Goal: Task Accomplishment & Management: Complete application form

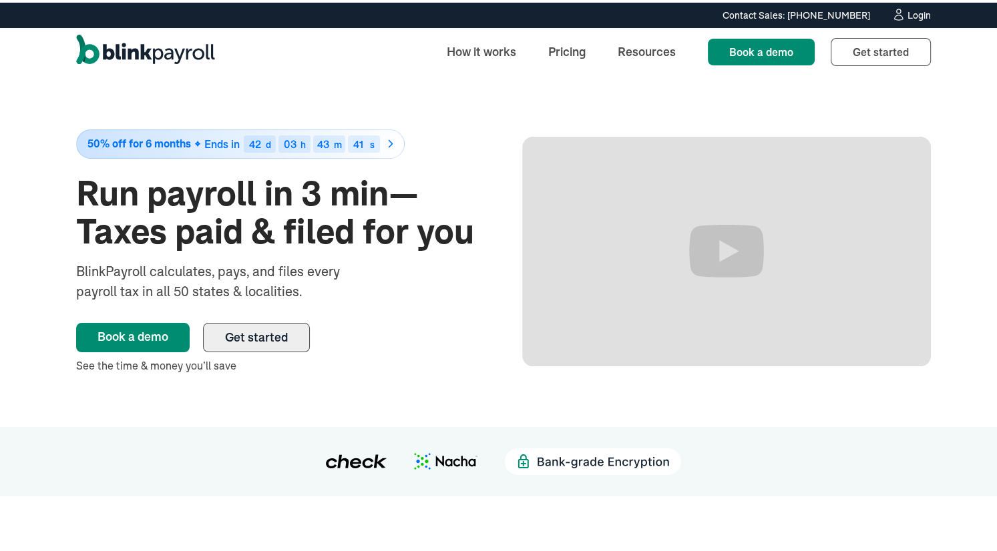
click at [231, 330] on span "Get started" at bounding box center [256, 334] width 63 height 15
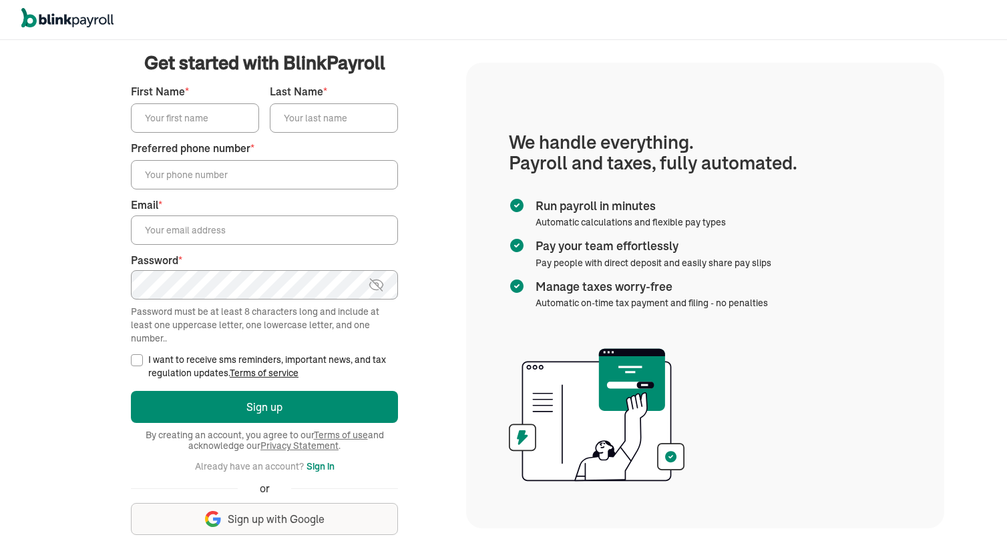
click at [168, 103] on input "First Name *" at bounding box center [195, 117] width 128 height 29
click at [162, 113] on input "First Name *" at bounding box center [195, 117] width 128 height 29
type input "Scott Edward"
click at [290, 121] on input "Last Name *" at bounding box center [334, 117] width 128 height 29
type input "Schwering"
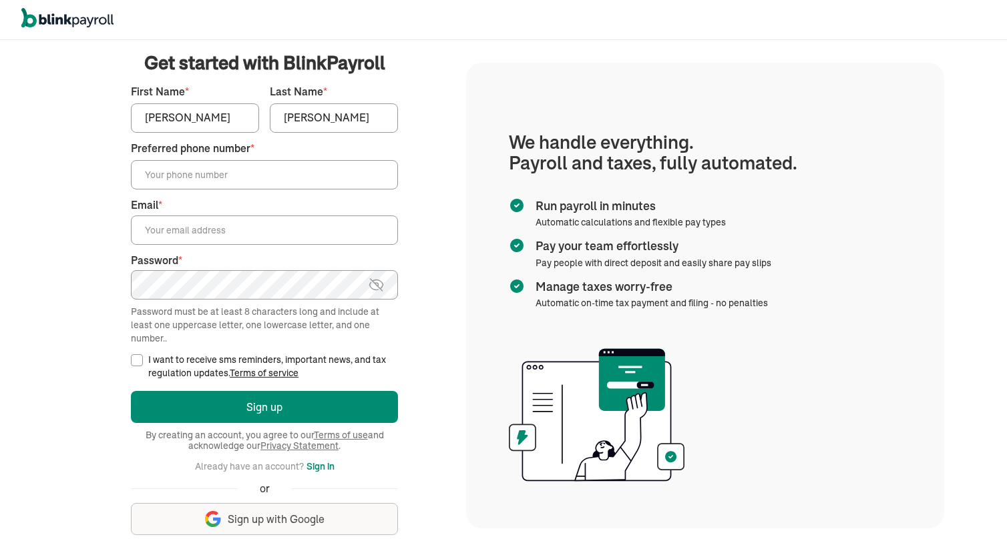
click at [176, 179] on input "Preferred phone number *" at bounding box center [264, 174] width 267 height 29
type input "[PHONE_NUMBER]"
click at [167, 226] on input "Email *" at bounding box center [264, 230] width 267 height 29
type input "[EMAIL_ADDRESS][DOMAIN_NAME]"
click at [137, 359] on input "I want to receive sms reminders, important news, and tax regulation updates. Te…" at bounding box center [137, 361] width 12 height 12
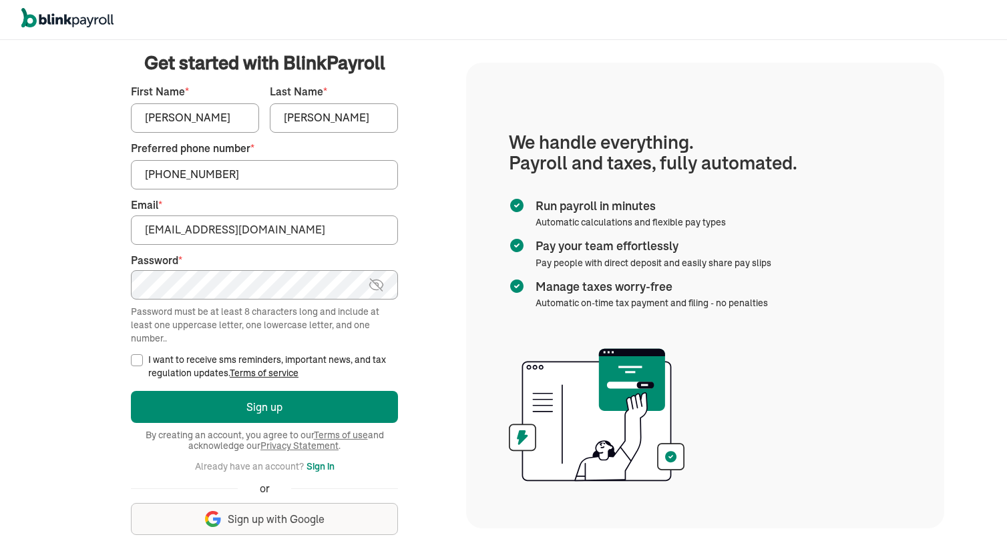
checkbox input "true"
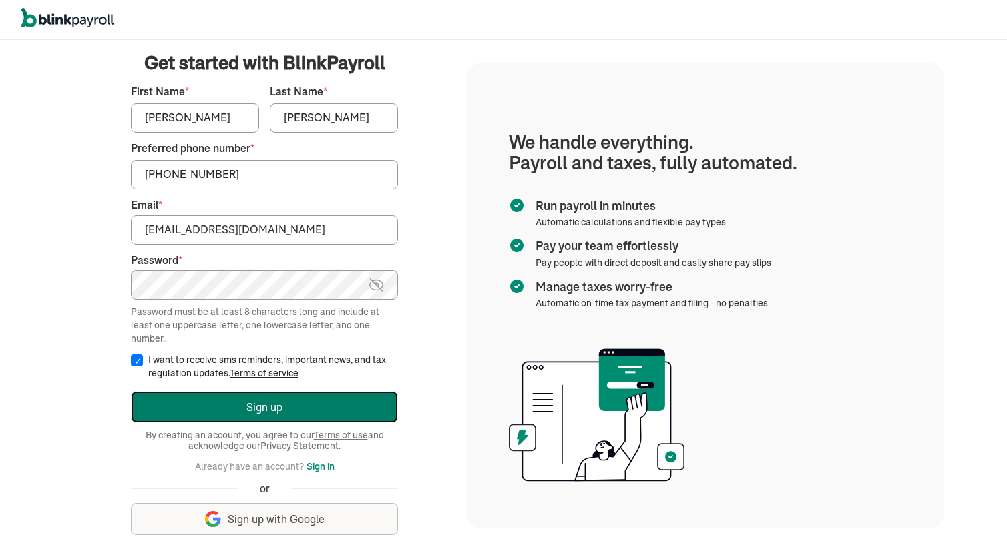
click at [239, 400] on button "Sign up" at bounding box center [264, 407] width 267 height 32
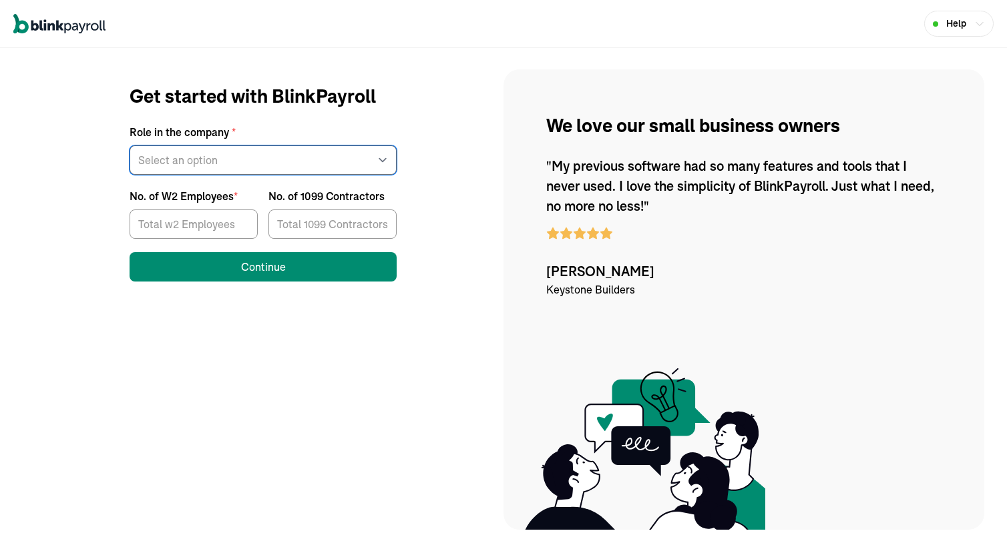
click at [178, 164] on select "Select an option Business owner HR CPA / Accountant Other" at bounding box center [263, 160] width 267 height 29
select select "owner"
click at [130, 146] on select "Select an option Business owner HR CPA / Accountant Other" at bounding box center [263, 160] width 267 height 29
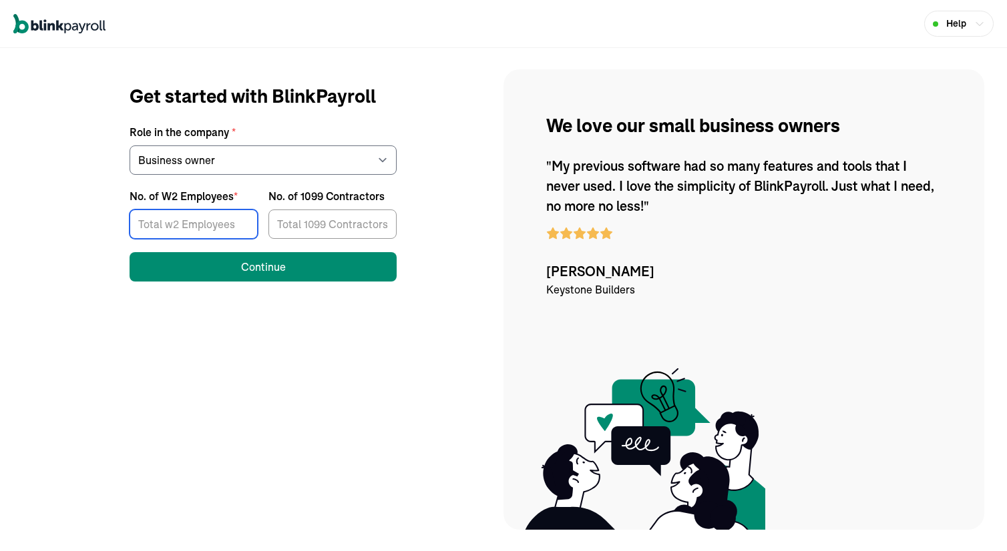
click at [170, 230] on input "No. of W2 Employees *" at bounding box center [194, 224] width 128 height 29
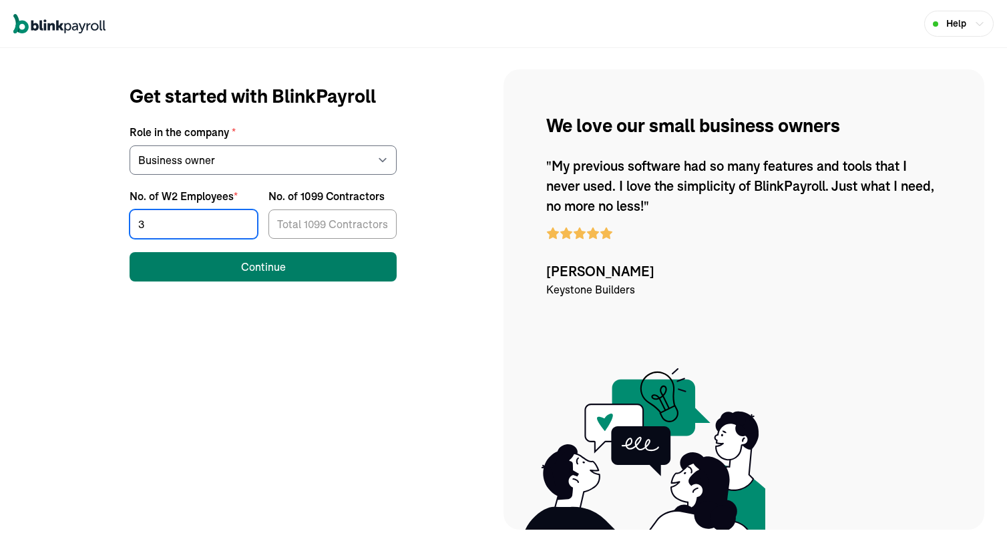
type input "3"
click at [226, 274] on button "Continue" at bounding box center [263, 266] width 267 height 29
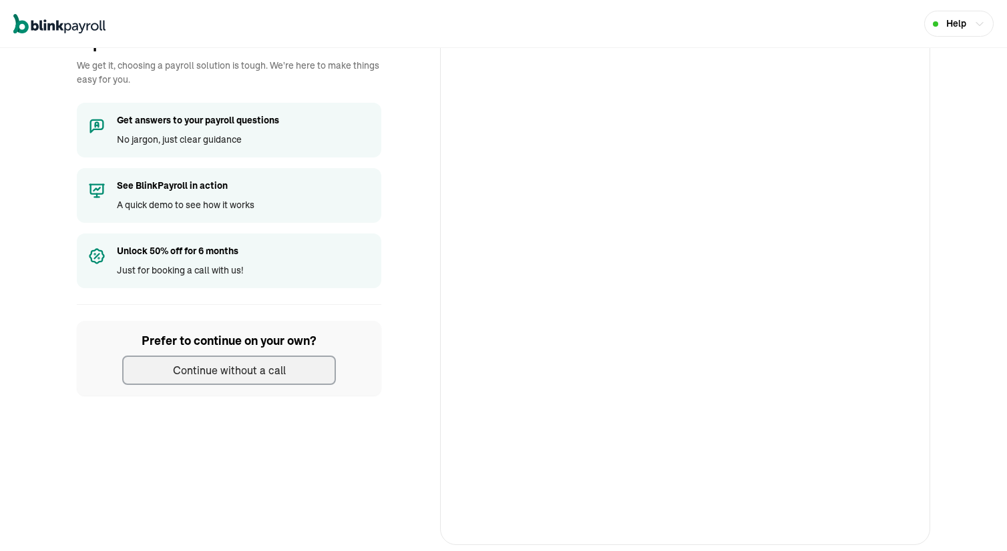
click at [208, 371] on div "Continue without a call" at bounding box center [229, 371] width 113 height 16
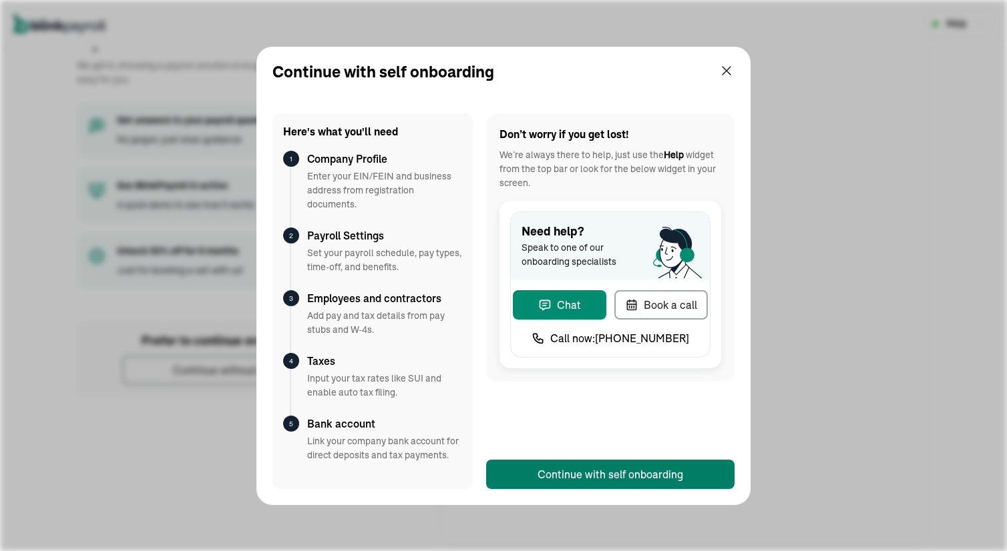
click at [578, 477] on div "Continue with self onboarding" at bounding box center [610, 475] width 146 height 16
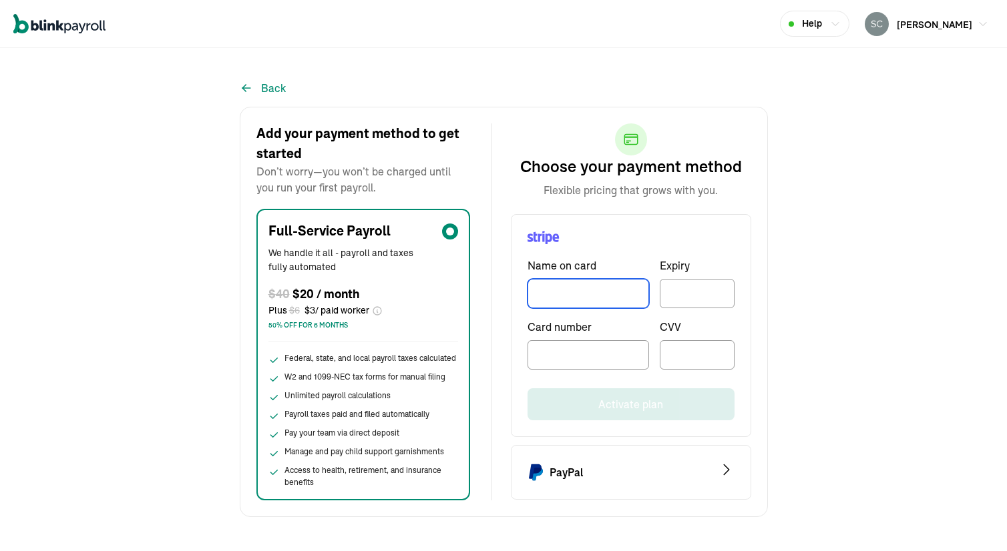
click at [577, 291] on input "TextInput" at bounding box center [588, 293] width 122 height 29
click at [897, 26] on span "[PERSON_NAME]" at bounding box center [934, 25] width 75 height 12
click at [549, 296] on input "TextInput" at bounding box center [588, 293] width 122 height 29
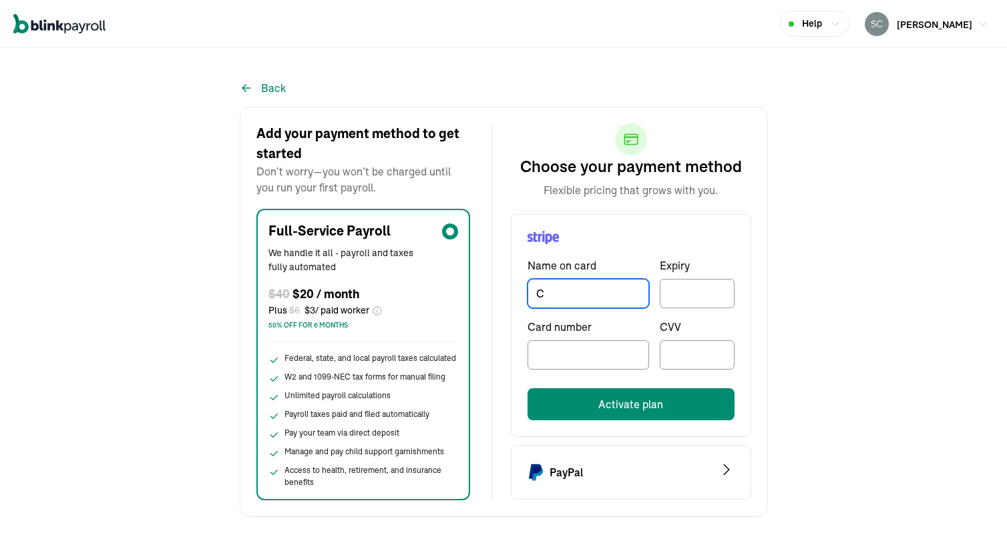
type input "Cy"
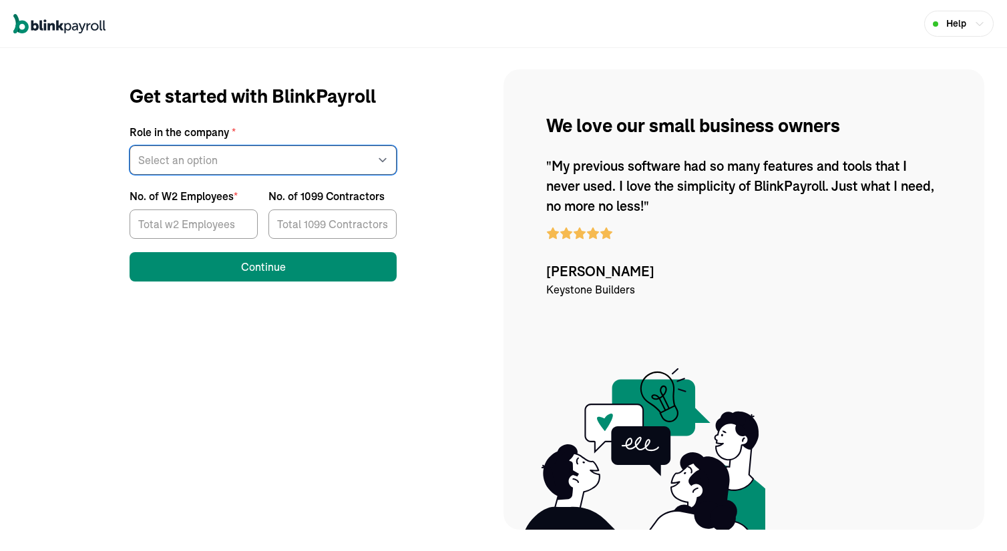
click at [178, 164] on select "Select an option Business owner HR CPA / Accountant Other" at bounding box center [263, 160] width 267 height 29
select select "owner"
click at [130, 146] on select "Select an option Business owner HR CPA / Accountant Other" at bounding box center [263, 160] width 267 height 29
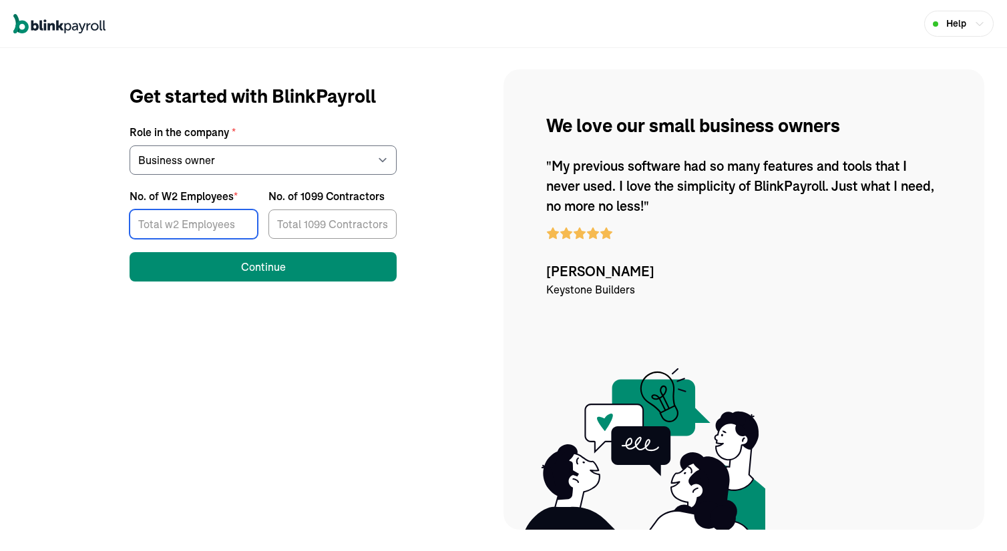
click at [170, 230] on input "No. of W2 Employees *" at bounding box center [194, 224] width 128 height 29
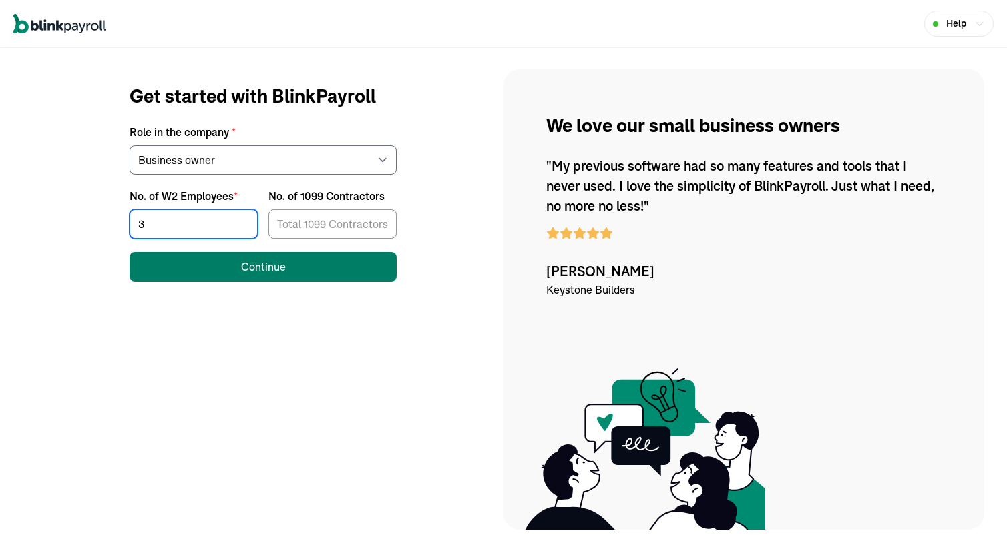
type input "3"
click at [226, 274] on button "Continue" at bounding box center [263, 266] width 267 height 29
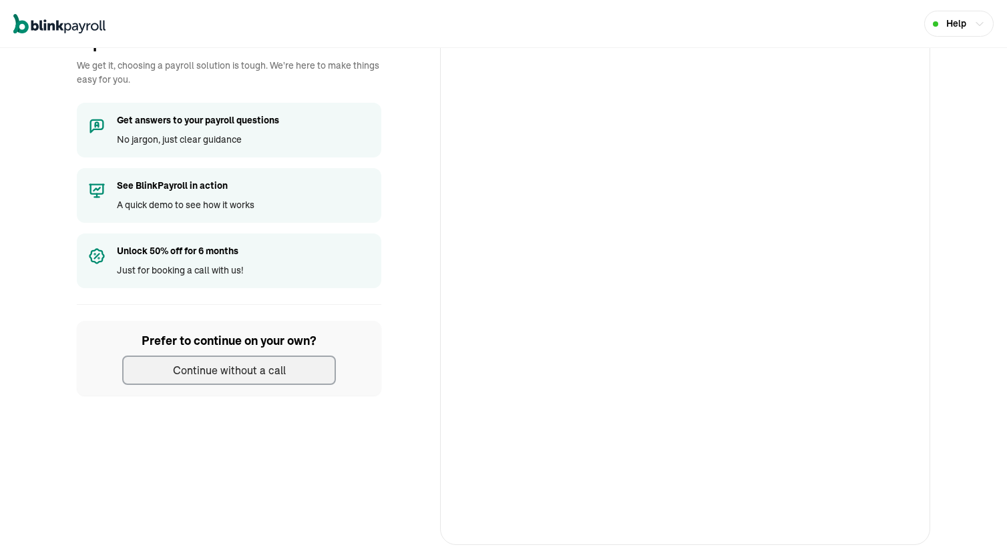
click at [208, 371] on div "Continue without a call" at bounding box center [229, 371] width 113 height 16
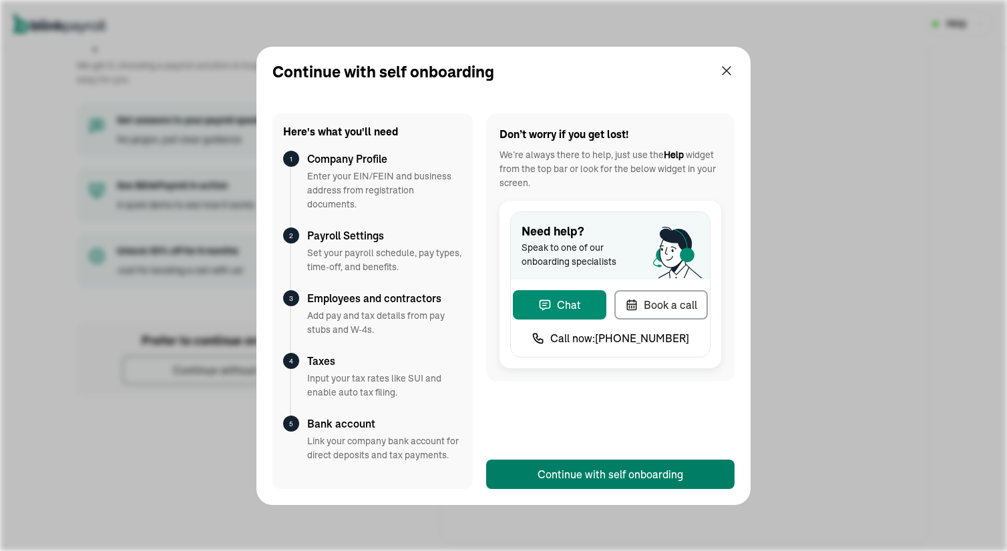
click at [578, 477] on div "Continue with self onboarding" at bounding box center [610, 475] width 146 height 16
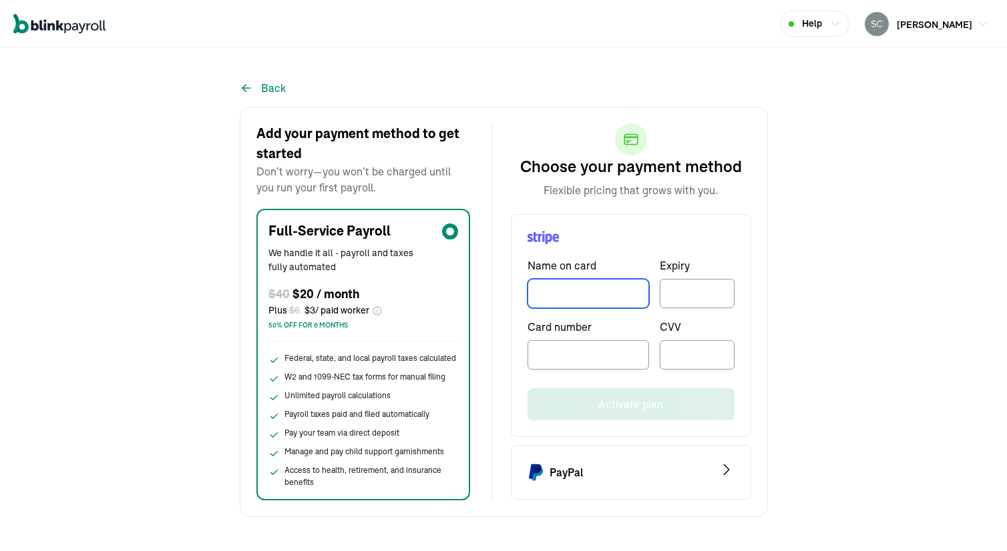
click at [577, 291] on input "TextInput" at bounding box center [588, 293] width 122 height 29
click at [897, 26] on span "[PERSON_NAME]" at bounding box center [934, 25] width 75 height 12
click at [549, 296] on input "TextInput" at bounding box center [588, 293] width 122 height 29
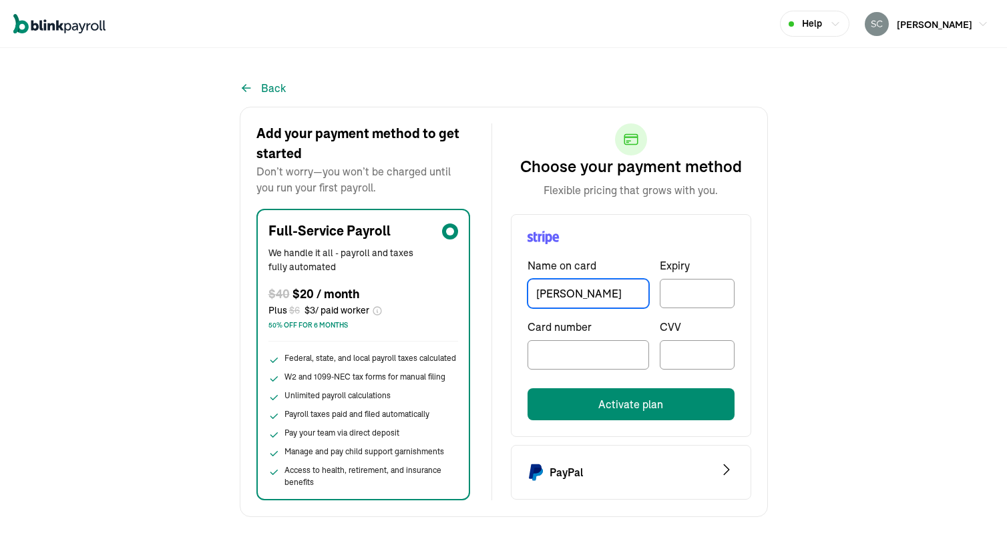
type input "Cynthia Waters"
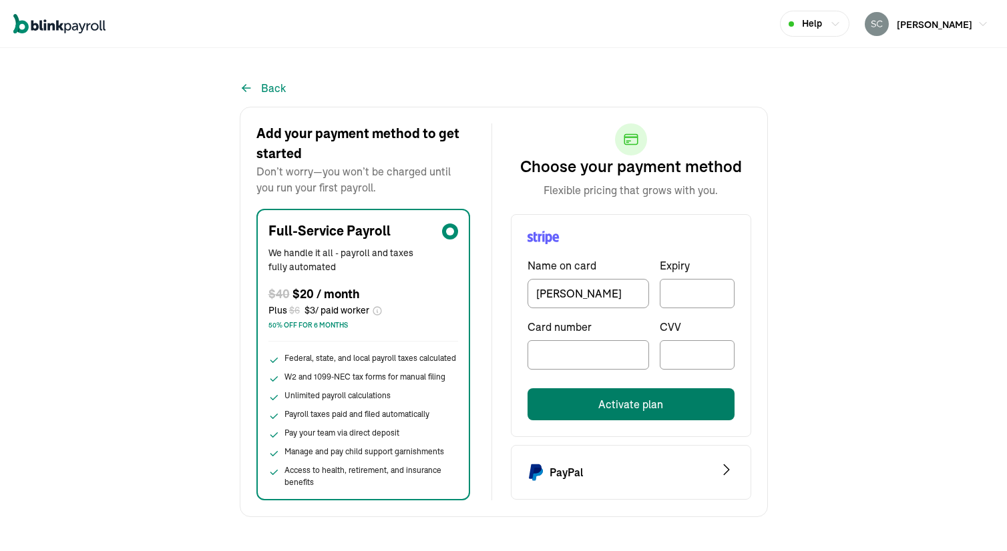
click at [617, 409] on button "Activate plan" at bounding box center [630, 405] width 207 height 32
click at [620, 409] on button "Activate plan" at bounding box center [630, 405] width 207 height 32
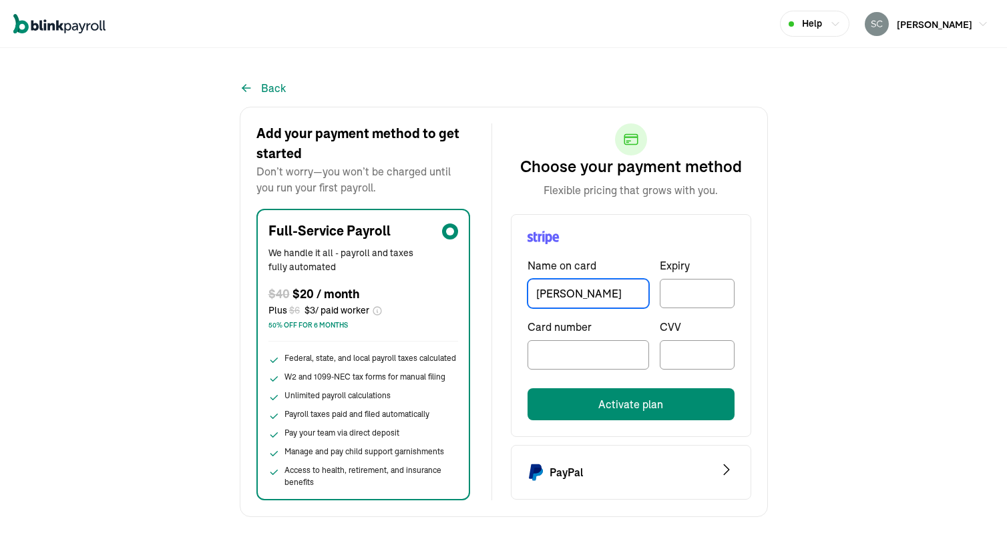
drag, startPoint x: 611, startPoint y: 294, endPoint x: 509, endPoint y: 299, distance: 101.6
click at [509, 299] on div "Choose your payment method Flexible pricing that grows with you. Name on card […" at bounding box center [621, 312] width 259 height 377
type input "Sarah Freiden"
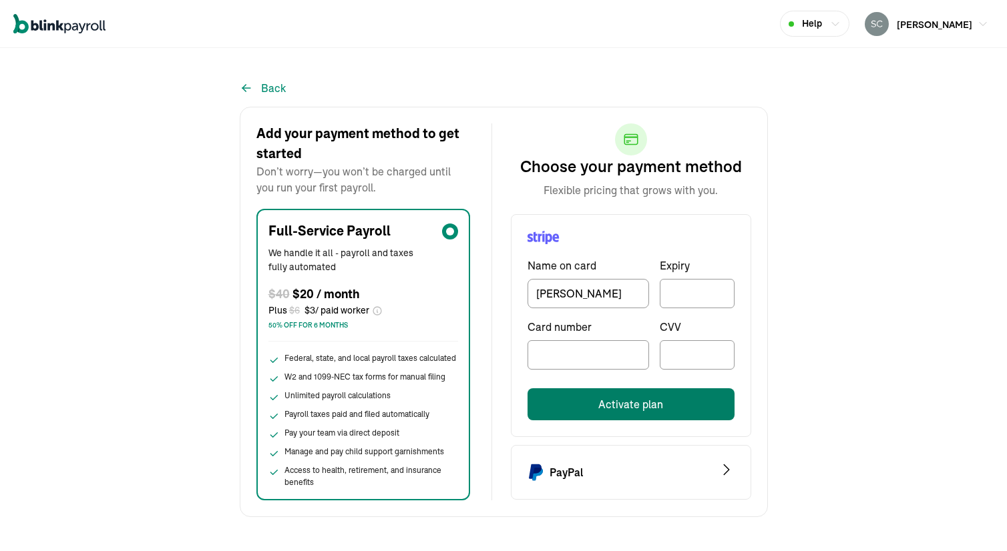
click at [579, 404] on button "Activate plan" at bounding box center [630, 405] width 207 height 32
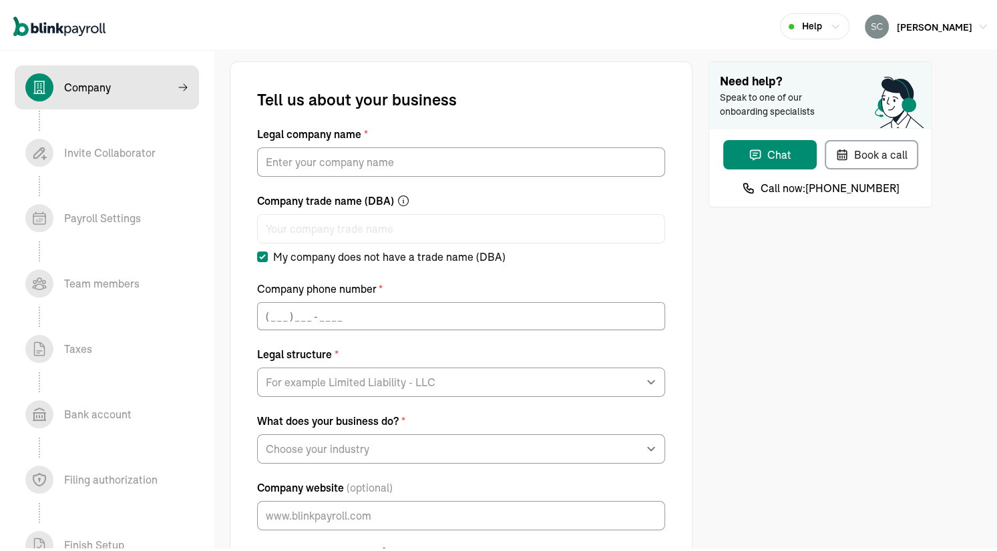
scroll to position [27, 0]
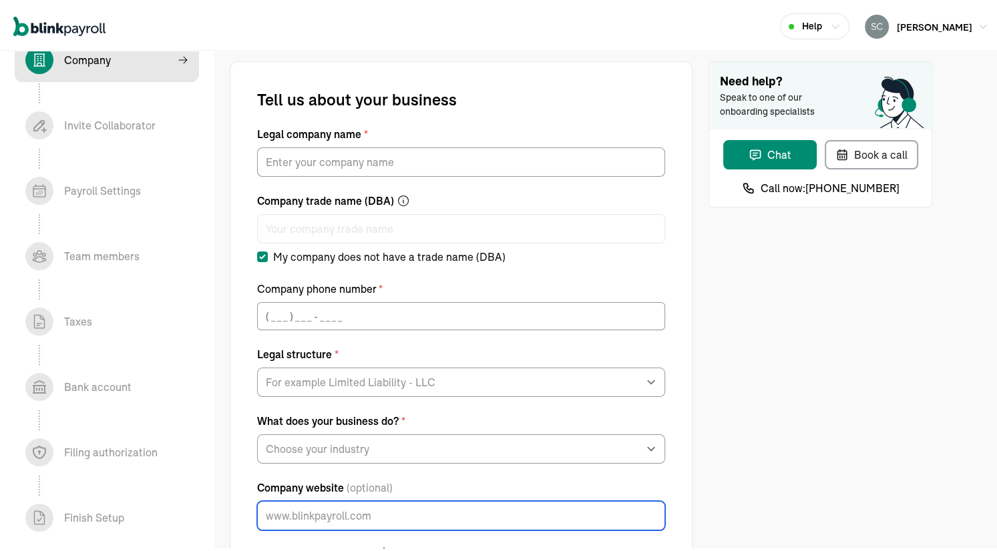
click at [421, 508] on input "Company website (optional)" at bounding box center [461, 513] width 408 height 29
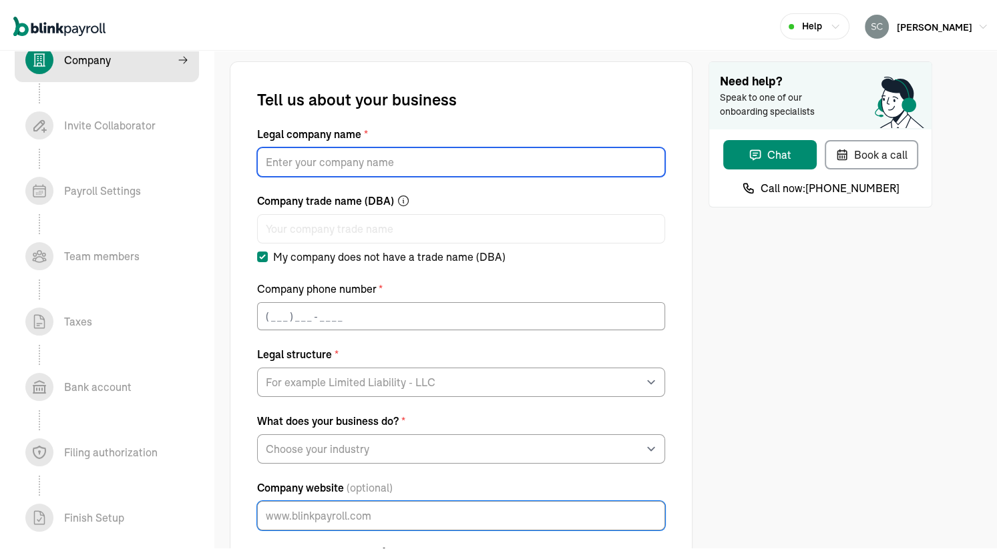
click at [310, 161] on input "Legal company name *" at bounding box center [461, 159] width 408 height 29
paste input "[PERSON_NAME]"
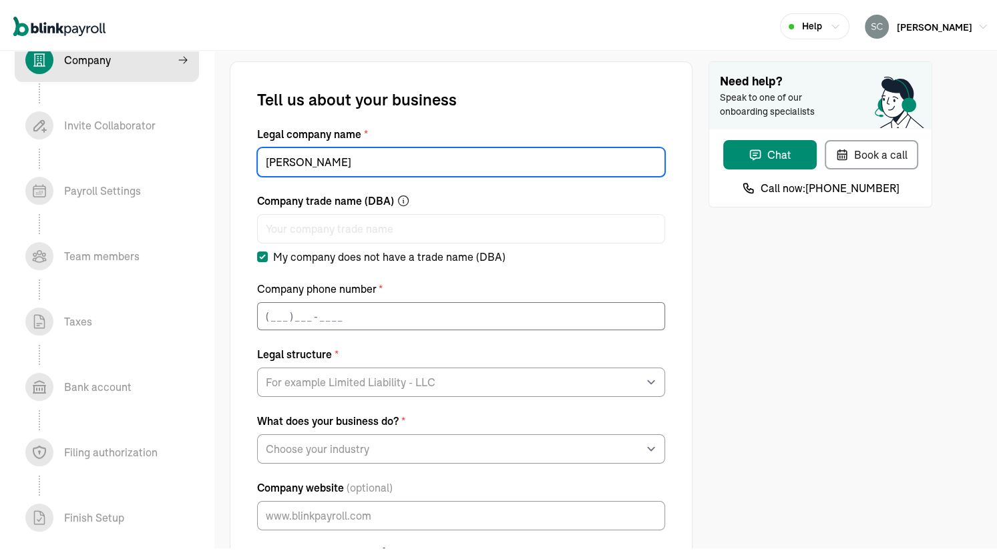
type input "[PERSON_NAME]"
click at [287, 310] on input "(___) ___-____" at bounding box center [461, 314] width 408 height 28
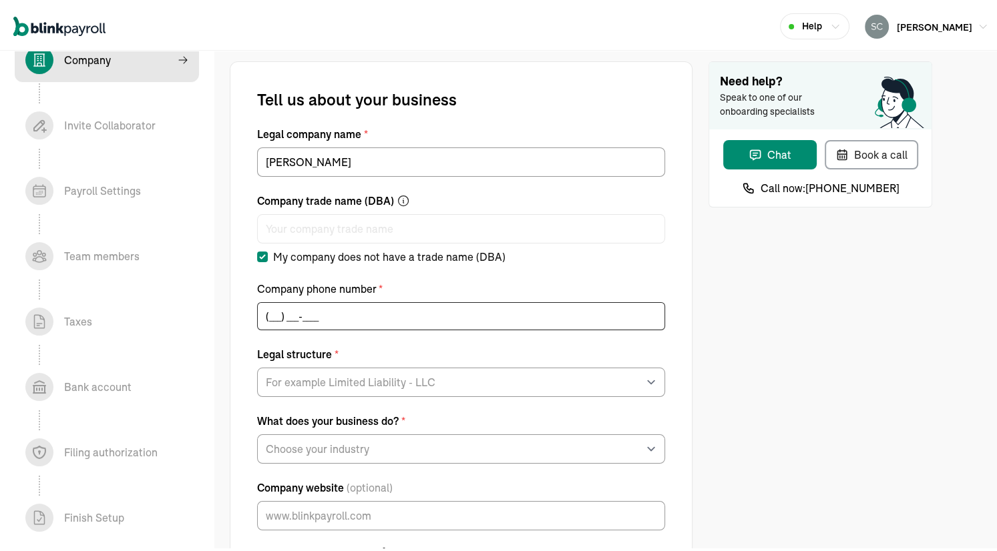
click at [267, 314] on input "(___) ___-____" at bounding box center [461, 314] width 408 height 28
type input "(561) 813-4045"
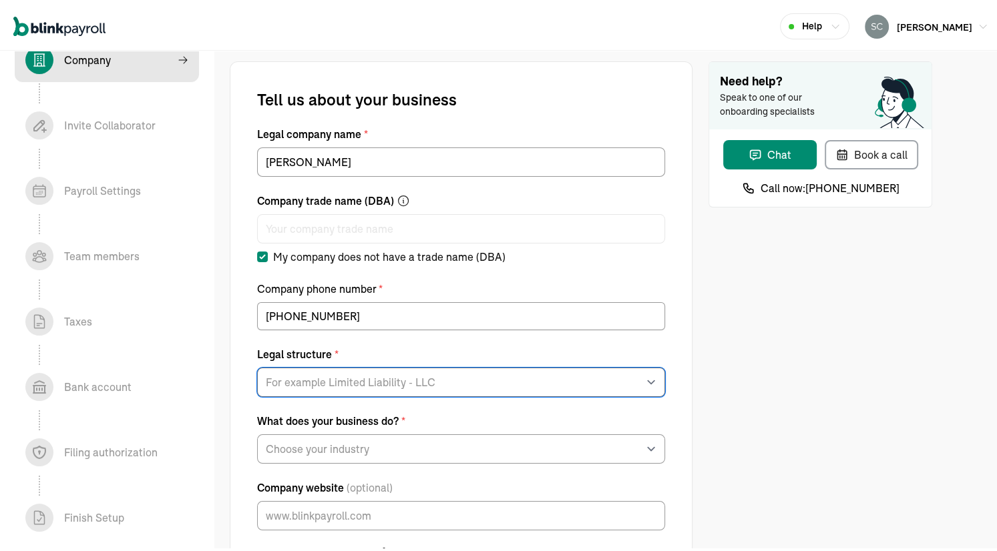
click at [334, 375] on select "For example Limited Liability - LLC Sole proprietorship Limited Partnership Lim…" at bounding box center [461, 379] width 408 height 29
select select "Limited Liability Company (LLC)"
click at [257, 365] on select "For example Limited Liability - LLC Sole proprietorship Limited Partnership Lim…" at bounding box center [461, 379] width 408 height 29
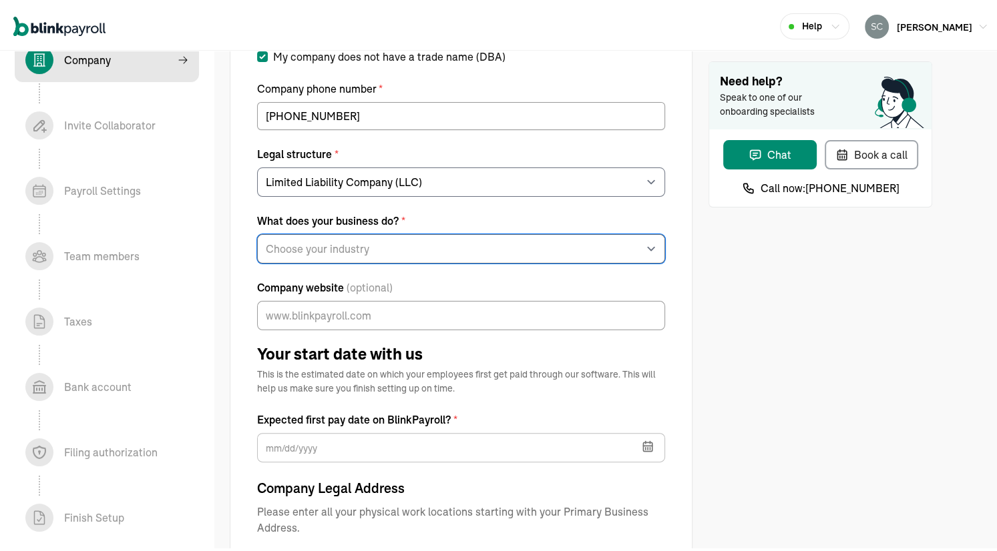
click at [320, 243] on select "Choose your industry Auto or Machine Sales Auto or Machine Repair Arts or Enter…" at bounding box center [461, 246] width 408 height 29
select select "General Construction or General Contracting"
click at [257, 232] on select "Choose your industry Auto or Machine Sales Auto or Machine Repair Arts or Enter…" at bounding box center [461, 246] width 408 height 29
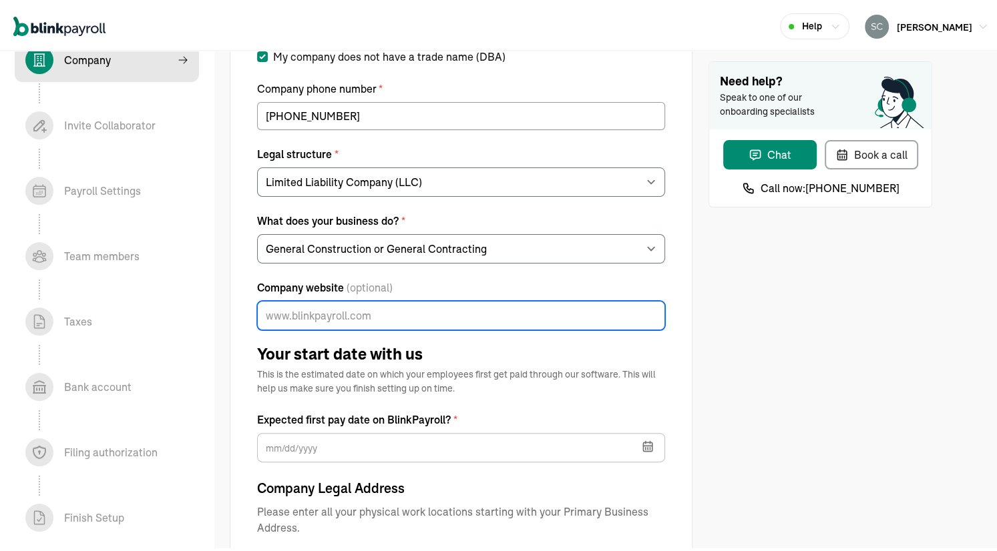
drag, startPoint x: 320, startPoint y: 309, endPoint x: 331, endPoint y: 300, distance: 13.8
click at [320, 308] on input "Company website (optional)" at bounding box center [461, 312] width 408 height 29
type input "https://roschllcintl.com/"
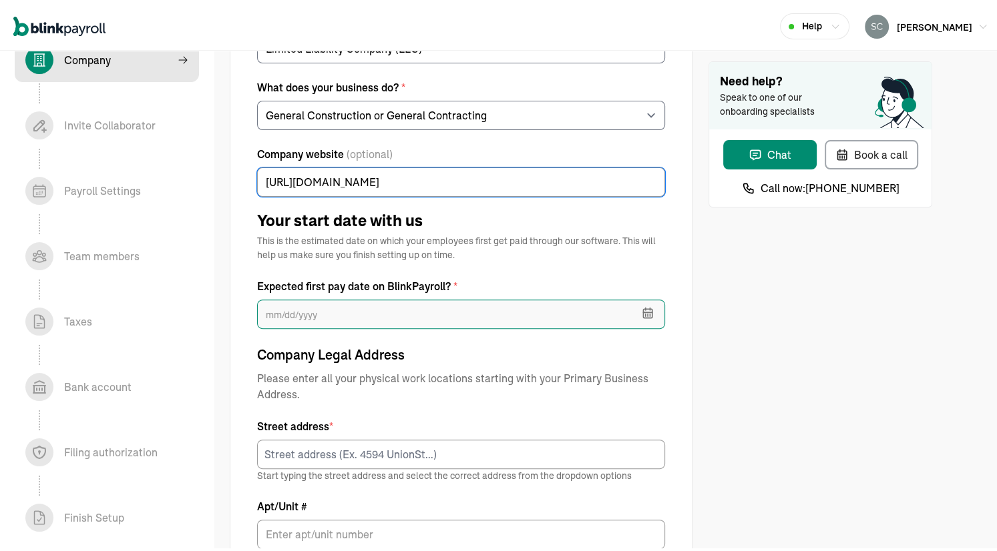
click at [296, 316] on input "text" at bounding box center [461, 311] width 408 height 29
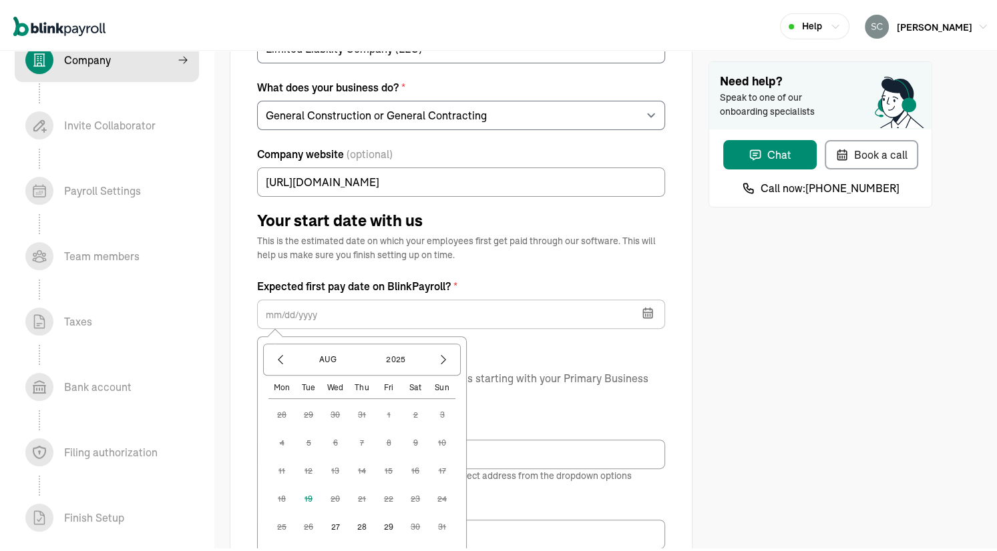
click at [387, 522] on button "29" at bounding box center [388, 524] width 27 height 27
type input "08/29/2025"
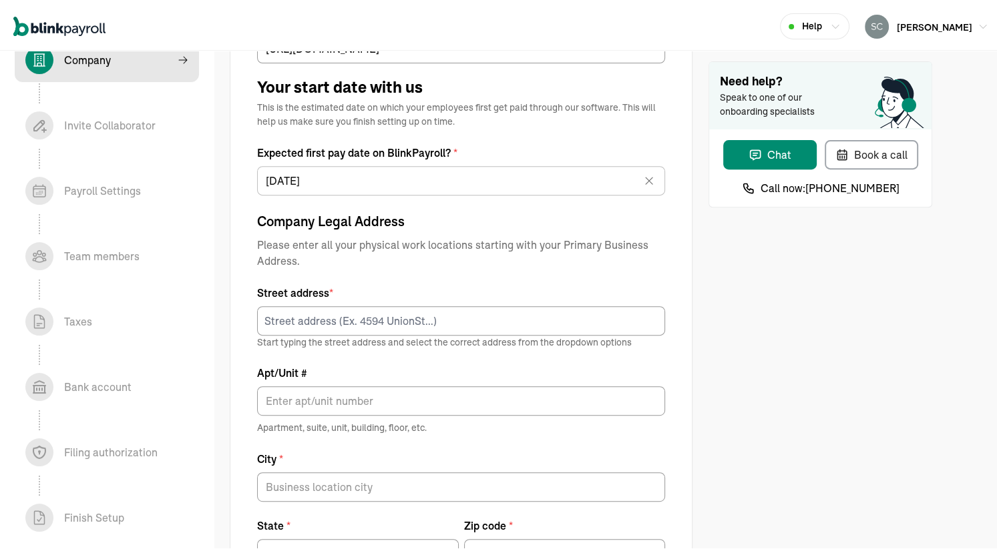
scroll to position [534, 0]
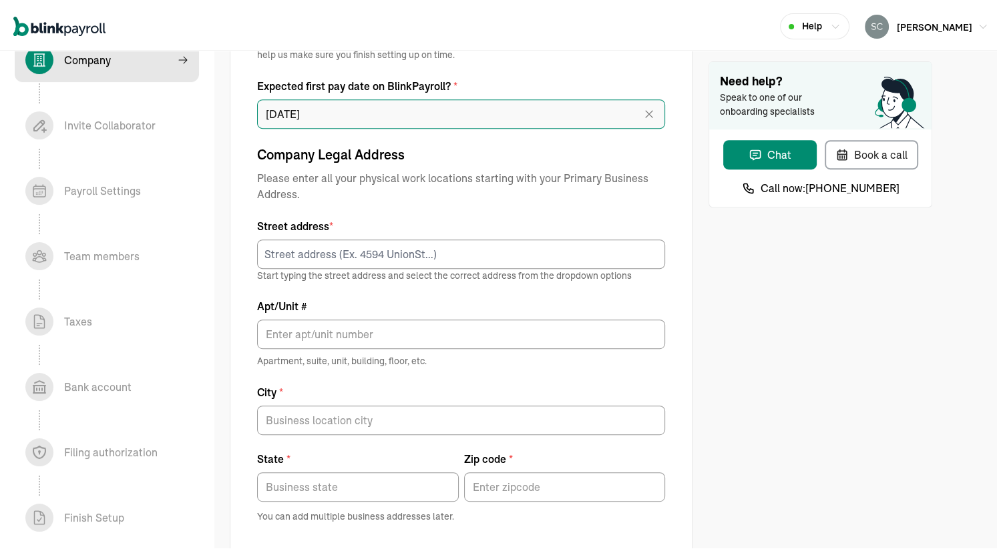
click at [349, 106] on input "08/29/2025" at bounding box center [461, 111] width 408 height 29
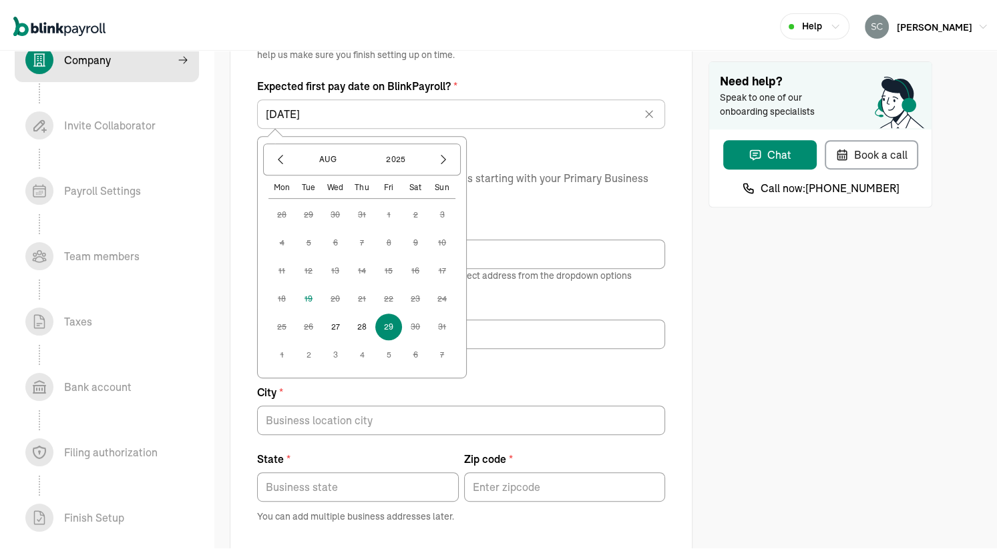
click at [387, 324] on button "29" at bounding box center [388, 324] width 27 height 27
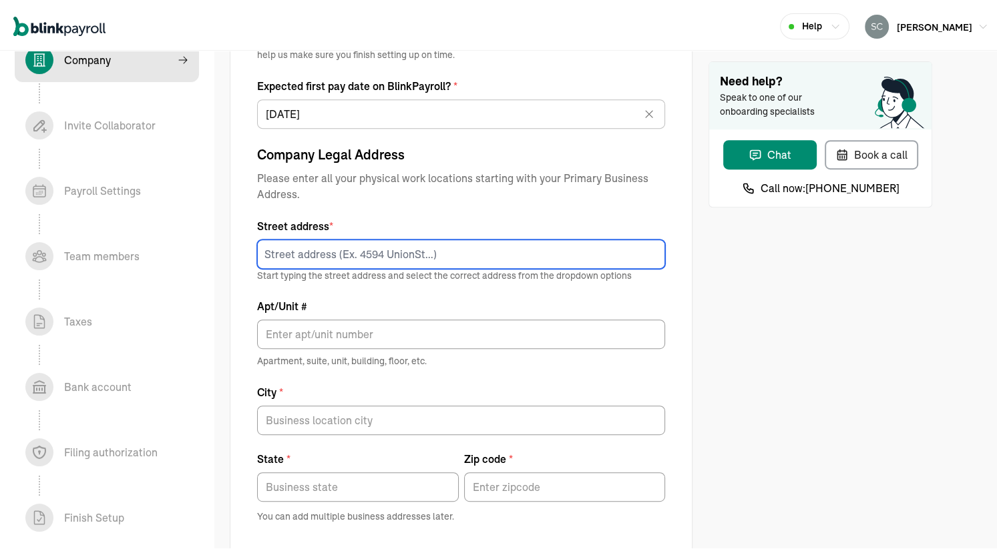
click at [342, 252] on input at bounding box center [461, 251] width 408 height 29
click at [302, 254] on input at bounding box center [461, 251] width 408 height 29
paste input "410 N 10th Street Centerville Iowa 52544"
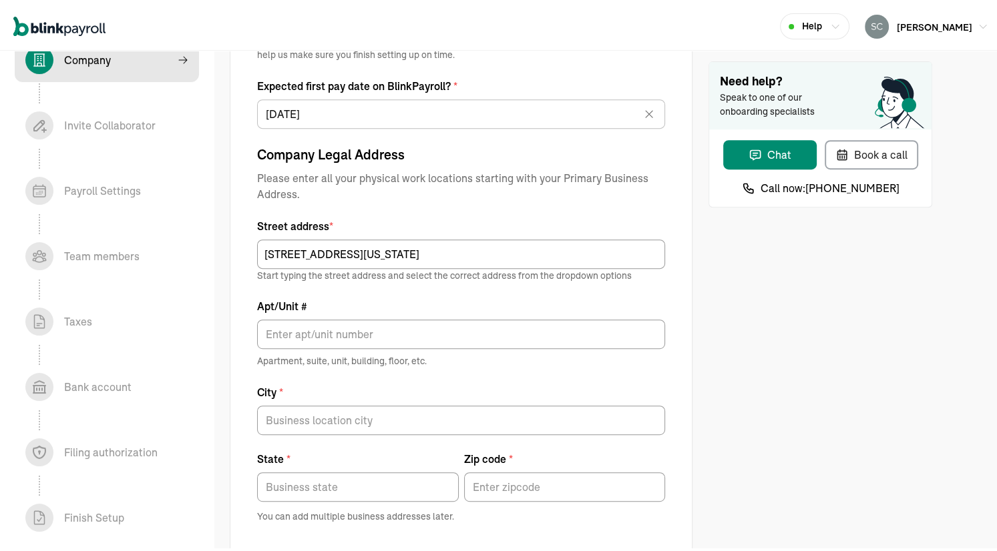
click at [389, 283] on div "Street address * 410 N 10th Street Centerville Iowa 52544 Start typing the stre…" at bounding box center [461, 358] width 408 height 284
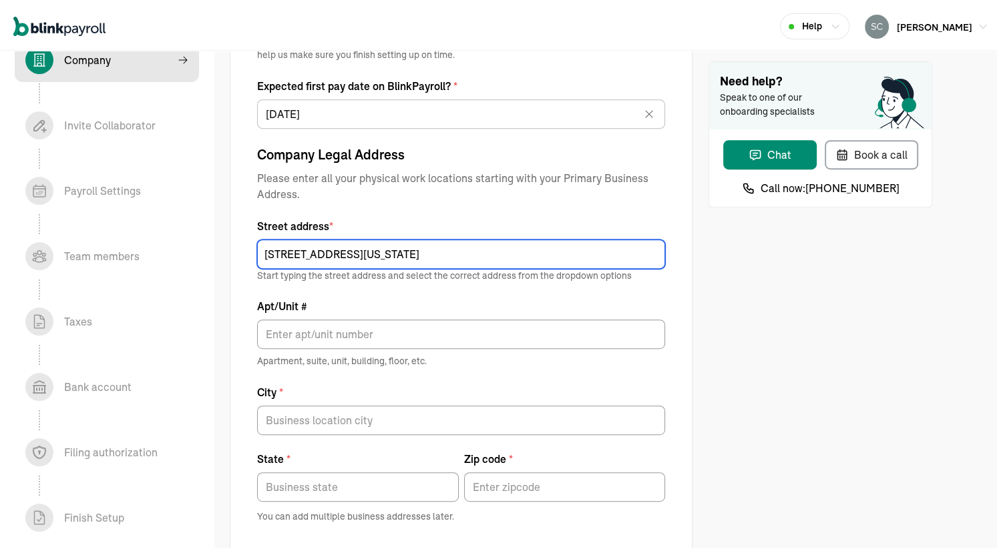
click at [428, 252] on input "410 N 10th Street Centerville Iowa 52544" at bounding box center [461, 251] width 408 height 29
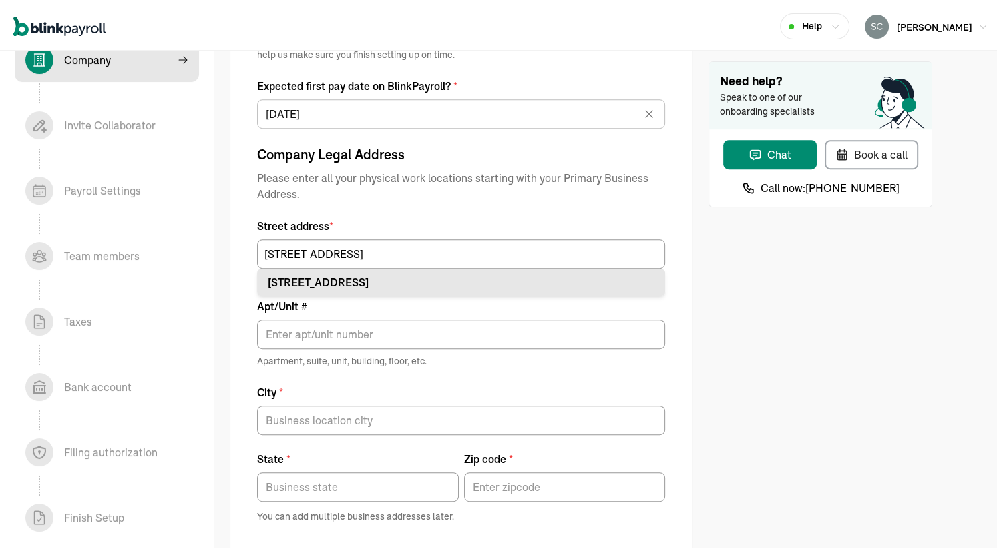
click at [386, 276] on div "410 N 10th St Centerville, IA 52544" at bounding box center [461, 280] width 387 height 16
type input "410 N 10th St"
type input "Centerville"
type input "IA"
type input "52544"
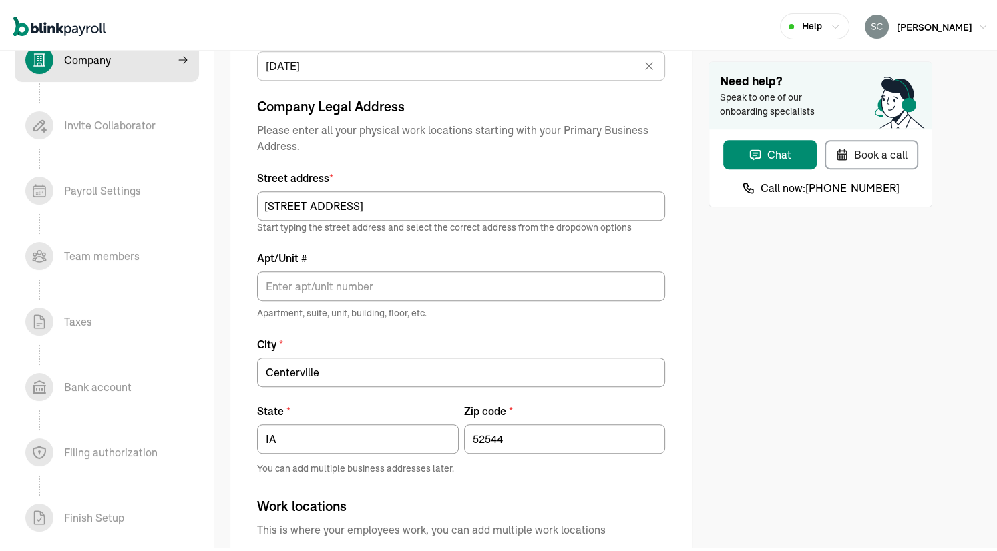
scroll to position [716, 0]
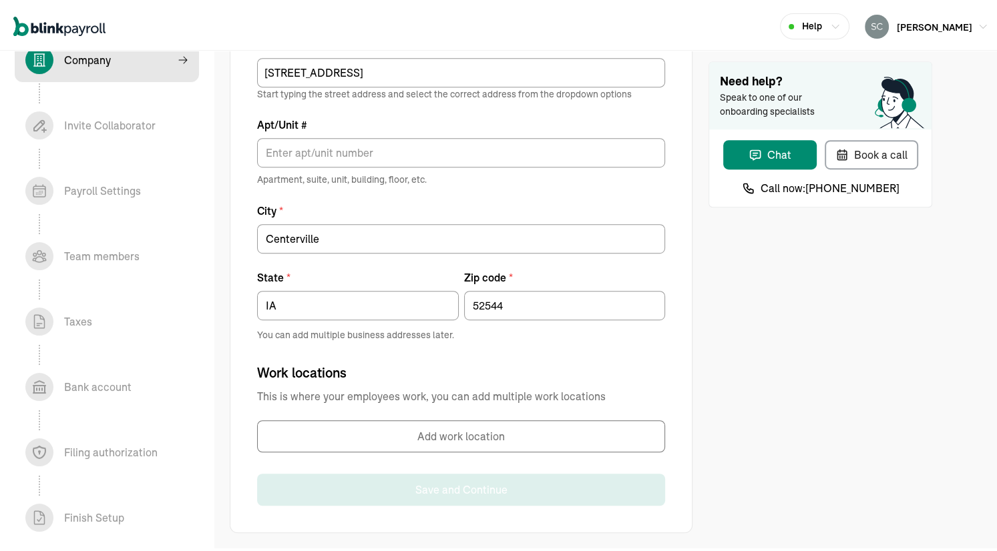
click at [408, 440] on button "Add work location" at bounding box center [461, 434] width 408 height 32
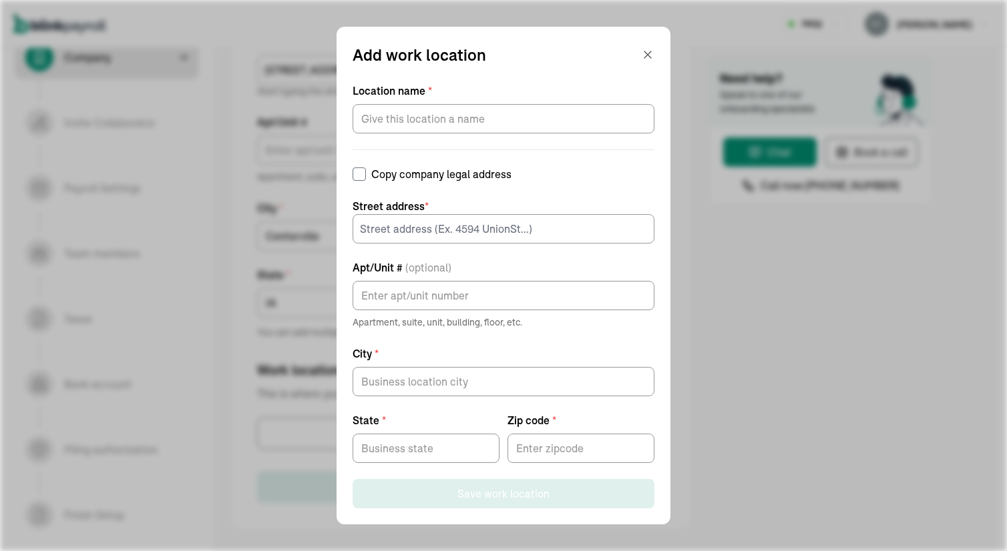
click at [366, 175] on input "Copy company legal address" at bounding box center [359, 174] width 13 height 13
checkbox input "true"
type input "410 N 10th St"
type input "Centerville"
type input "IA"
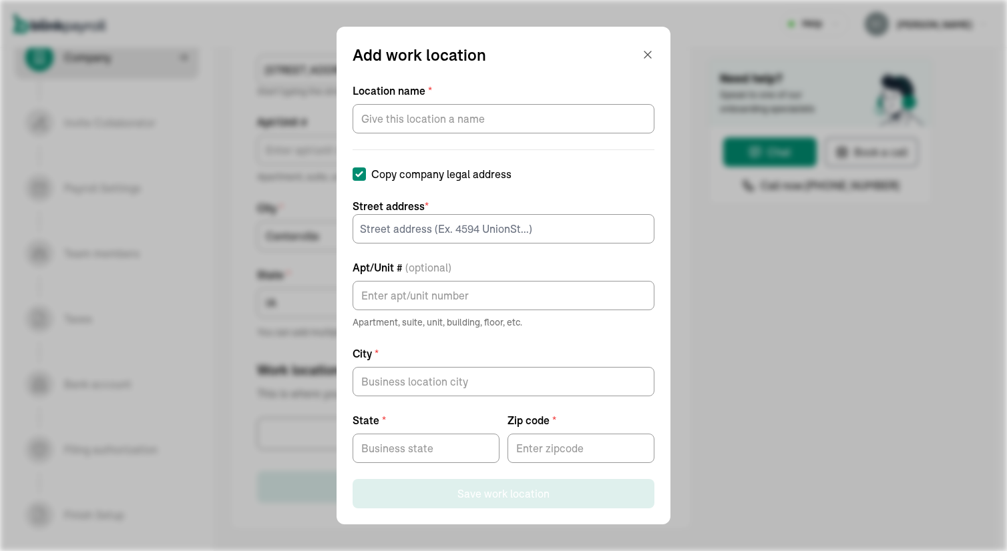
type input "52544"
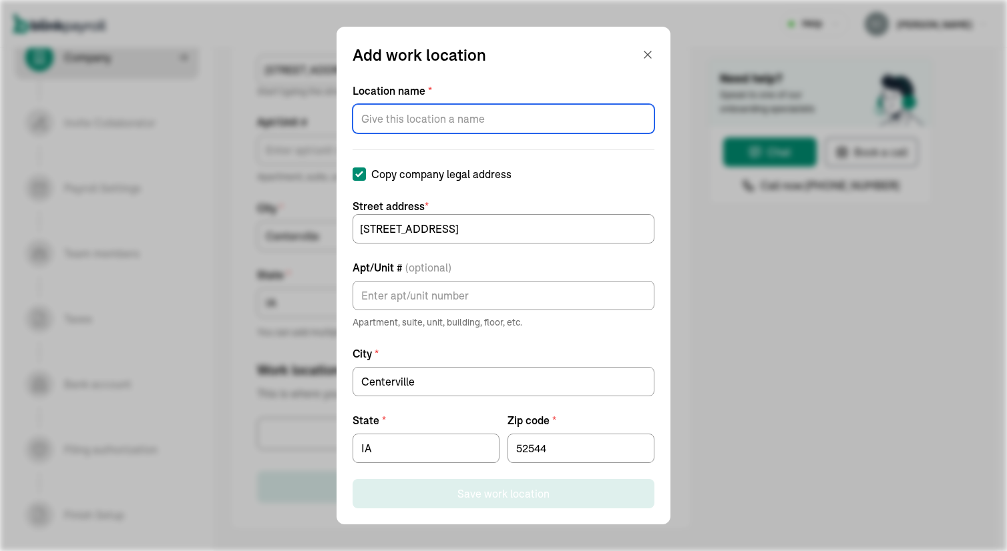
click at [392, 117] on input "Location name *" at bounding box center [504, 118] width 302 height 29
type input "ROSCH LLC"
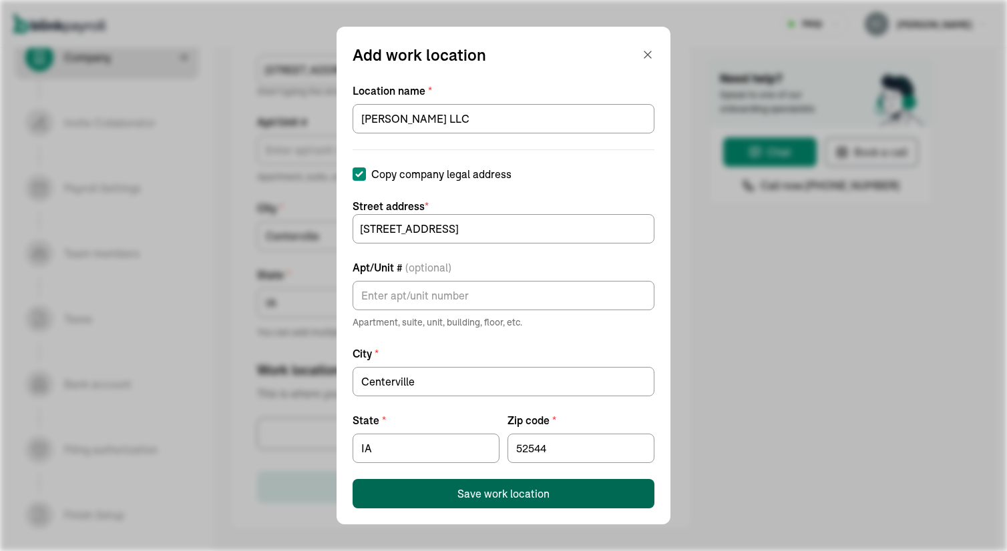
click at [467, 491] on div "Save work location" at bounding box center [503, 494] width 92 height 16
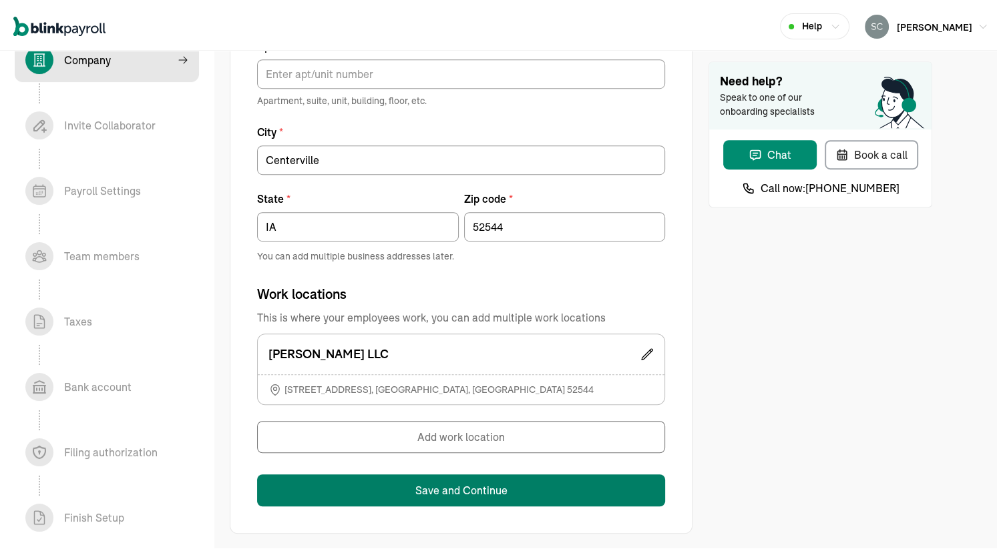
click at [458, 489] on button "Save and Continue" at bounding box center [461, 488] width 408 height 32
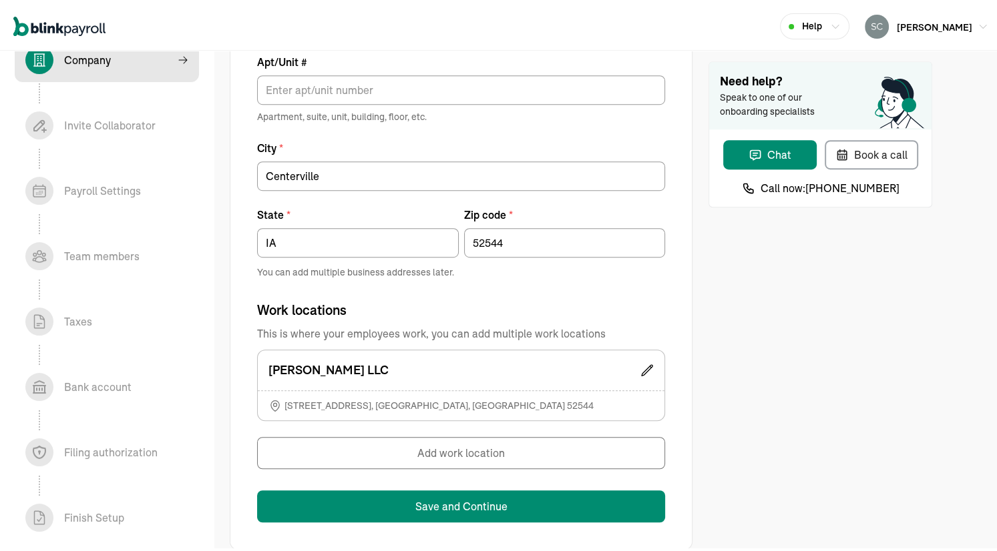
scroll to position [237, 0]
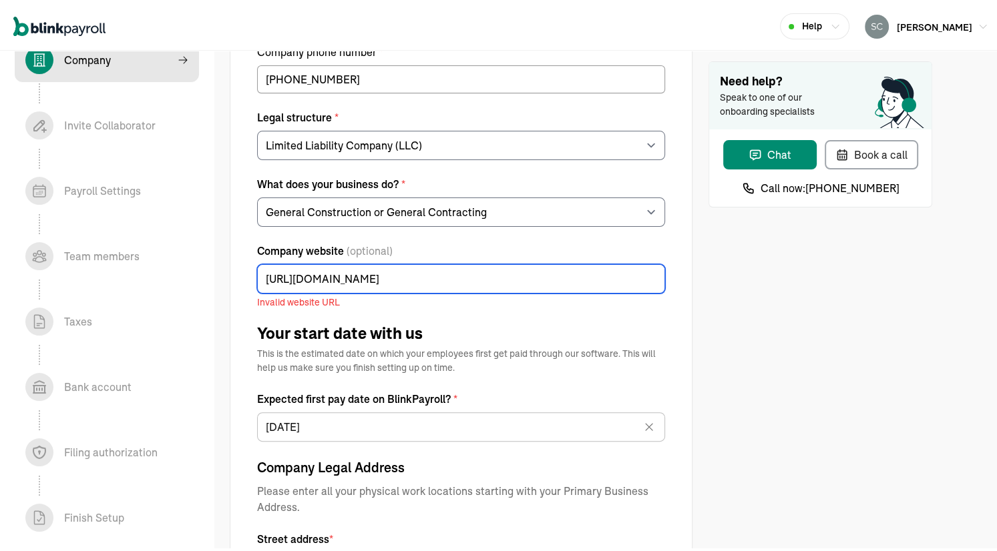
click at [388, 279] on input "https://roschllcintl.com/" at bounding box center [461, 276] width 408 height 29
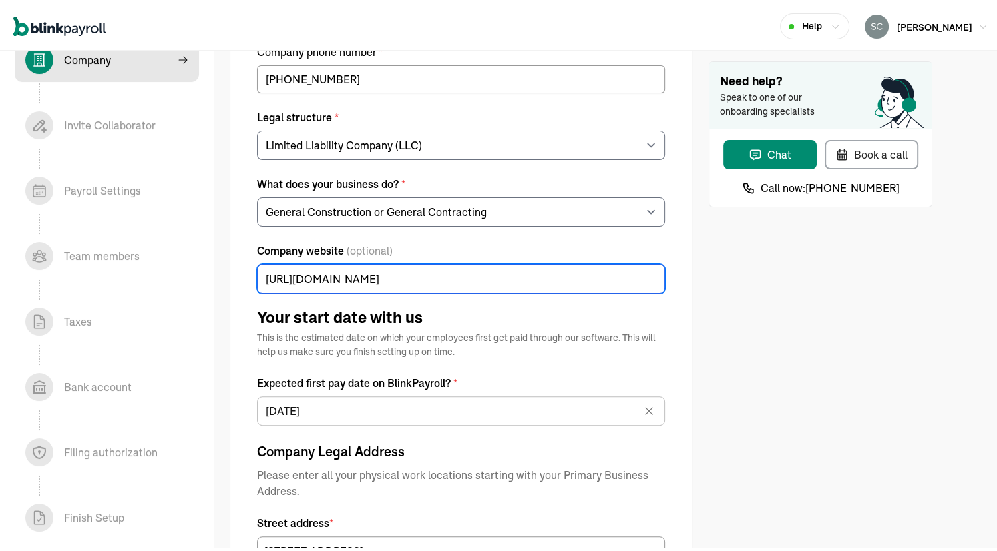
type input "https://roschllcintl.com"
click at [490, 304] on div "Tell us about your business Legal company name * Scott Edward Schwering Company…" at bounding box center [461, 428] width 408 height 1159
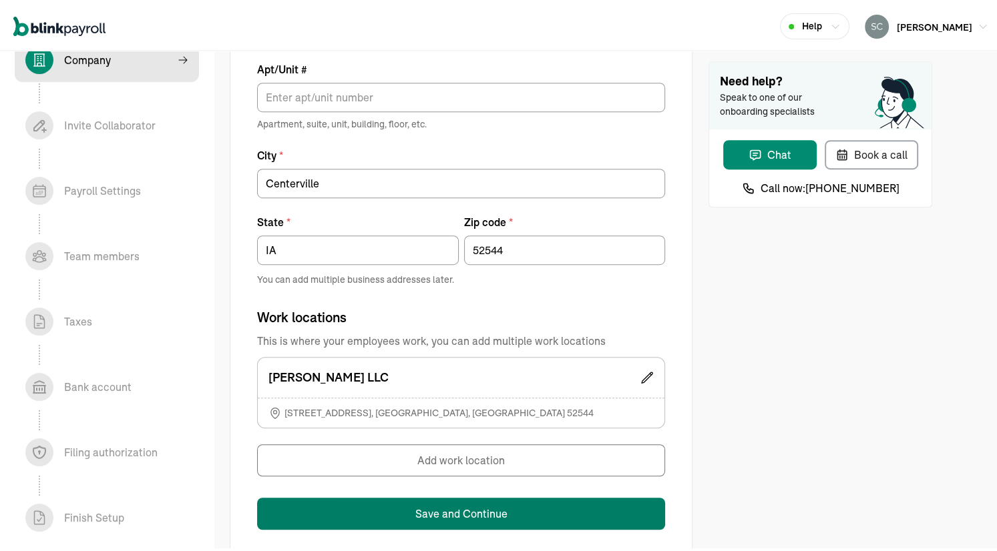
scroll to position [794, 0]
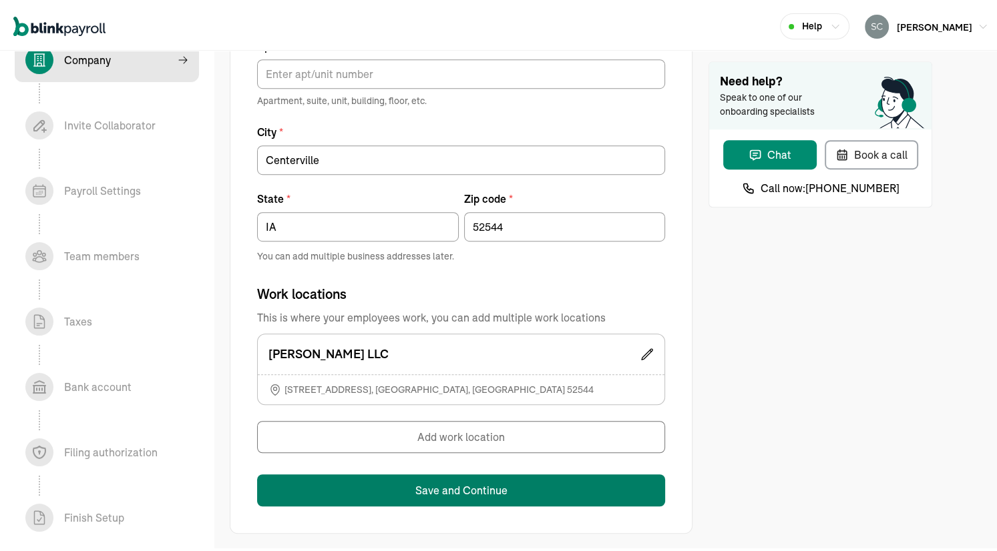
click at [382, 483] on button "Save and Continue" at bounding box center [461, 488] width 408 height 32
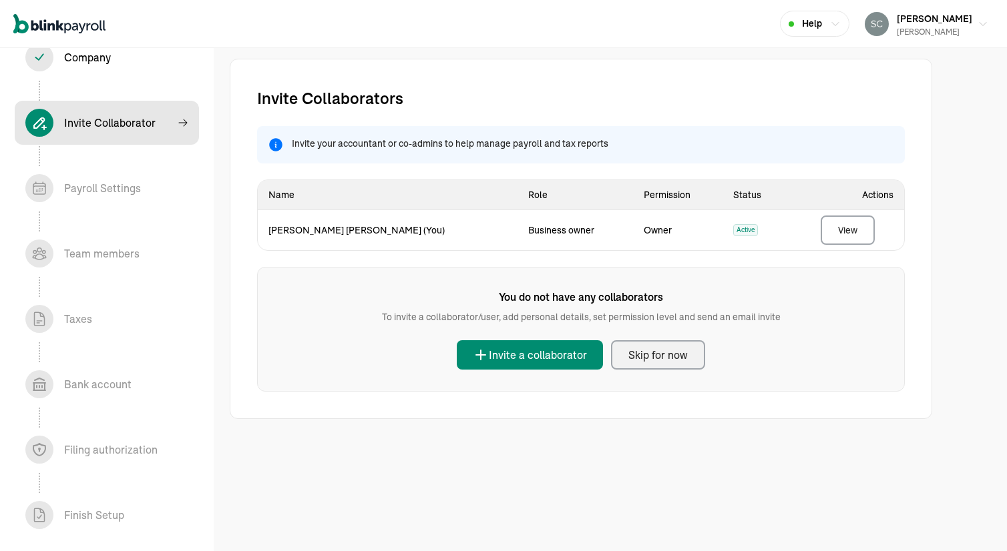
click at [645, 356] on div "Skip for now" at bounding box center [657, 355] width 59 height 16
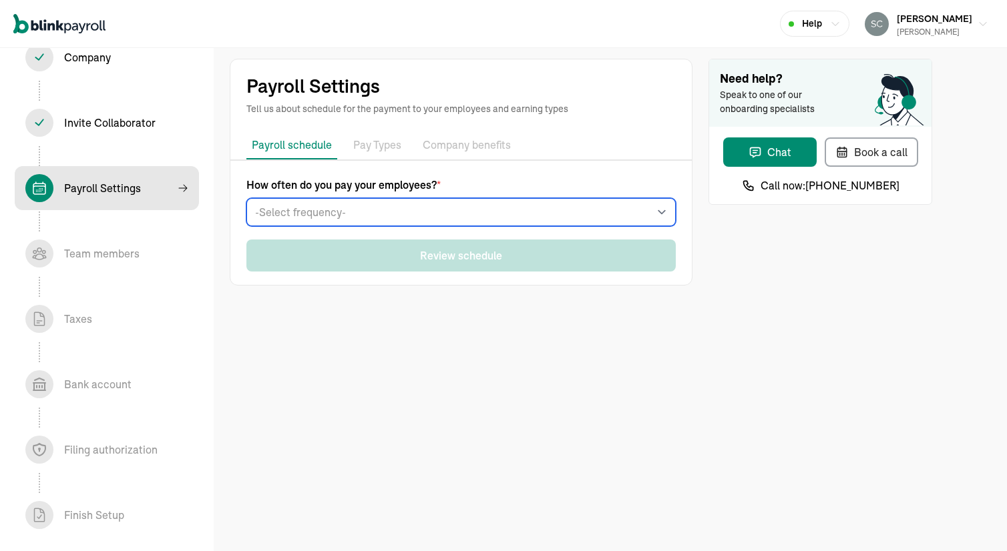
click at [355, 206] on select "-Select frequency- Weekly Bi-weekly Semi-monthly Monthly" at bounding box center [460, 212] width 429 height 28
select select "weekly"
click at [246, 198] on select "-Select frequency- Weekly Bi-weekly Semi-monthly Monthly" at bounding box center [460, 212] width 429 height 28
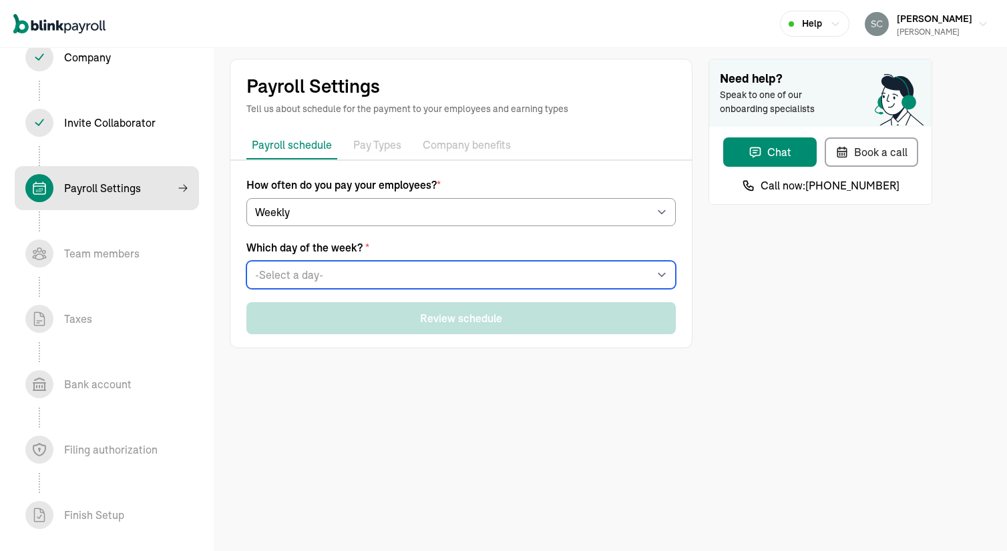
click at [310, 270] on select "-Select a day- Every Monday Every Tuesday Every Wednesday Every Thursday Every …" at bounding box center [460, 275] width 429 height 28
select select "Friday"
click at [246, 261] on select "-Select a day- Every Monday Every Tuesday Every Wednesday Every Thursday Every …" at bounding box center [460, 275] width 429 height 28
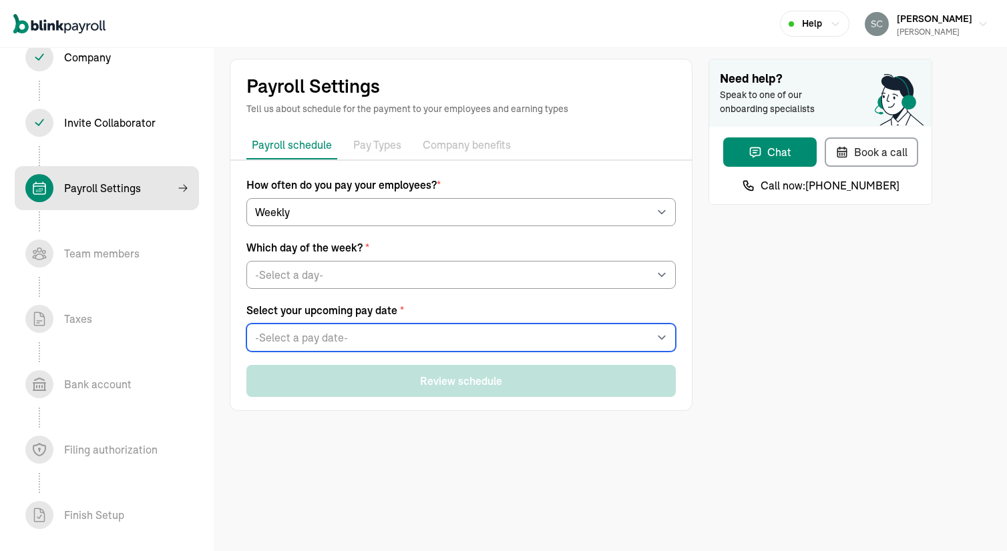
click at [323, 341] on select "-Select a pay date- Fri, Aug 29, 2025 Fri, Sep 05, 2025 Fri, Sep 12, 2025 Fri, …" at bounding box center [460, 338] width 429 height 28
select select "[DATE]"
click at [246, 324] on select "-Select a pay date- Fri, Aug 29, 2025 Fri, Sep 05, 2025 Fri, Sep 12, 2025 Fri, …" at bounding box center [460, 338] width 429 height 28
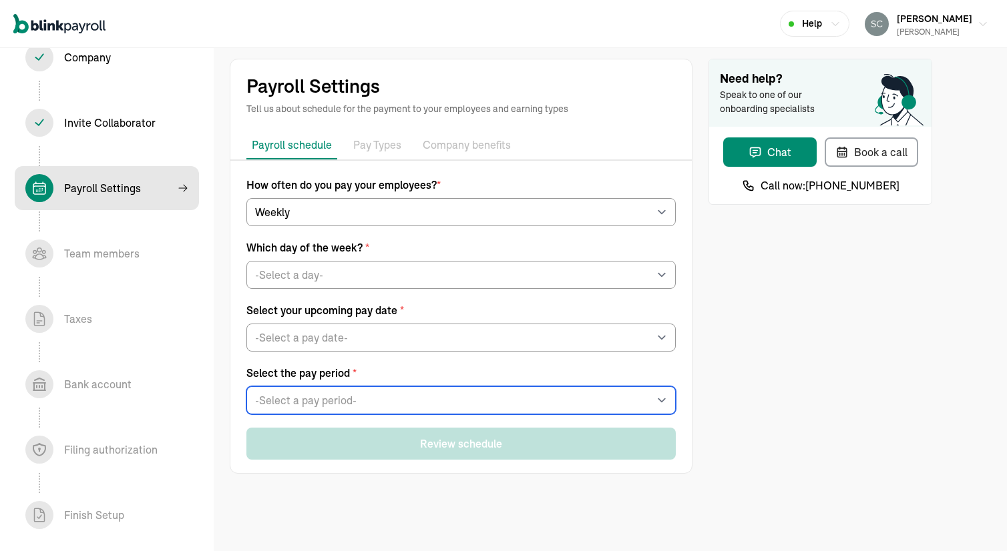
click at [339, 395] on select "-Select a pay period- Sat, Aug 16 - Fri, Aug 22 Sat, Aug 23 - Fri, Aug 29 Custo…" at bounding box center [460, 401] width 429 height 28
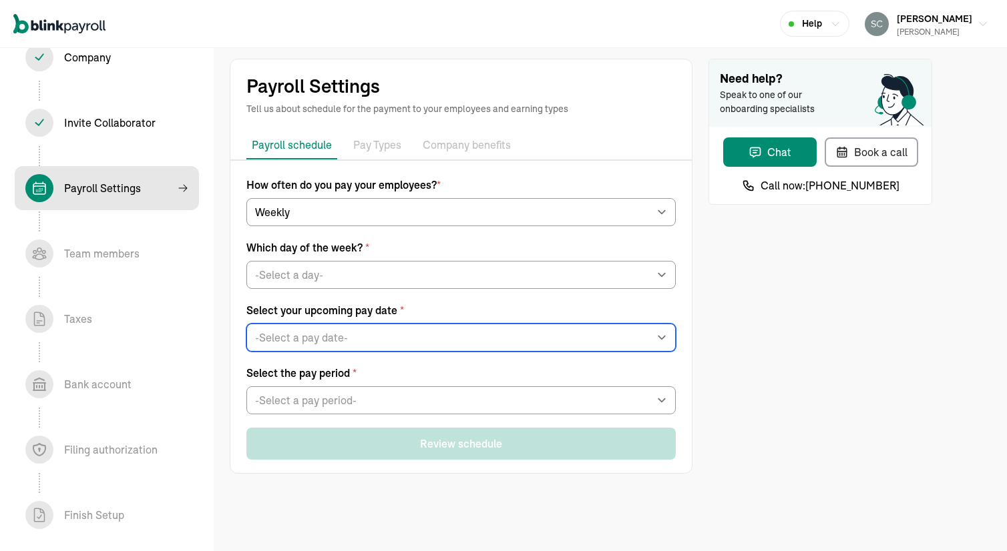
click at [302, 340] on select "-Select a pay date- Fri, Aug 29, 2025 Fri, Sep 05, 2025 Fri, Sep 12, 2025 Fri, …" at bounding box center [460, 338] width 429 height 28
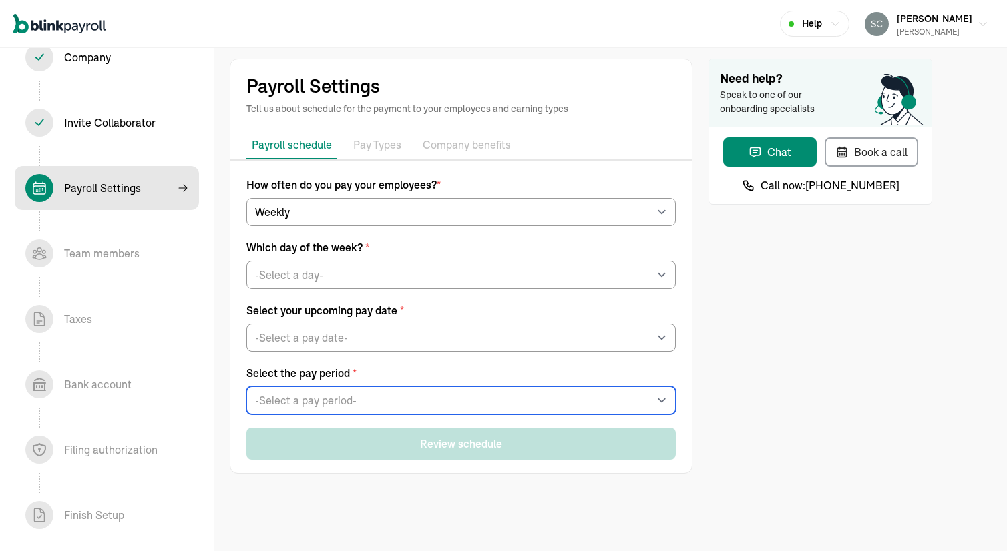
click at [304, 397] on select "-Select a pay period- Sat, Aug 16 - Fri, Aug 22 Sat, Aug 23 - Fri, Aug 29 Custo…" at bounding box center [460, 401] width 429 height 28
select select "Custom Pay Period"
click at [246, 387] on select "-Select a pay period- Sat, Aug 16 - Fri, Aug 22 Sat, Aug 23 - Fri, Aug 29 Custo…" at bounding box center [460, 401] width 429 height 28
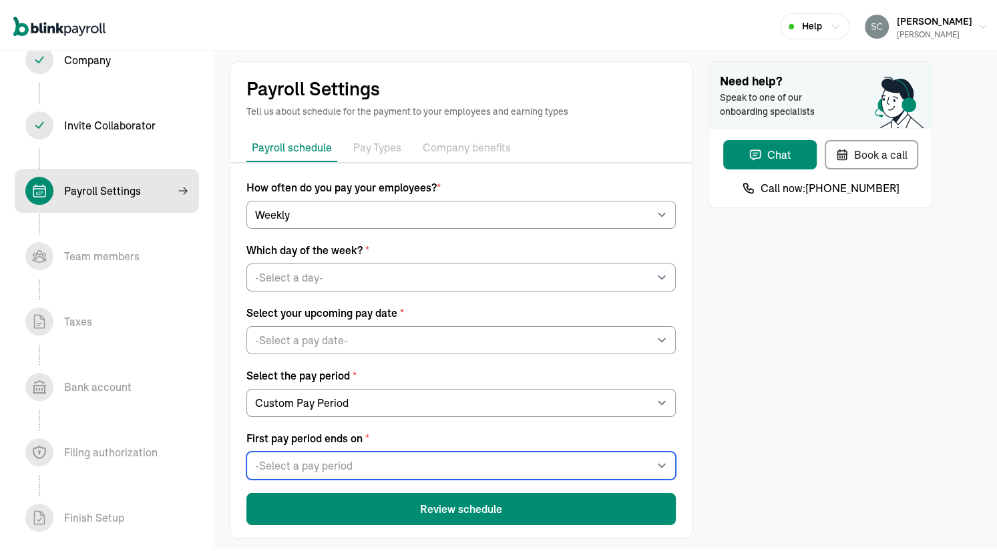
click at [306, 453] on select "-Select a pay period Fri, Aug 29, 2025 Thu, Aug 28, 2025 Wed, Aug 27, 2025 Tue,…" at bounding box center [460, 463] width 429 height 28
click at [246, 449] on select "-Select a pay period Fri, Aug 29, 2025 Thu, Aug 28, 2025 Wed, Aug 27, 2025 Tue,…" at bounding box center [460, 463] width 429 height 28
click at [324, 457] on select "-Select a pay period Fri, Aug 29, 2025 Thu, Aug 28, 2025 Wed, Aug 27, 2025 Tue,…" at bounding box center [460, 463] width 429 height 28
select select "[DATE]"
click at [246, 449] on select "-Select a pay period Fri, Aug 29, 2025 Thu, Aug 28, 2025 Wed, Aug 27, 2025 Tue,…" at bounding box center [460, 463] width 429 height 28
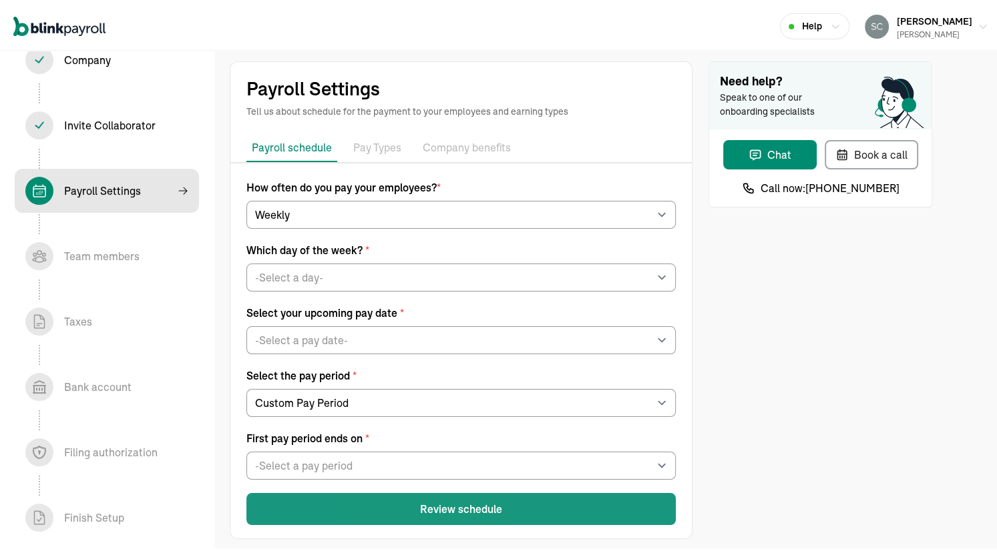
click at [407, 511] on button "Review schedule" at bounding box center [460, 507] width 429 height 32
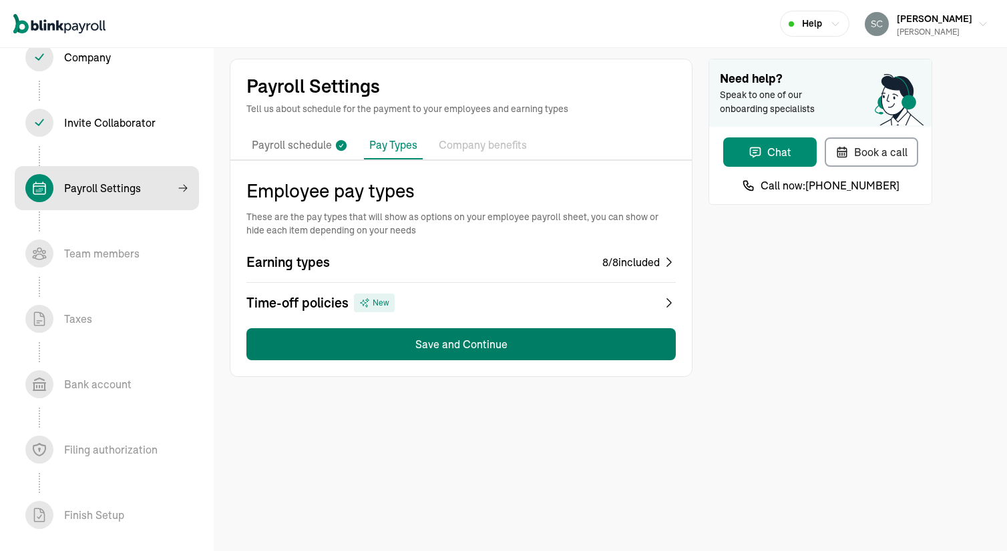
click at [433, 344] on button "Save and Continue" at bounding box center [460, 344] width 429 height 32
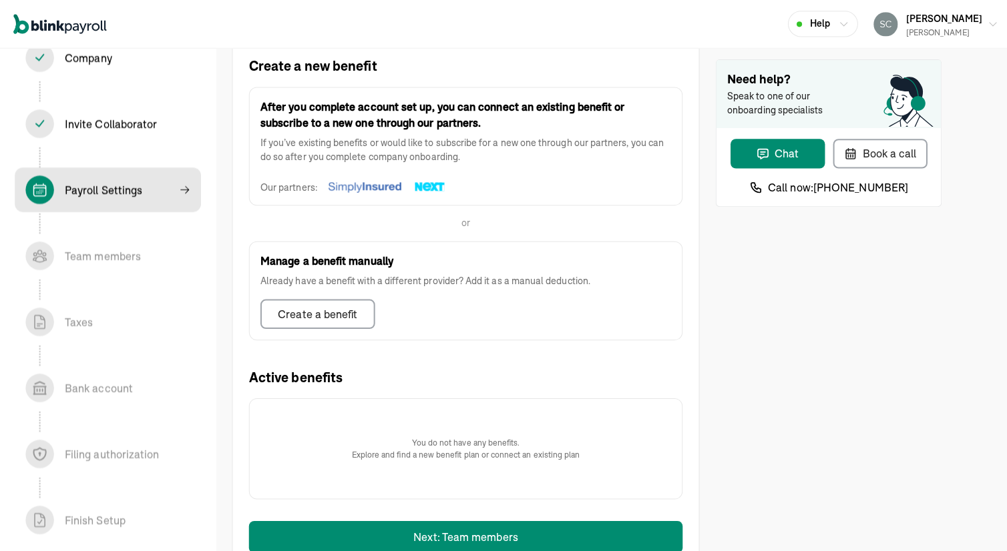
scroll to position [300, 0]
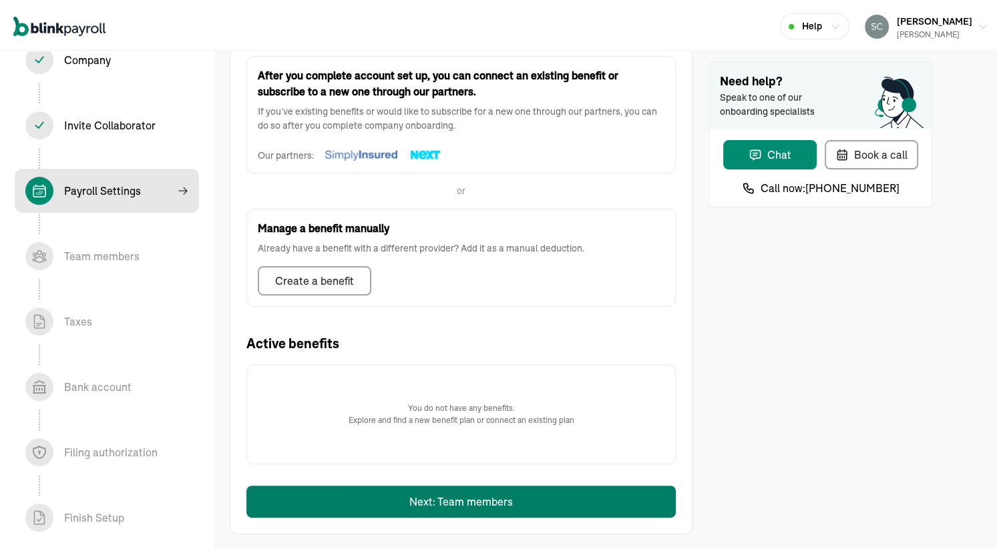
click at [418, 497] on button "Next: Team members" at bounding box center [460, 499] width 429 height 32
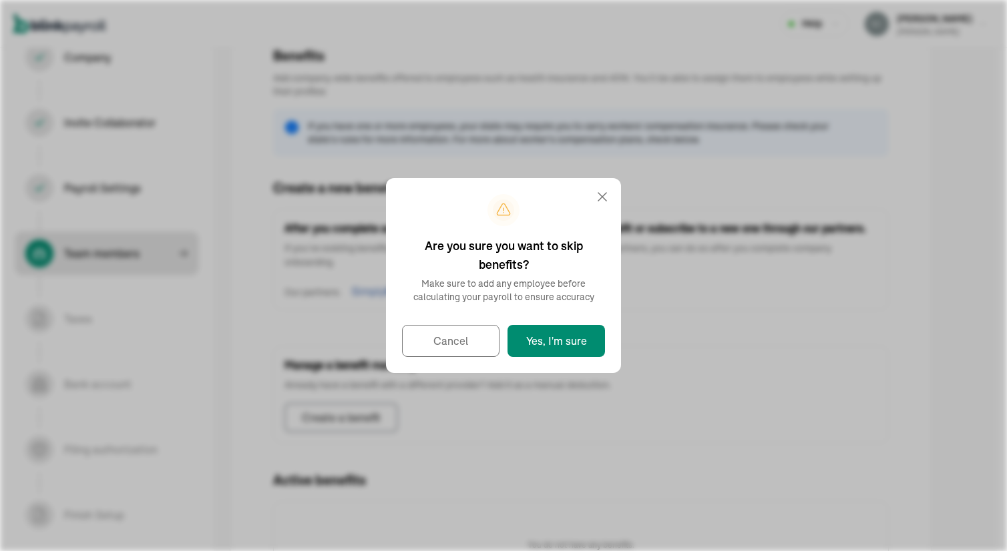
select select "employee"
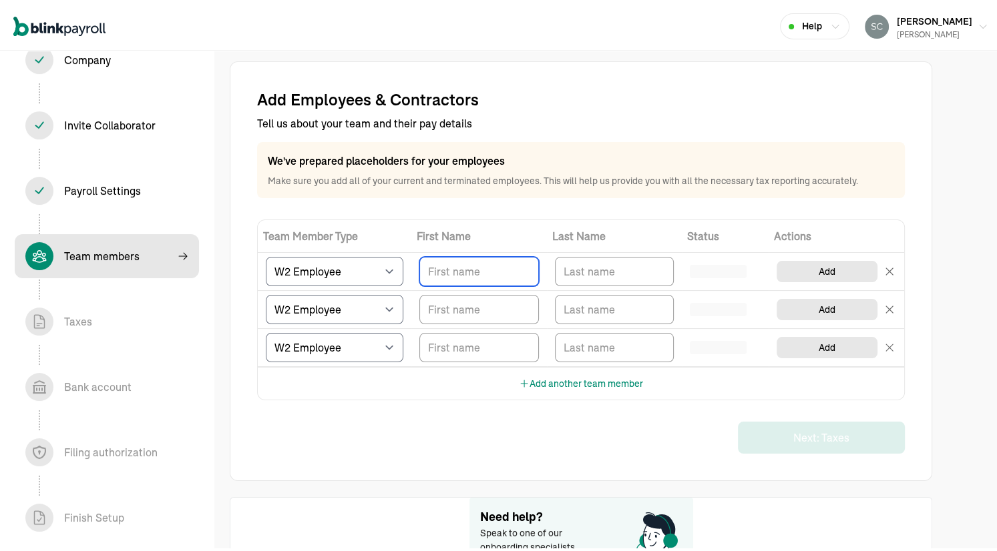
click at [451, 277] on input "TextInput" at bounding box center [479, 268] width 120 height 29
click at [318, 273] on select "Select W2 Employee Individual - 1099 Contractor Business - 1099 Contractor" at bounding box center [335, 268] width 138 height 29
click at [323, 268] on select "Select W2 Employee Individual - 1099 Contractor Business - 1099 Contractor" at bounding box center [335, 268] width 138 height 29
click at [462, 268] on input "TextInput" at bounding box center [479, 268] width 120 height 29
paste input "Profile image Dwight Edwards"
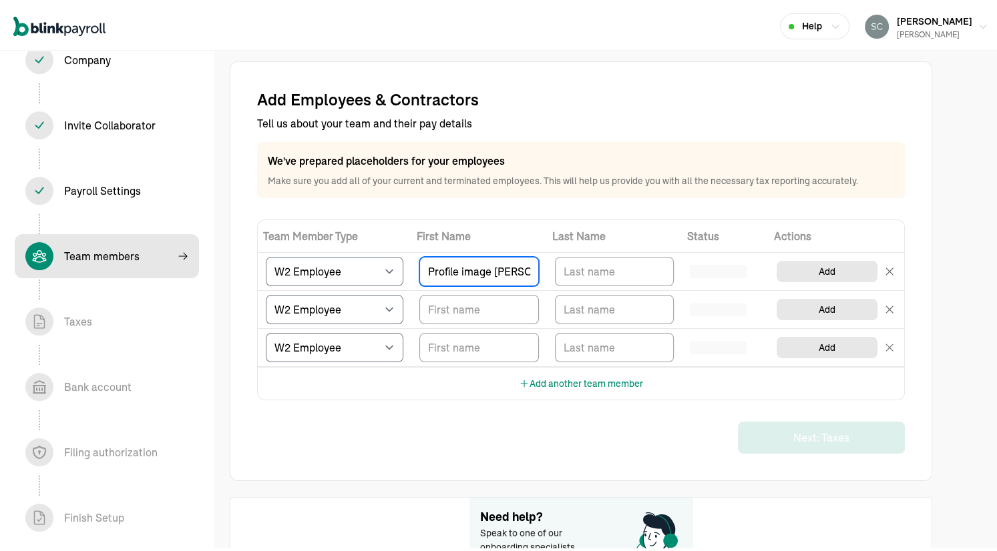
scroll to position [0, 40]
click at [491, 267] on input "Profile image Dwight Edwards" at bounding box center [479, 268] width 120 height 29
drag, startPoint x: 481, startPoint y: 271, endPoint x: 339, endPoint y: 270, distance: 141.5
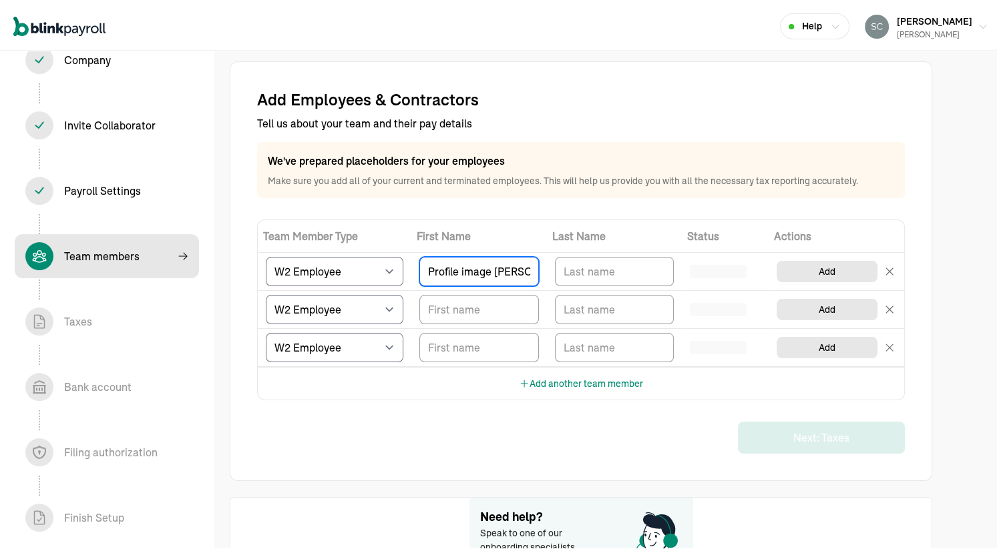
click at [332, 276] on tr "Select W2 Employee Individual - 1099 Contractor Business - 1099 Contractor Prof…" at bounding box center [581, 269] width 646 height 38
type input "Dwight"
click at [584, 258] on input "TextInput" at bounding box center [615, 268] width 120 height 29
paste input "Edwards"
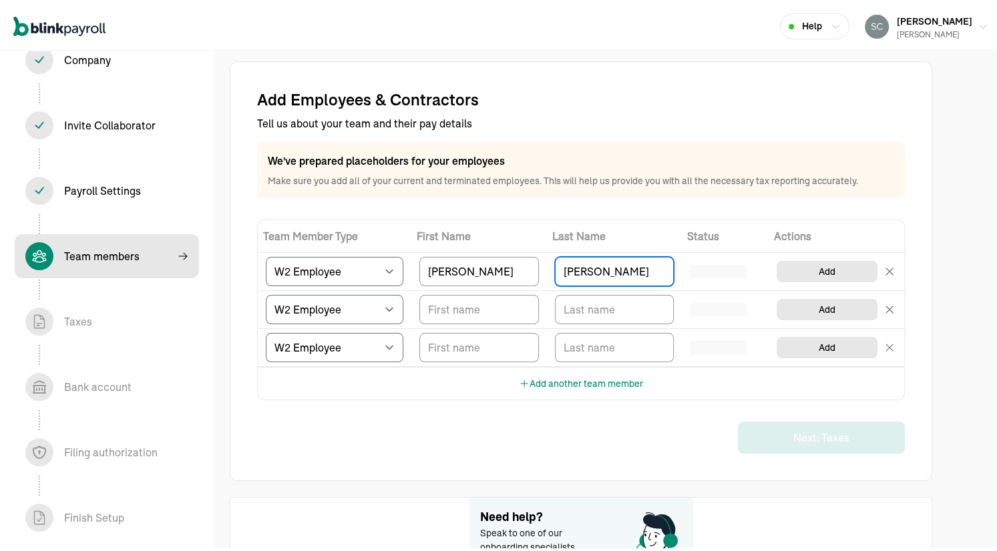
type input "Edwards"
click at [756, 383] on div "Add another team member" at bounding box center [581, 381] width 646 height 33
click at [462, 310] on input "TextInput" at bounding box center [479, 306] width 120 height 29
click at [714, 408] on div "Add Employees & Contractors Tell us about your team and their pay details We've…" at bounding box center [581, 268] width 648 height 365
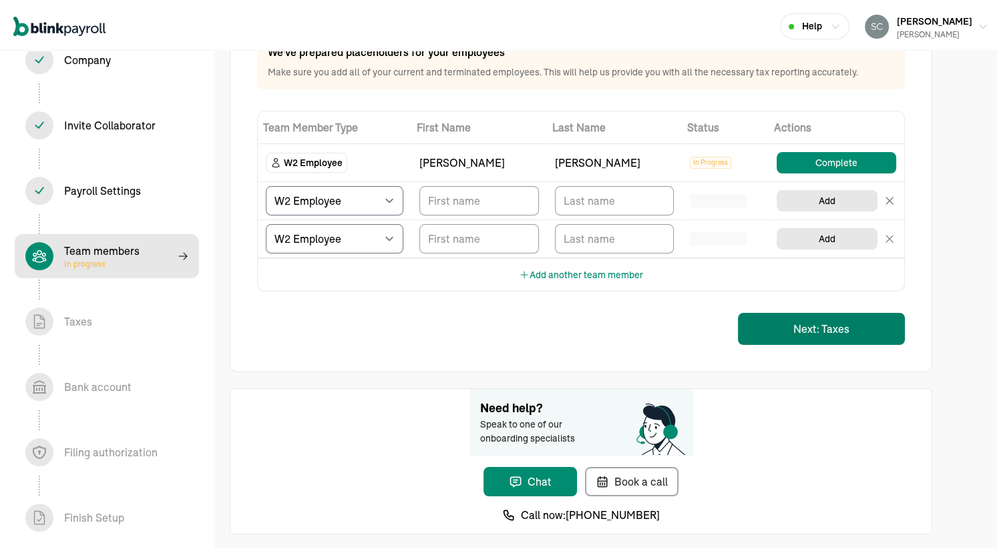
click at [808, 326] on button "Next: Taxes" at bounding box center [821, 326] width 167 height 32
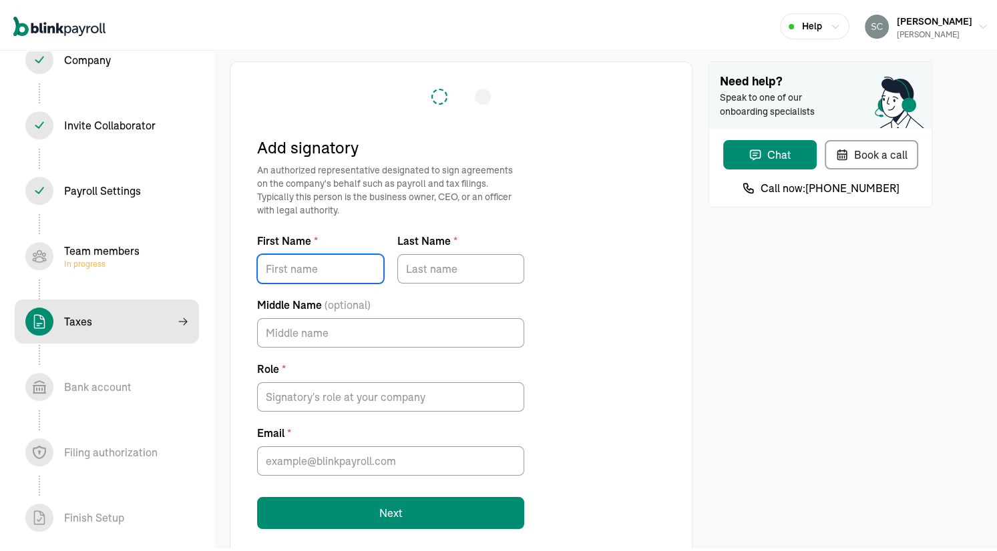
click at [282, 257] on input "First Name *" at bounding box center [320, 266] width 127 height 29
type input "Scott Edward"
click at [431, 267] on input "Last Name *" at bounding box center [460, 266] width 127 height 29
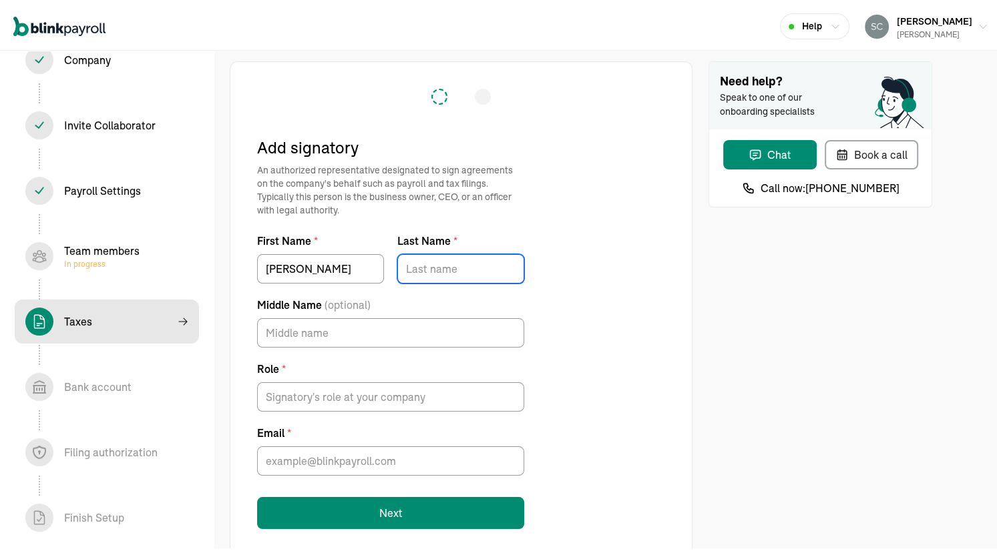
type input "Schwering"
click at [323, 268] on input "Scott Edward" at bounding box center [320, 266] width 127 height 29
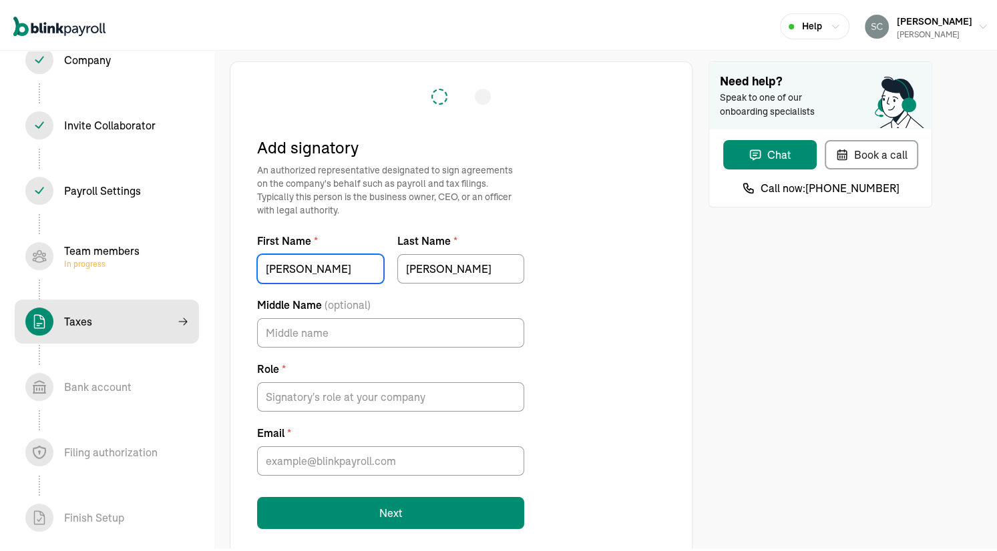
click at [323, 268] on input "Scott Edward" at bounding box center [320, 266] width 127 height 29
type input "Scott"
click at [294, 332] on input "Middle Name (optional)" at bounding box center [390, 330] width 267 height 29
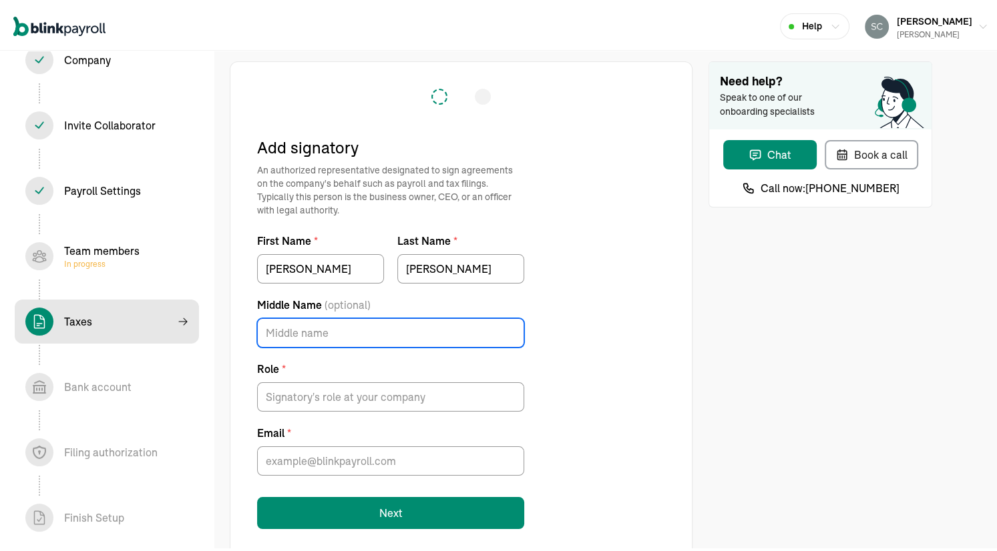
paste input "Edward"
type input "Edward"
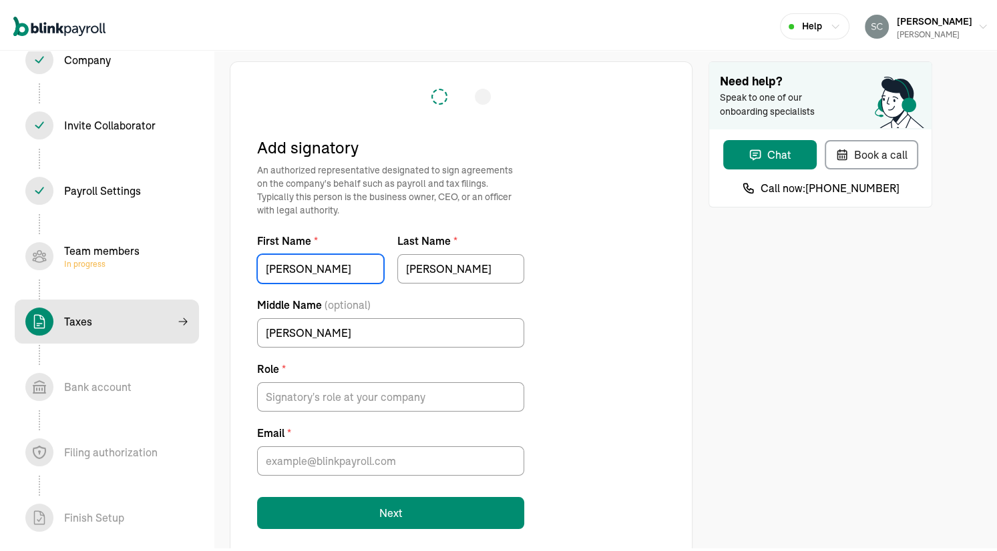
click at [306, 265] on input "Scott" at bounding box center [320, 266] width 127 height 29
type input "Scott"
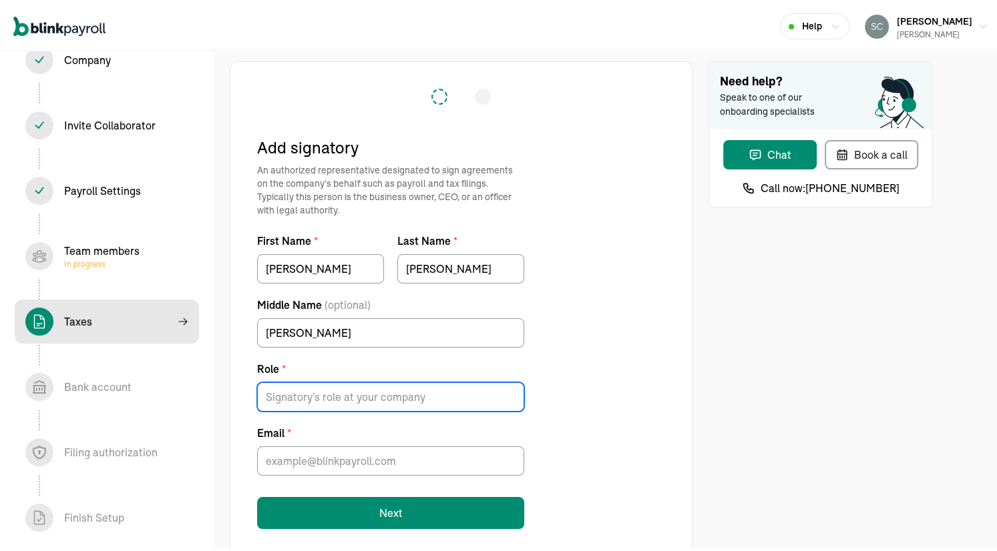
click at [274, 396] on input "Role *" at bounding box center [390, 394] width 267 height 29
type input "CEO"
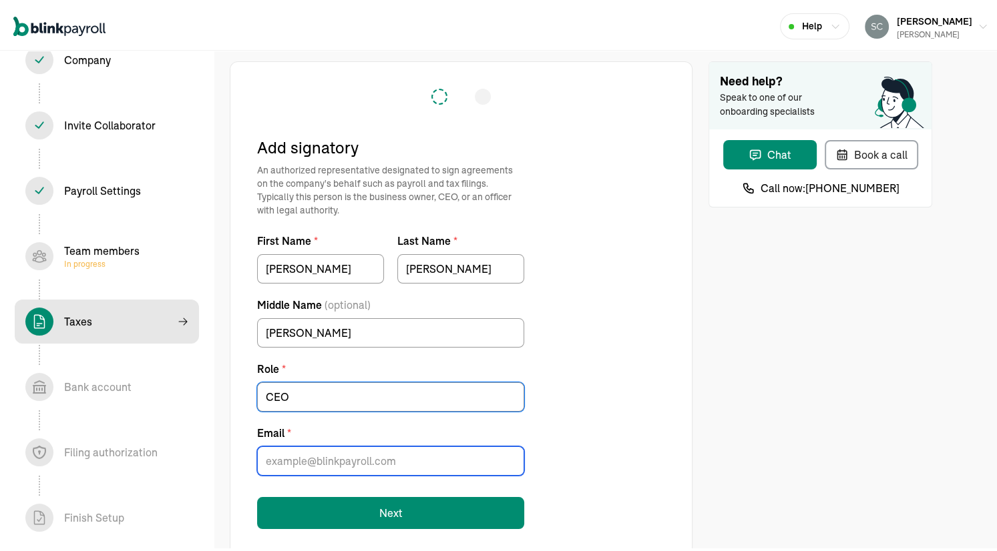
click at [280, 455] on input "Email *" at bounding box center [390, 458] width 267 height 29
type input "scottschwering@roschllc.top"
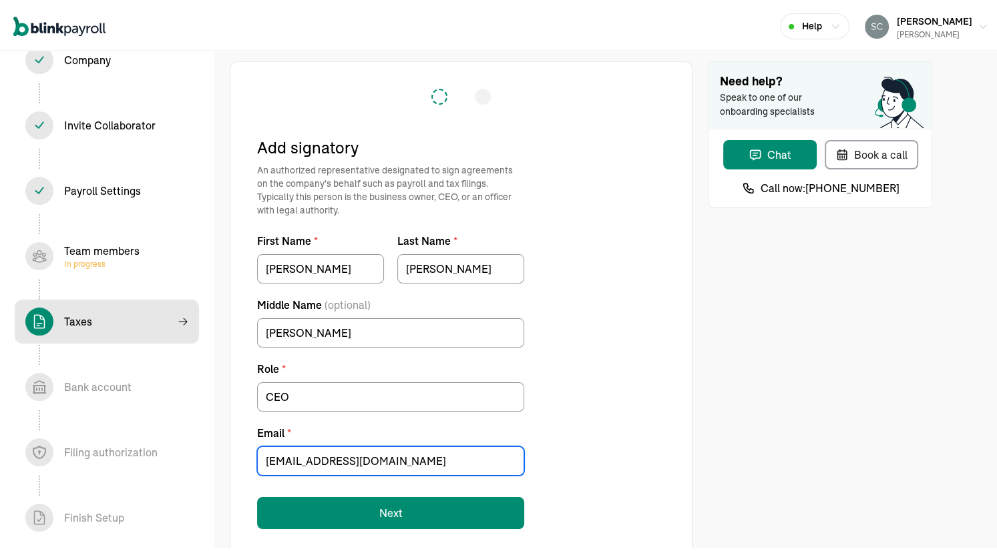
scroll to position [23, 0]
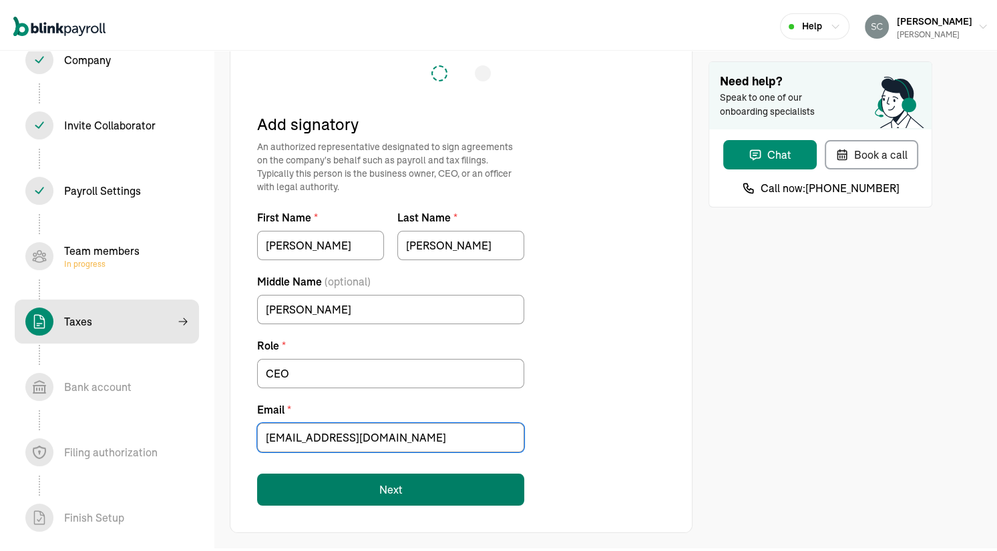
click at [367, 480] on button "Next" at bounding box center [390, 487] width 267 height 32
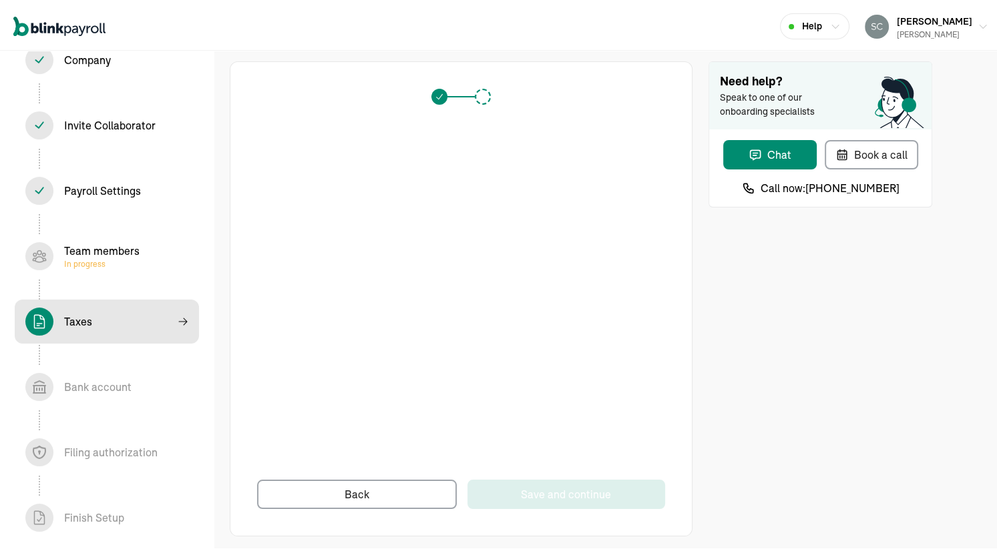
scroll to position [3, 0]
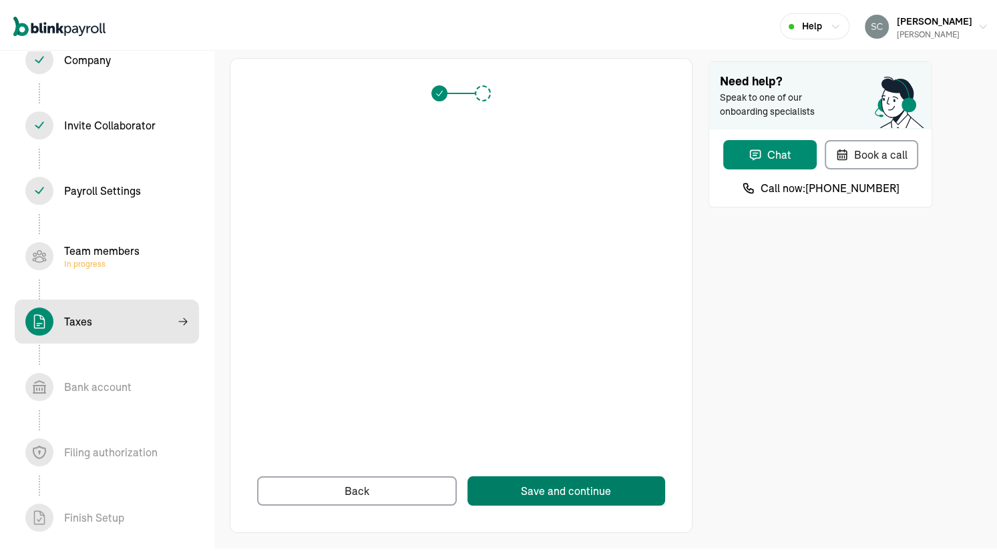
click at [525, 499] on button "Save and continue" at bounding box center [566, 488] width 198 height 29
click at [547, 484] on div "Save and continue" at bounding box center [566, 489] width 90 height 16
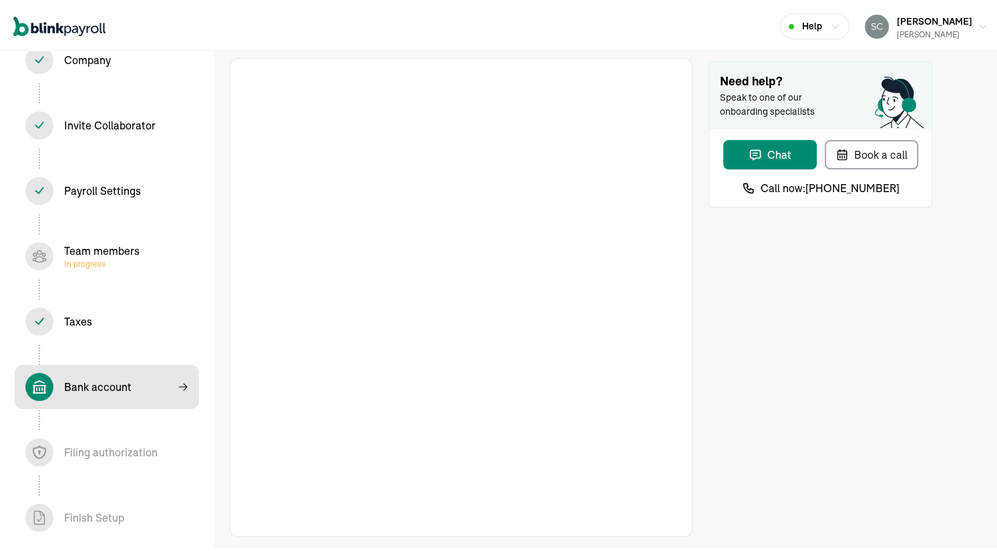
click at [124, 456] on div "Filing authorization In progress" at bounding box center [110, 450] width 93 height 16
click at [107, 258] on span "In progress" at bounding box center [101, 261] width 75 height 11
select select "employee"
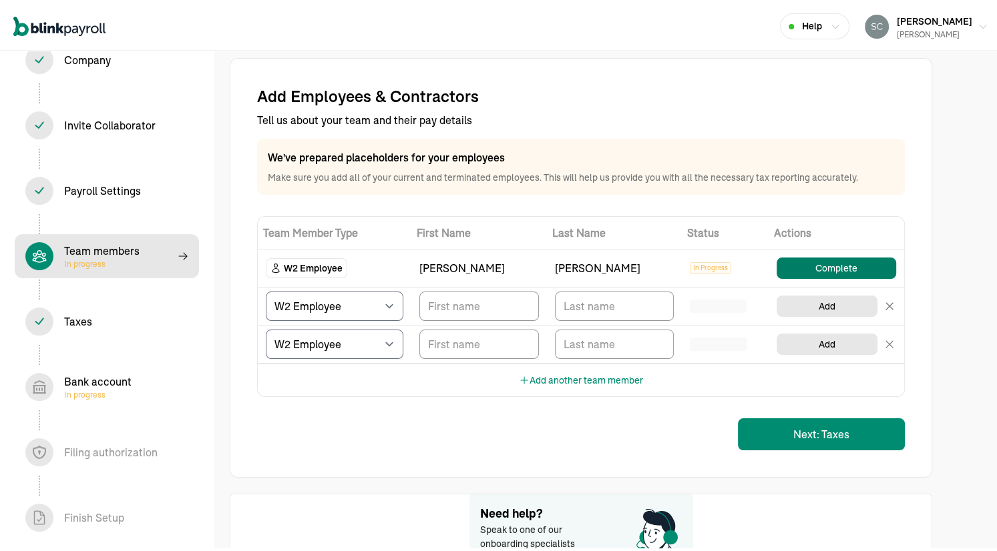
click at [845, 265] on button "Complete" at bounding box center [836, 265] width 120 height 21
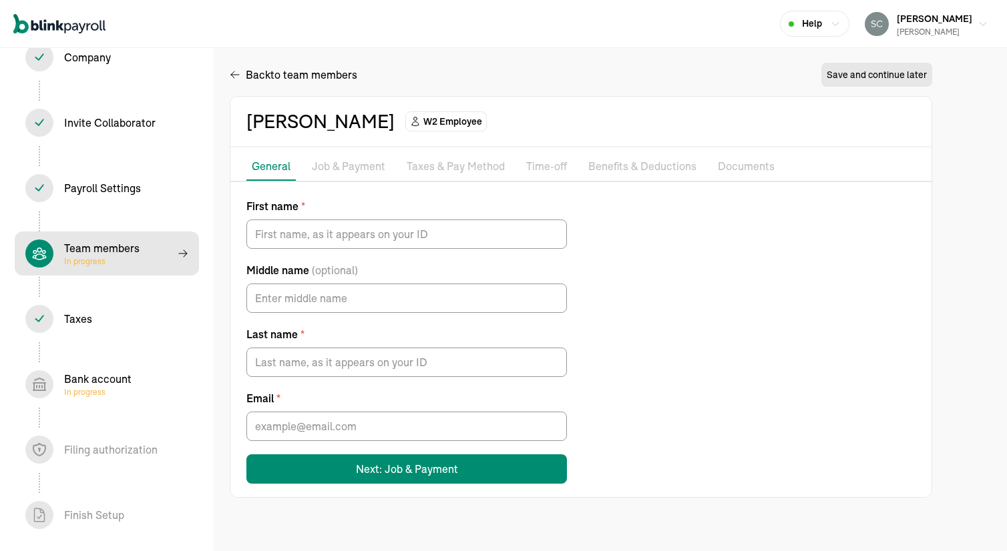
type input "Dwight"
type input "Edwards"
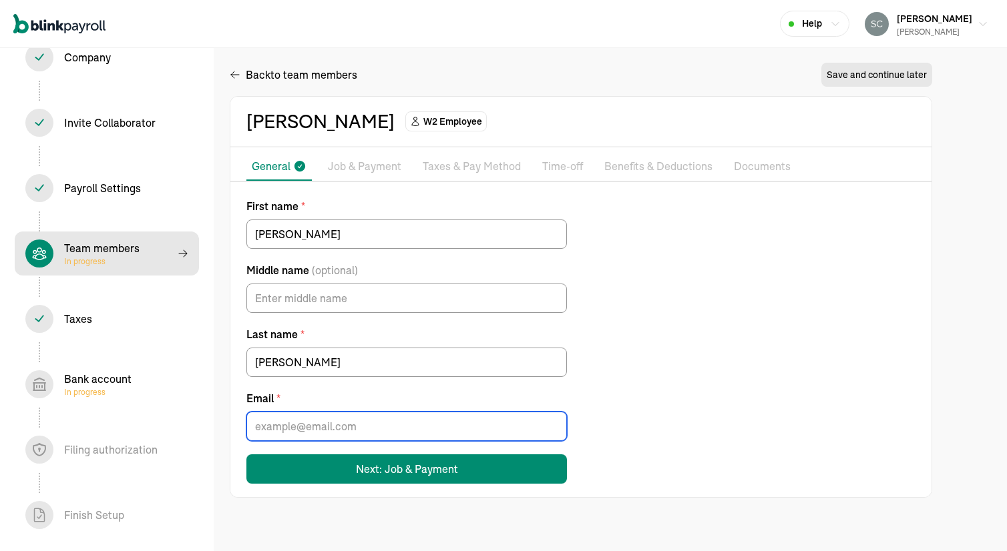
click at [292, 434] on input "Email *" at bounding box center [406, 426] width 320 height 29
click at [686, 359] on div "First name * Dwight Middle name (optional) Last name * Edwards Email * Next: Jo…" at bounding box center [580, 341] width 701 height 286
click at [280, 421] on input "Email *" at bounding box center [406, 426] width 320 height 29
paste input "tracy_edwards59@yahoo.com"
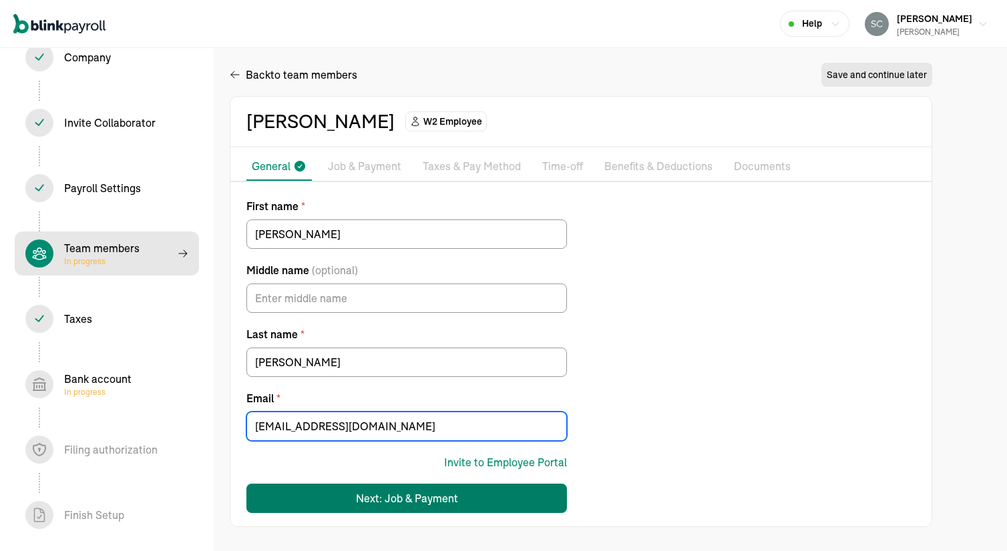
type input "tracy_edwards59@yahoo.com"
click at [380, 491] on div "Next: Job & Payment" at bounding box center [407, 499] width 102 height 16
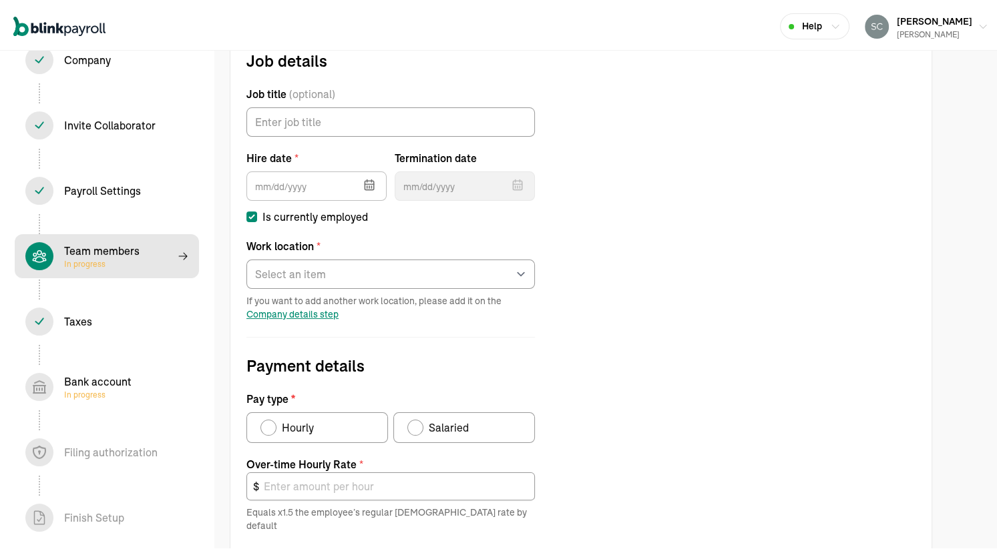
scroll to position [286, 0]
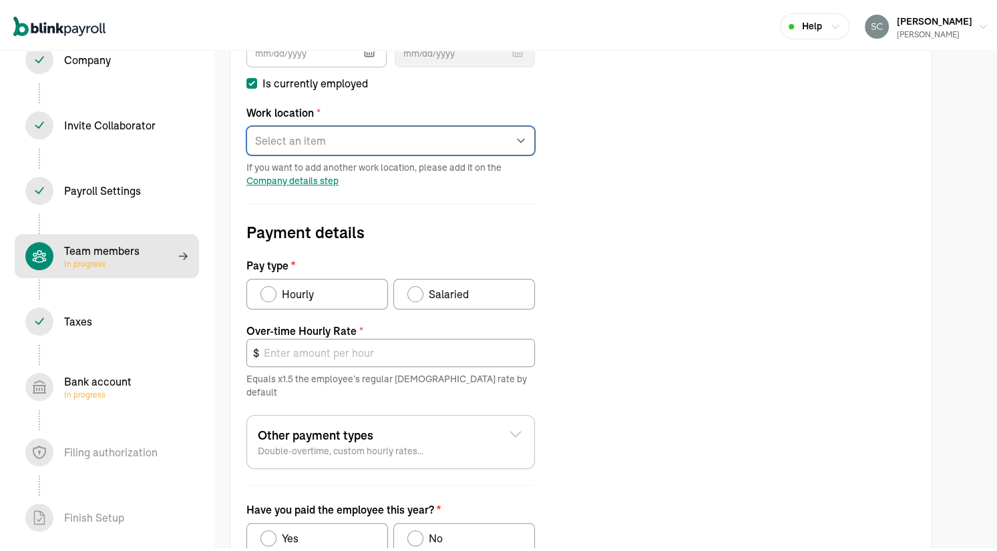
click at [315, 127] on select "Select an item ROSCH LLC Works from home" at bounding box center [390, 138] width 288 height 29
select select "[STREET_ADDRESS]"
click at [246, 124] on select "Select an item ROSCH LLC Works from home" at bounding box center [390, 138] width 288 height 29
click at [264, 293] on div "Pay type" at bounding box center [268, 291] width 11 height 11
click at [264, 293] on input "Hourly" at bounding box center [265, 288] width 11 height 11
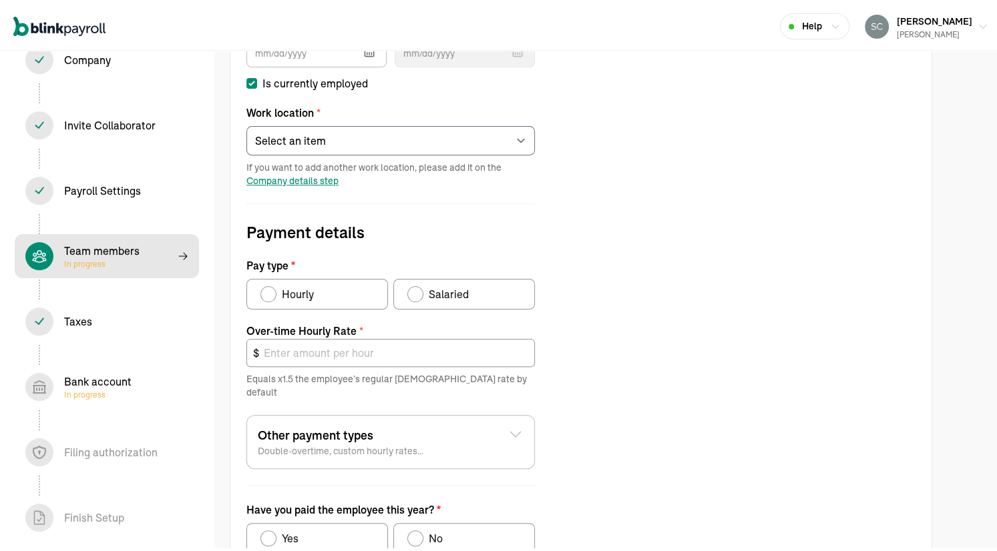
radio input "true"
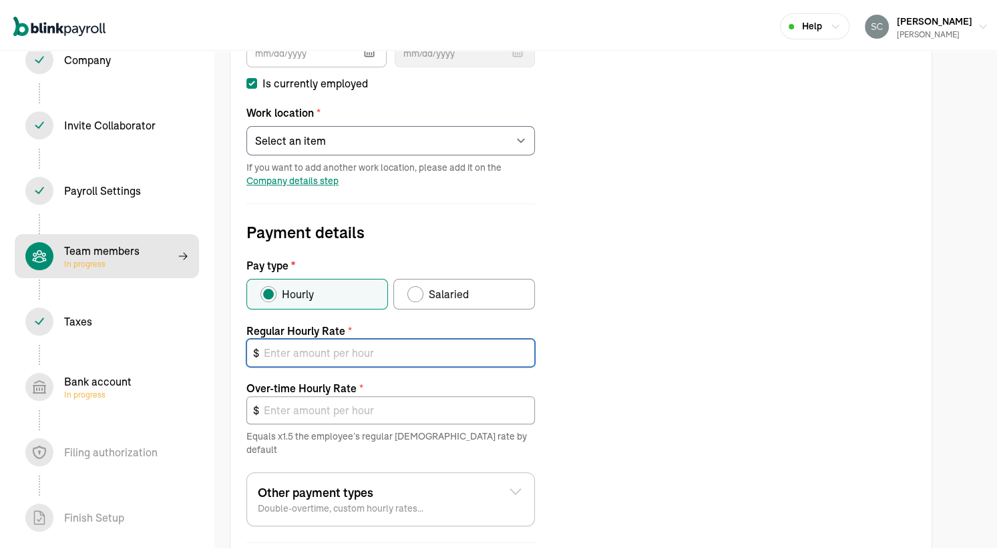
click at [294, 345] on input "text" at bounding box center [390, 350] width 288 height 28
type input "1"
type input "1.50"
type input "18"
type input "27.00"
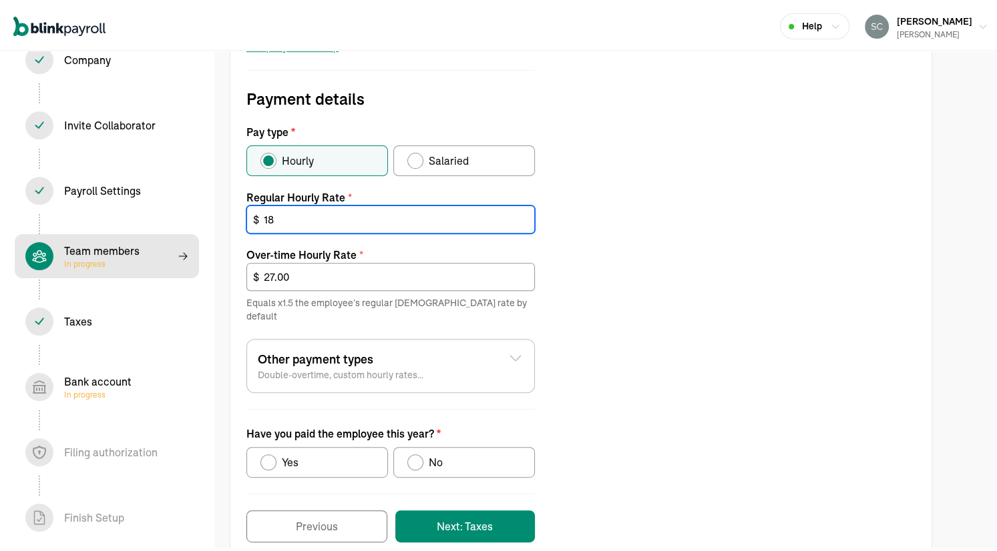
scroll to position [427, 0]
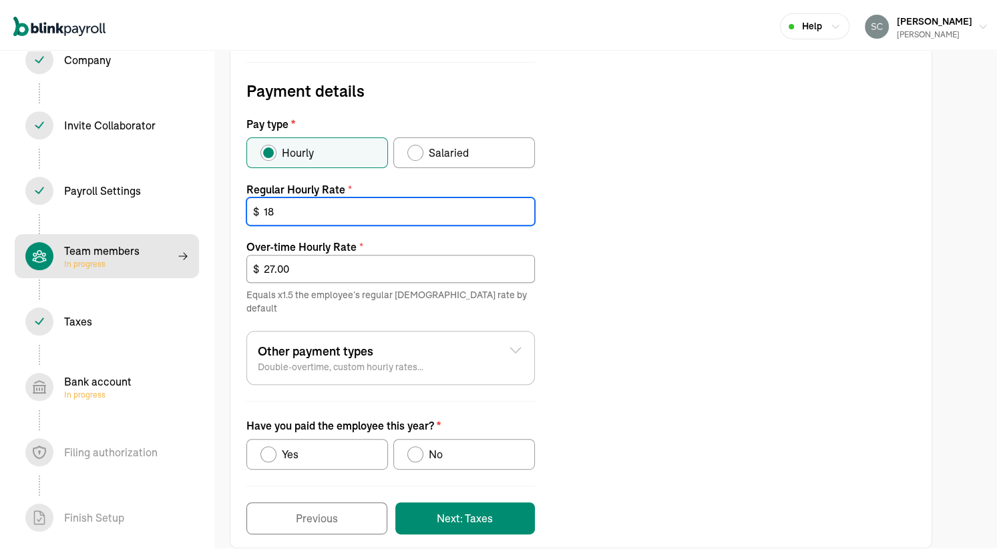
type input "18"
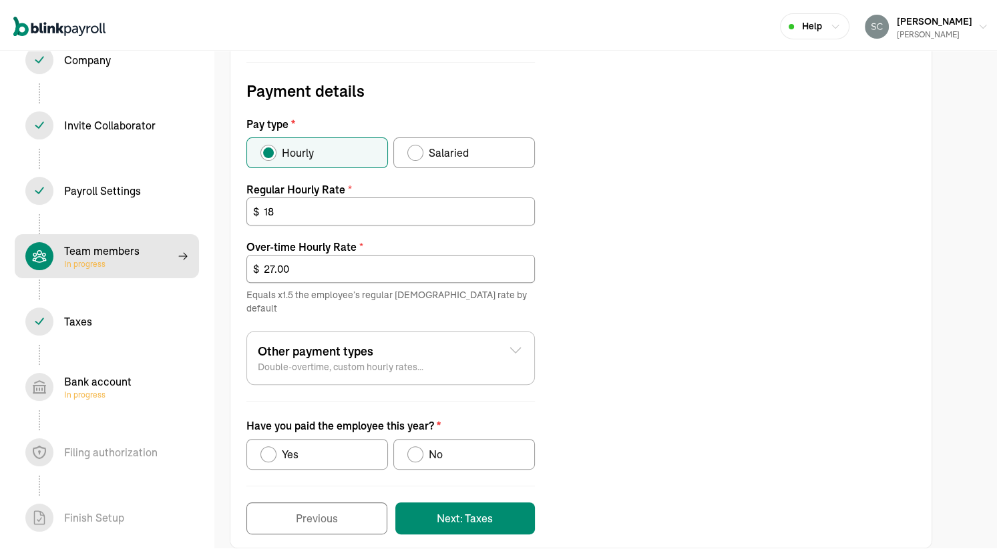
click at [262, 444] on div "Have you paid the employee this year?" at bounding box center [268, 452] width 16 height 16
click at [262, 443] on input "Yes" at bounding box center [265, 448] width 11 height 11
radio input "true"
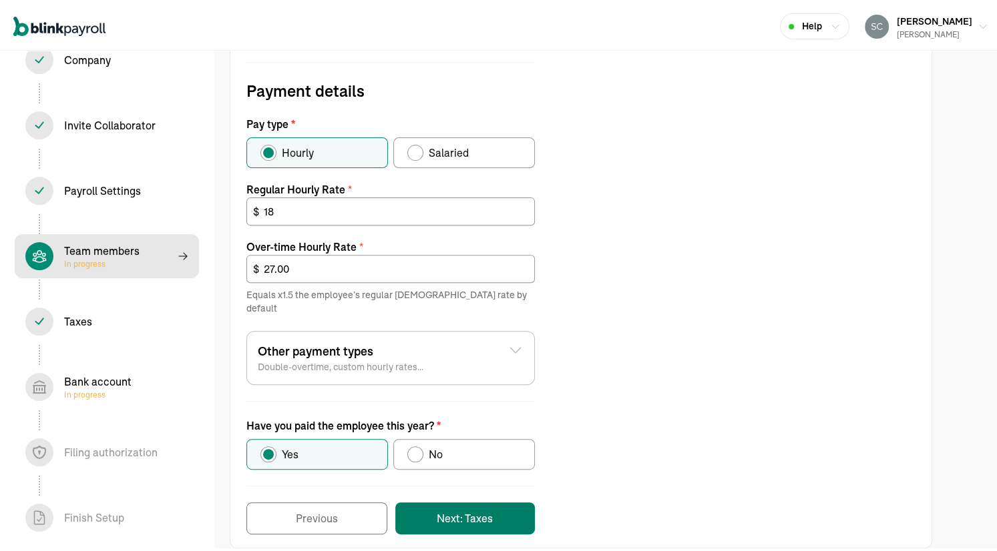
click at [454, 500] on button "Next: Taxes" at bounding box center [465, 516] width 140 height 32
click at [455, 505] on button "Next: Taxes" at bounding box center [465, 517] width 140 height 32
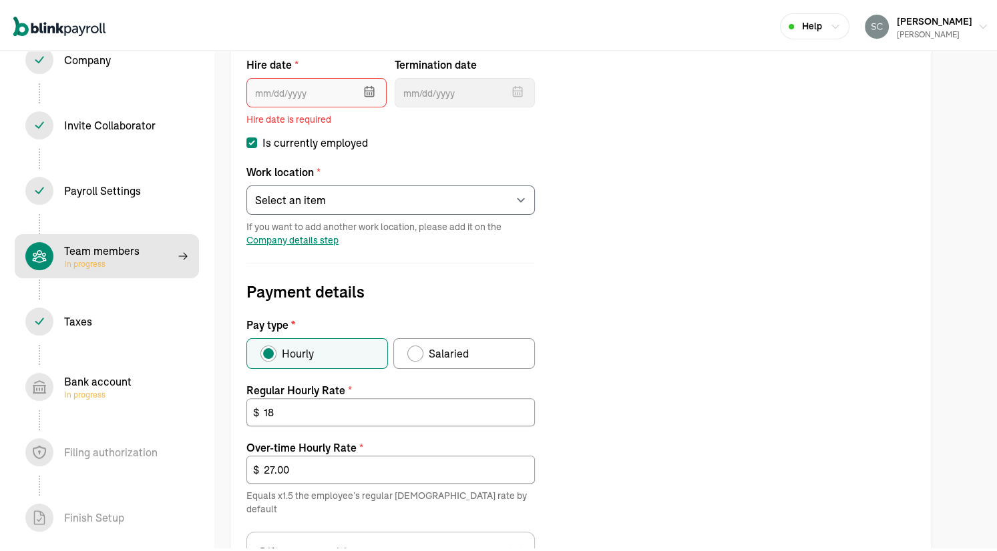
click at [280, 86] on input "text" at bounding box center [316, 89] width 140 height 29
click at [633, 202] on div "Job details Job title (optional) Hire date * Aug 2025 Mon Tue Wed Thu Fri Sat S…" at bounding box center [580, 343] width 701 height 780
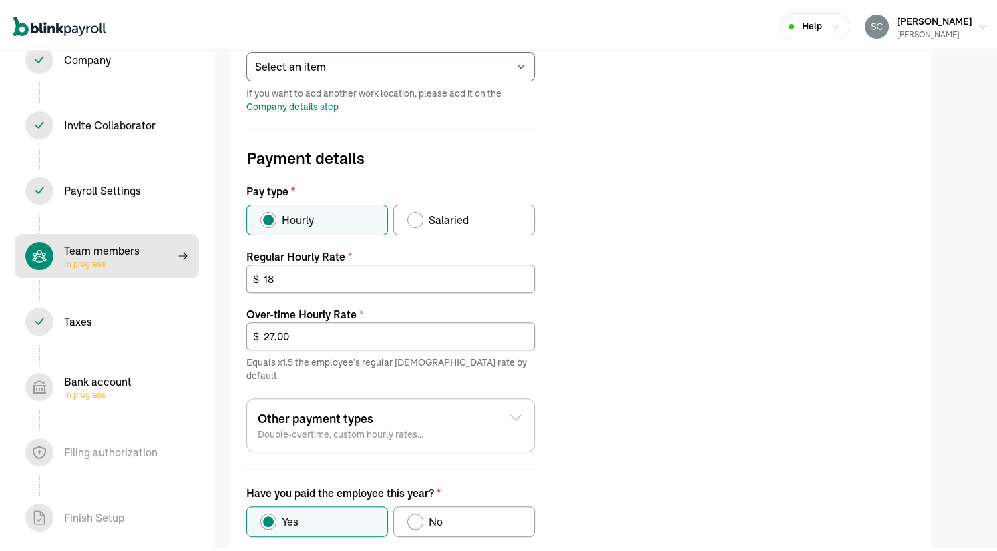
scroll to position [446, 0]
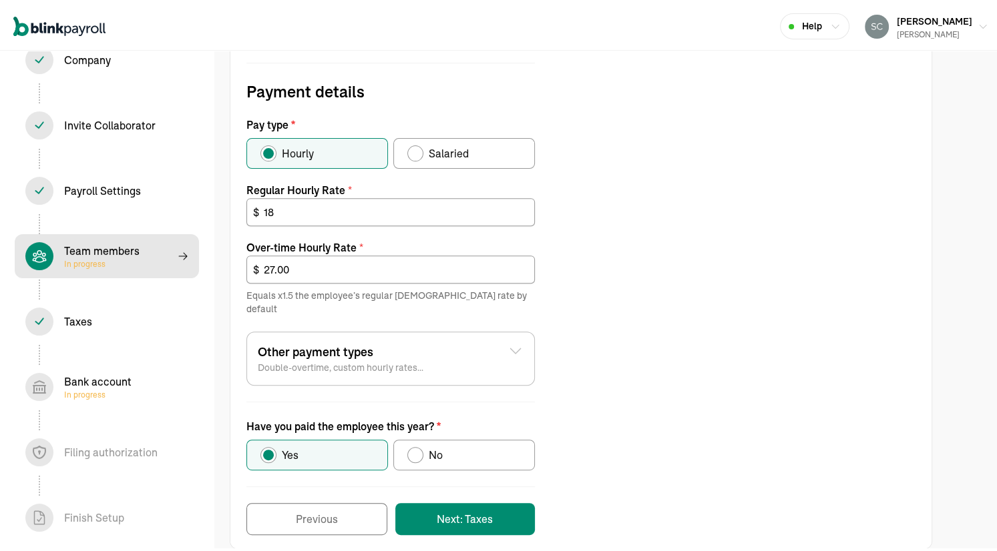
click at [413, 447] on div "Have you paid the employee this year?" at bounding box center [415, 452] width 11 height 11
click at [413, 444] on input "No" at bounding box center [412, 449] width 11 height 11
radio input "true"
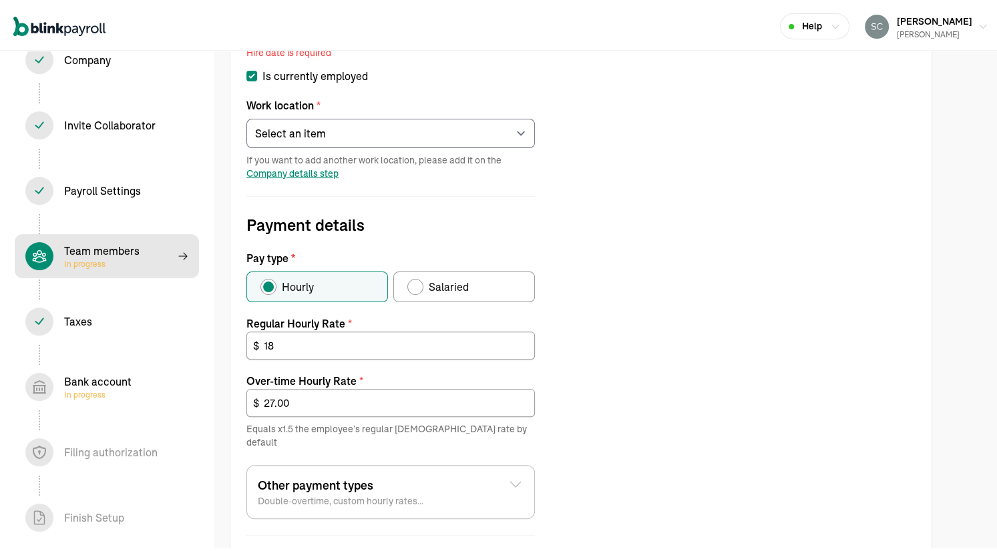
scroll to position [246, 0]
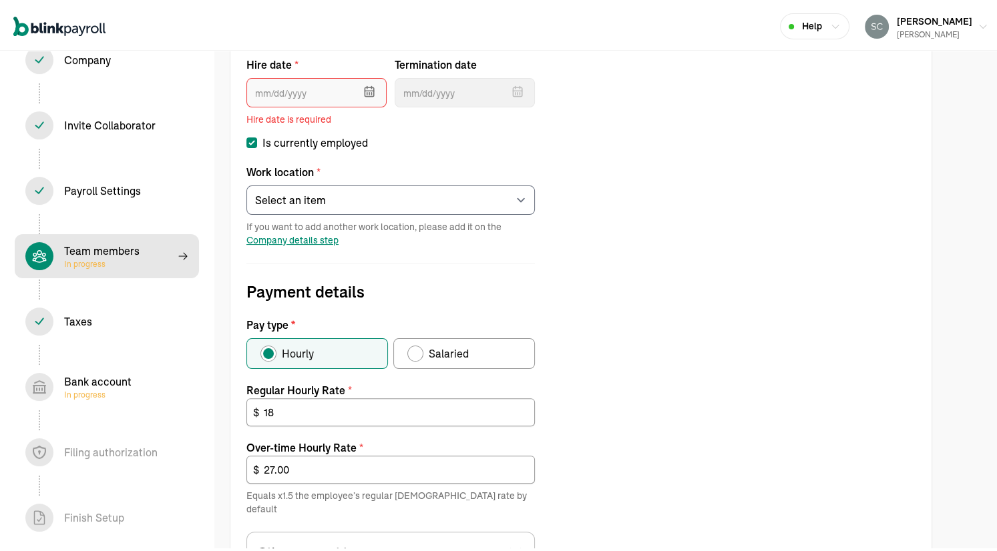
click at [304, 89] on input "text" at bounding box center [316, 89] width 140 height 29
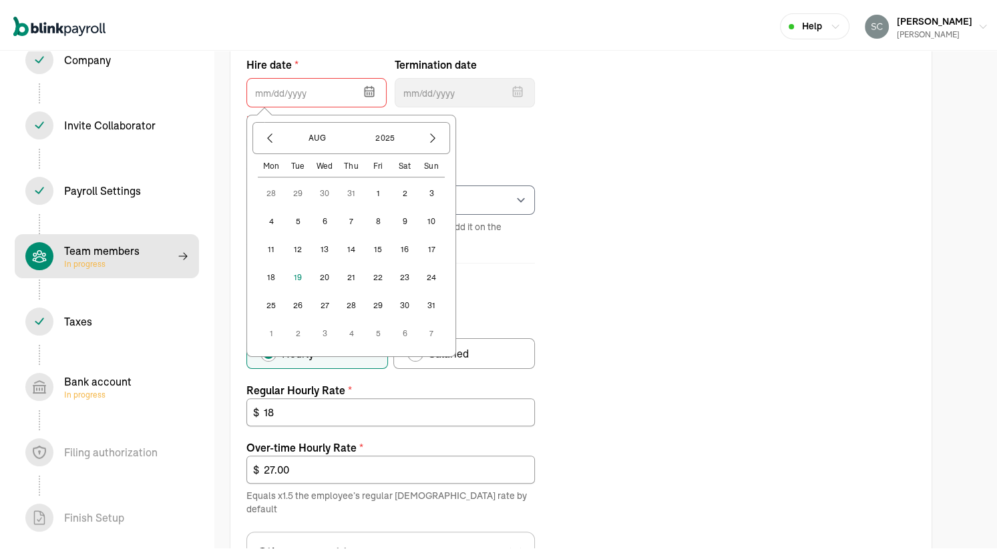
click at [376, 190] on button "1" at bounding box center [378, 191] width 27 height 27
type input "08/01/2025"
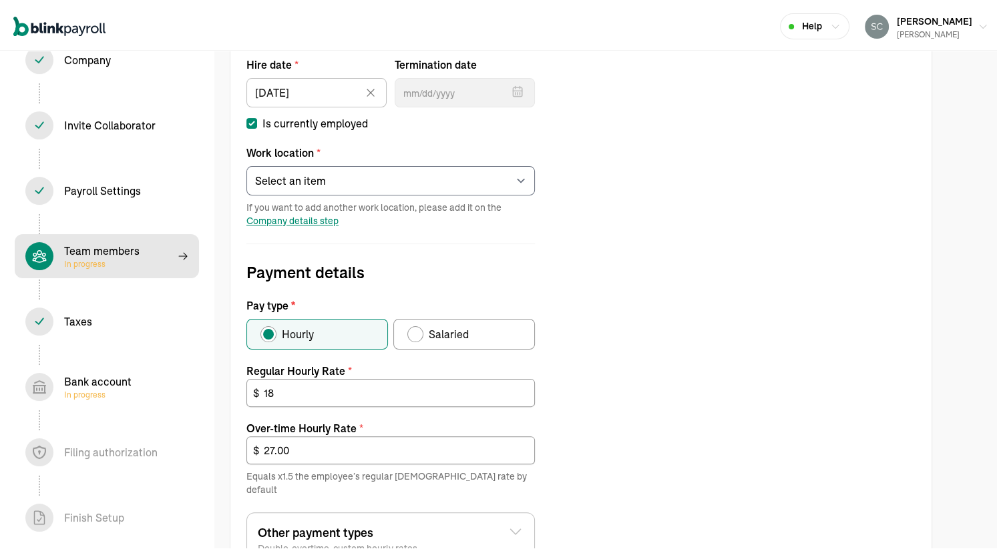
scroll to position [427, 0]
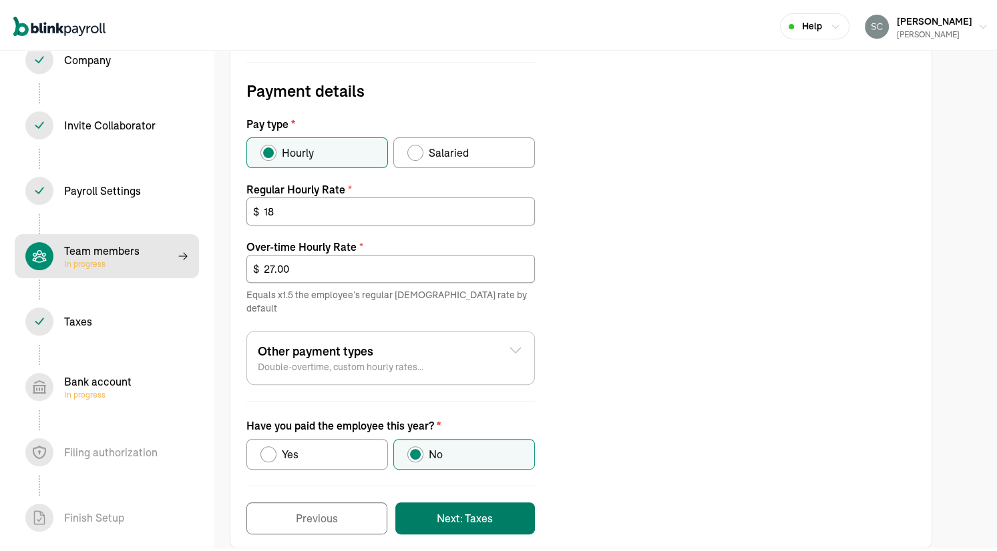
click at [453, 500] on button "Next: Taxes" at bounding box center [465, 516] width 140 height 32
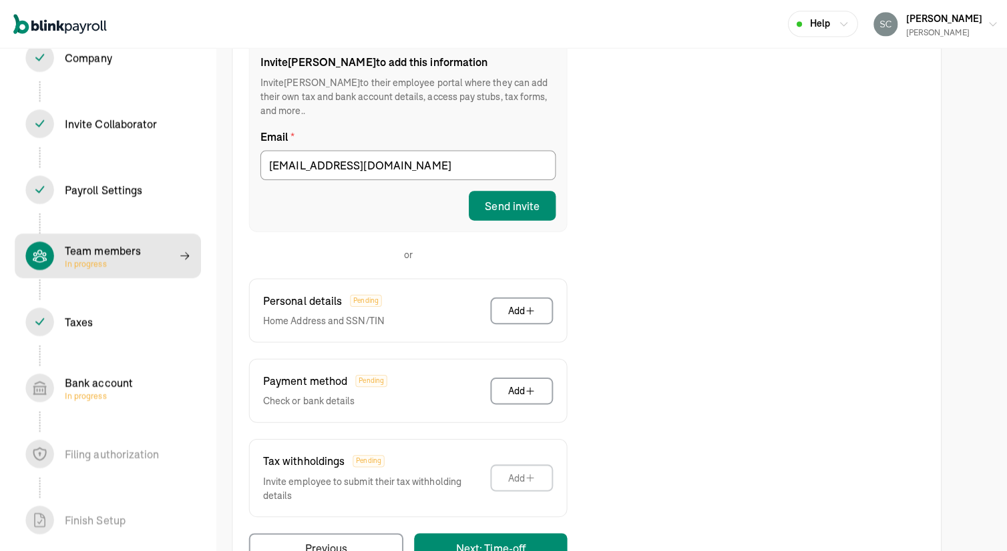
scroll to position [230, 0]
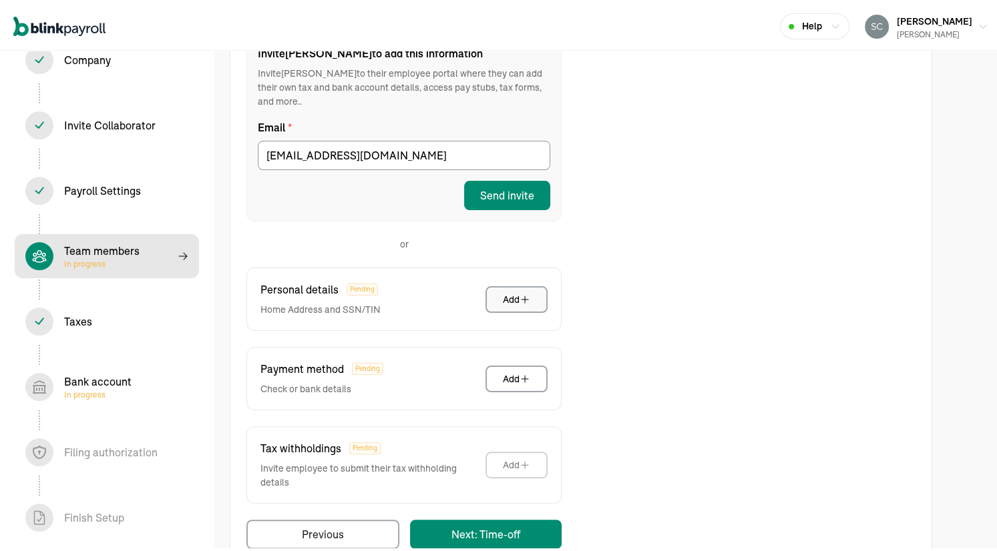
click at [517, 290] on div "Add" at bounding box center [516, 296] width 27 height 13
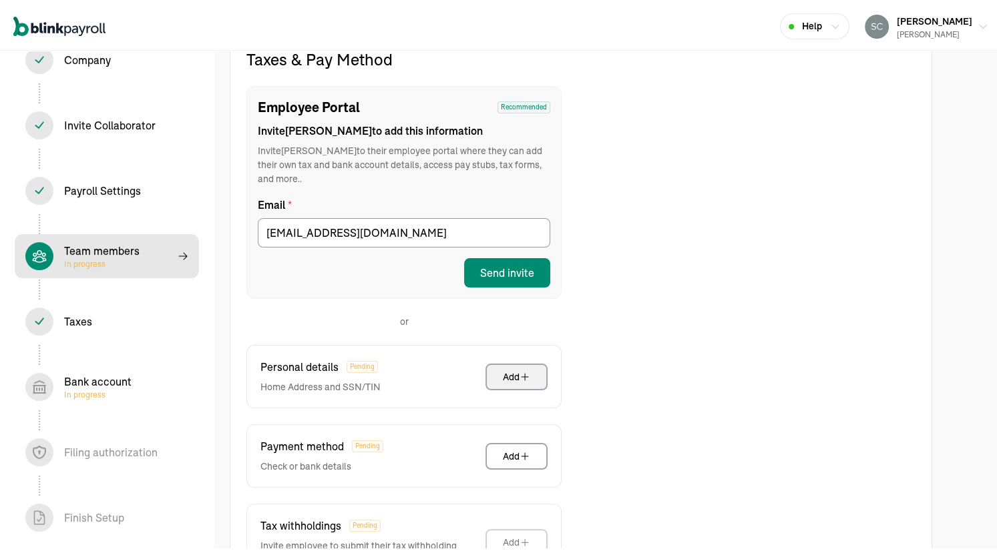
click at [505, 368] on div "Add" at bounding box center [516, 374] width 27 height 13
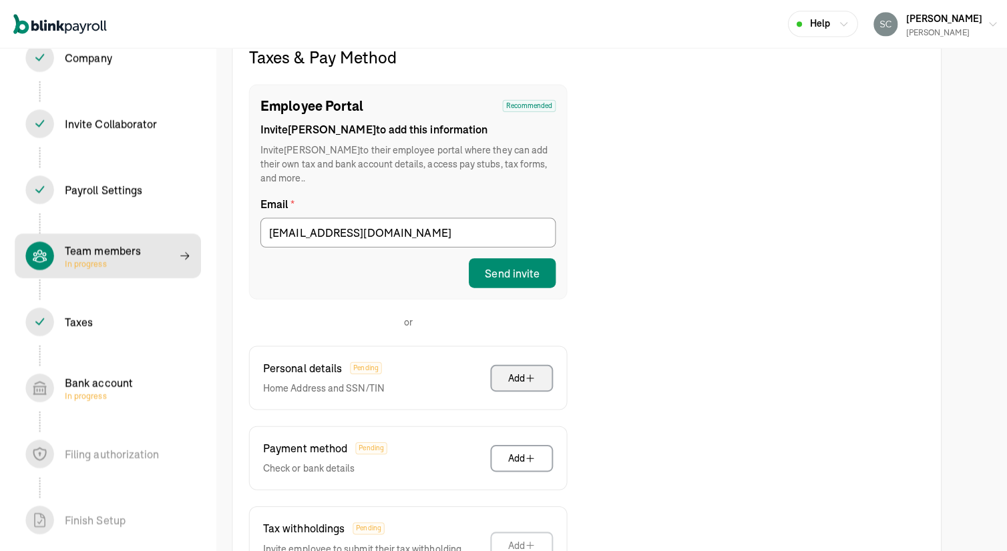
scroll to position [219, 0]
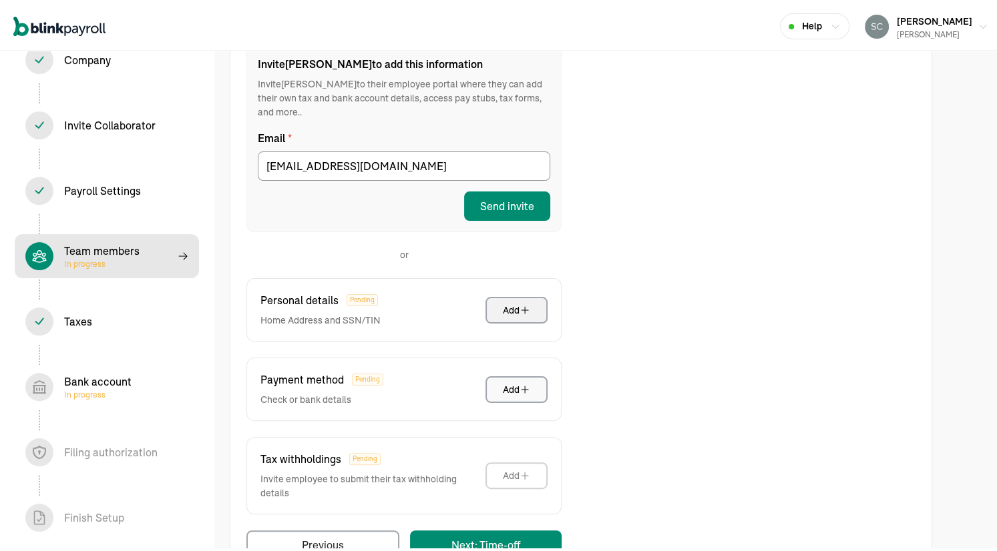
click at [510, 381] on div "Add" at bounding box center [516, 387] width 27 height 13
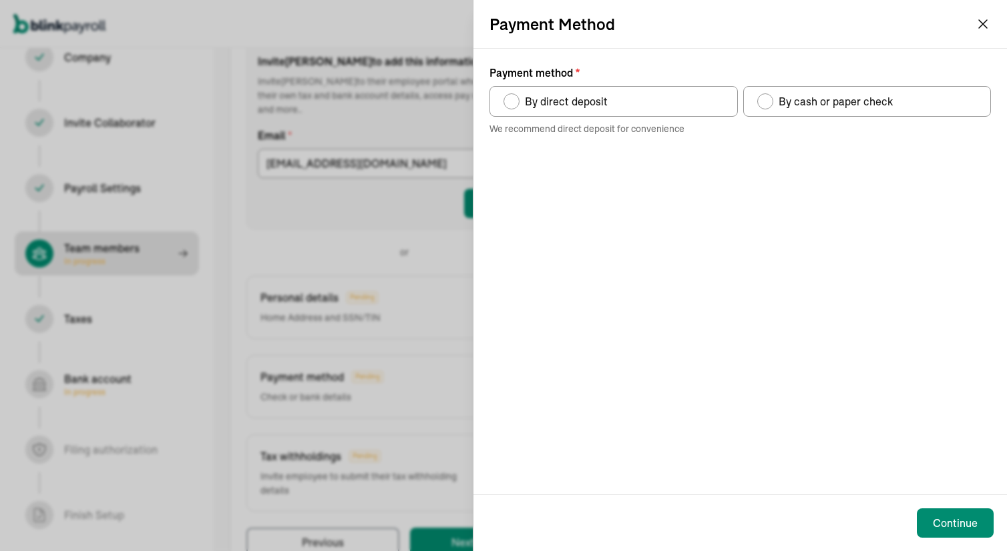
click at [505, 102] on div "Payment method" at bounding box center [511, 101] width 16 height 16
click at [505, 102] on input "By direct deposit" at bounding box center [508, 98] width 11 height 11
radio input "true"
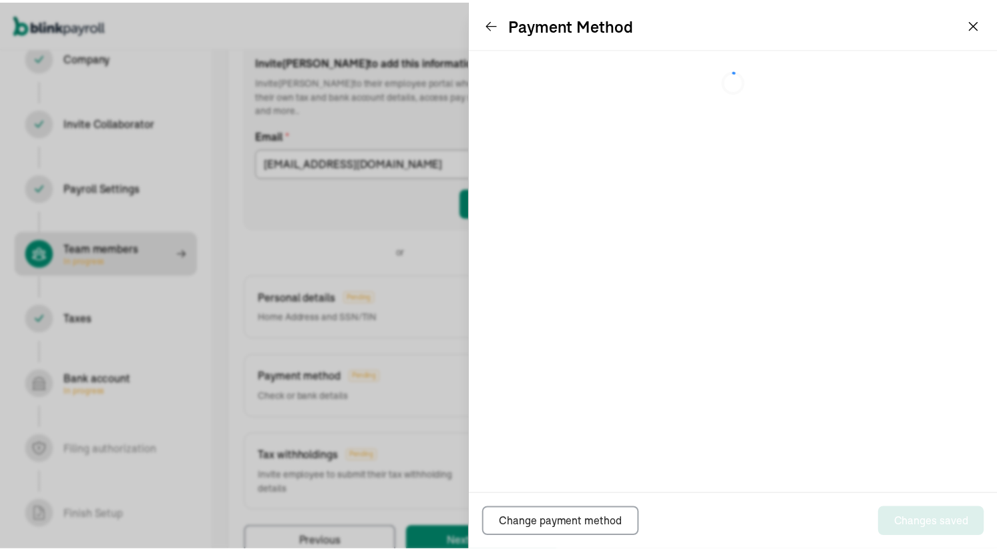
scroll to position [152, 0]
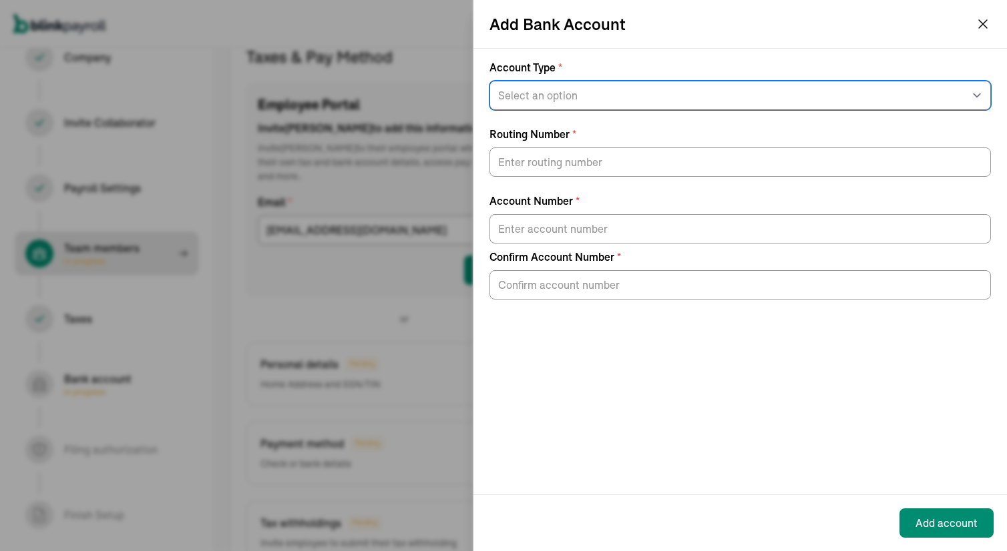
click at [571, 96] on select "Select an option Savings Checking" at bounding box center [739, 95] width 501 height 29
select select "Checking"
click at [489, 81] on select "Select an option Savings Checking" at bounding box center [739, 95] width 501 height 29
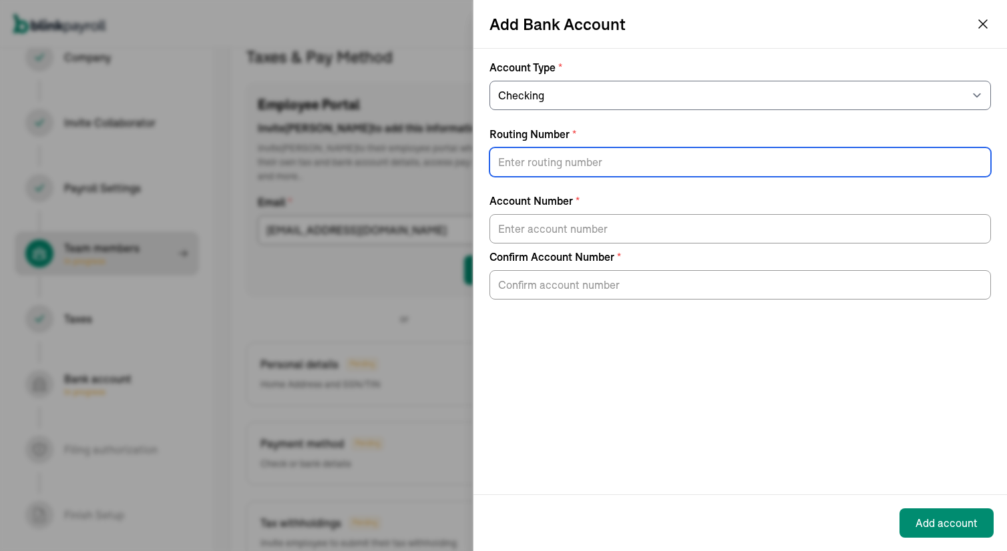
click at [548, 167] on input "Routing Number *" at bounding box center [739, 162] width 501 height 29
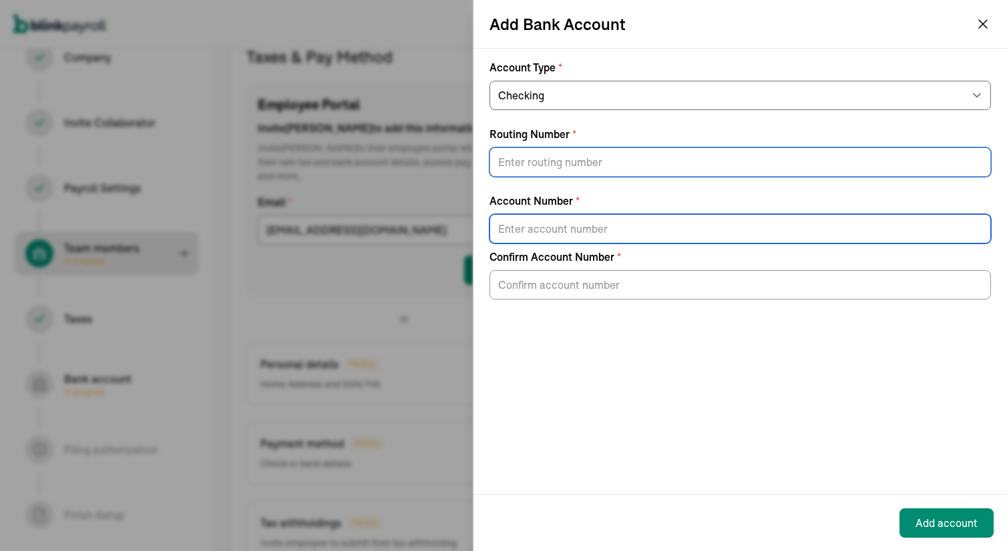
click at [529, 220] on input "Account Number *" at bounding box center [739, 228] width 501 height 29
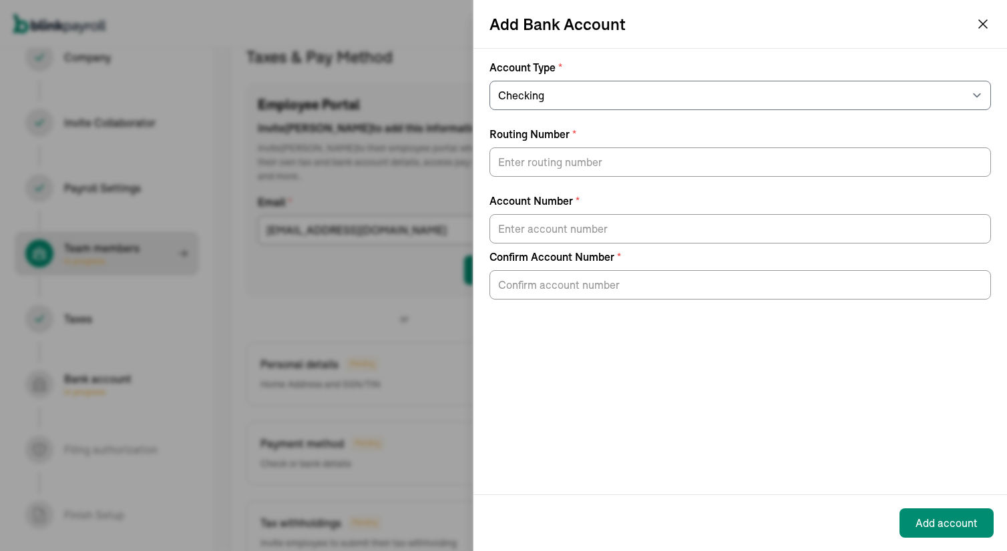
click at [541, 269] on div at bounding box center [739, 282] width 501 height 35
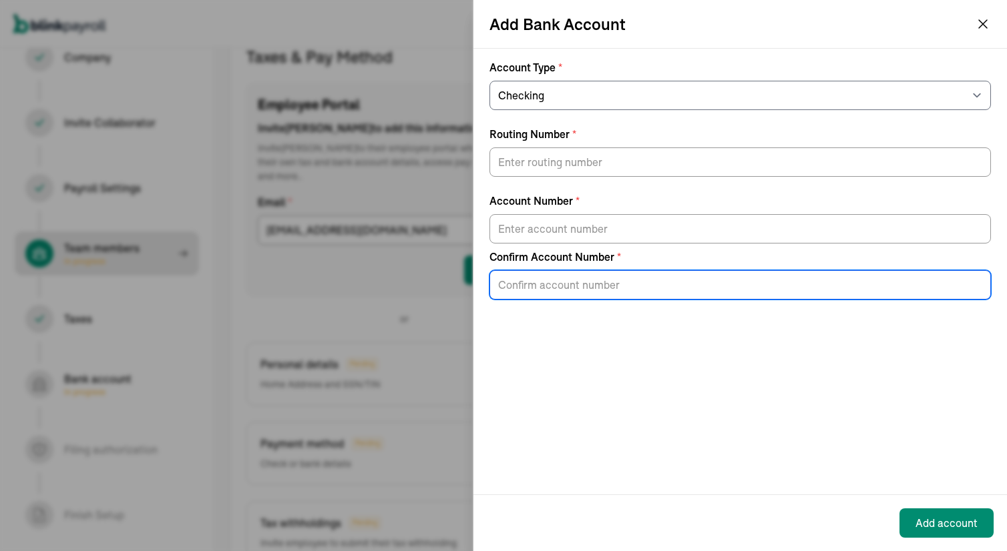
click at [529, 287] on input "Confirm Account Number *" at bounding box center [739, 284] width 501 height 29
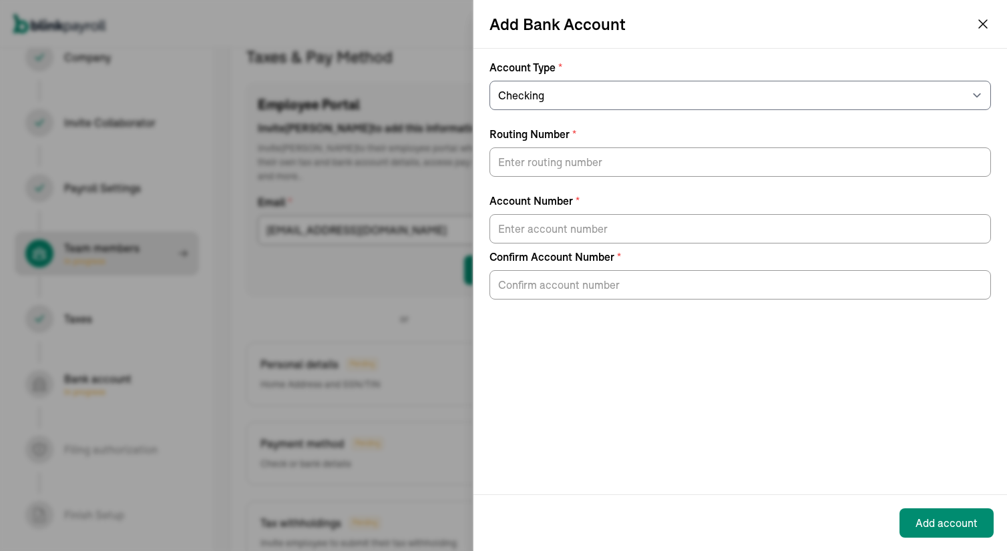
click at [799, 336] on div "Account Type * Select an option Savings Checking Routing Number * Account Numbe…" at bounding box center [739, 272] width 533 height 446
click at [981, 19] on icon "button" at bounding box center [983, 24] width 16 height 16
click at [983, 22] on icon "button" at bounding box center [983, 24] width 16 height 16
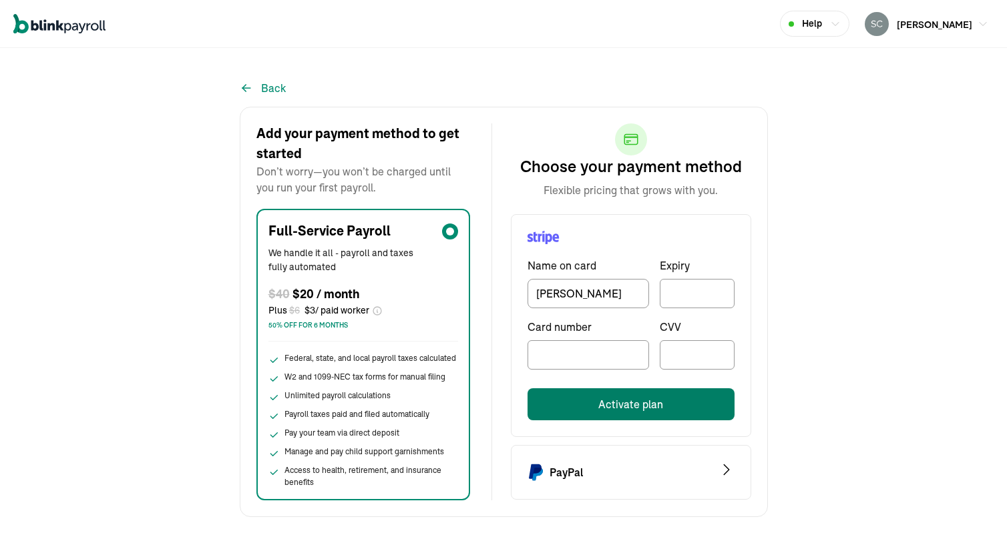
click at [620, 409] on button "Activate plan" at bounding box center [630, 405] width 207 height 32
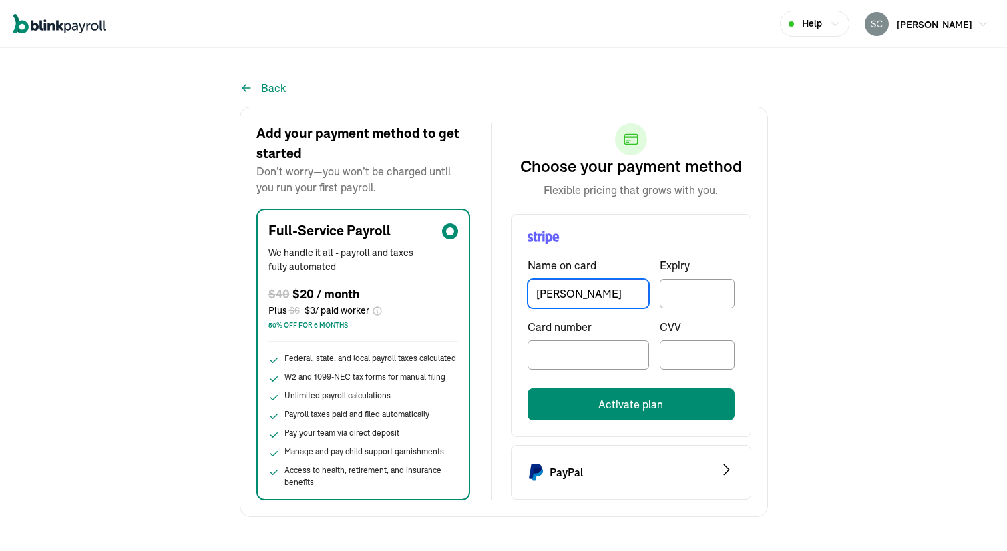
drag, startPoint x: 611, startPoint y: 294, endPoint x: 509, endPoint y: 299, distance: 101.6
click at [509, 299] on div "Choose your payment method Flexible pricing that grows with you. Name on card C…" at bounding box center [621, 312] width 259 height 377
type input "Sarah Freiden"
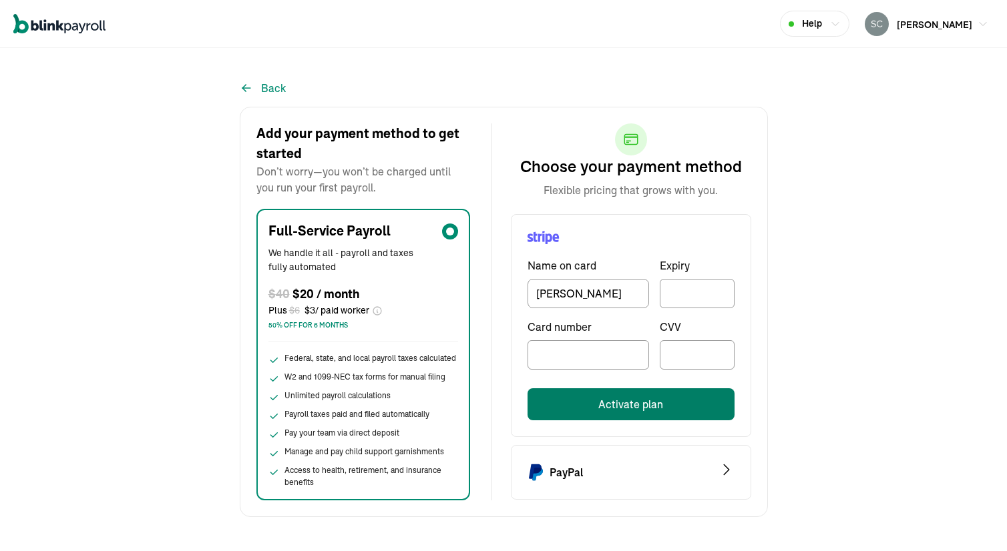
click at [579, 404] on button "Activate plan" at bounding box center [630, 405] width 207 height 32
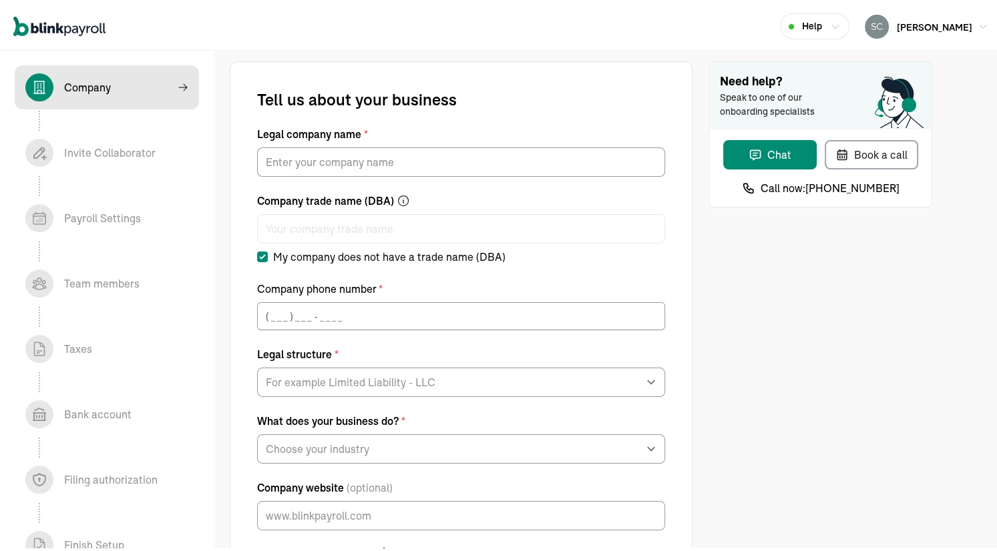
scroll to position [27, 0]
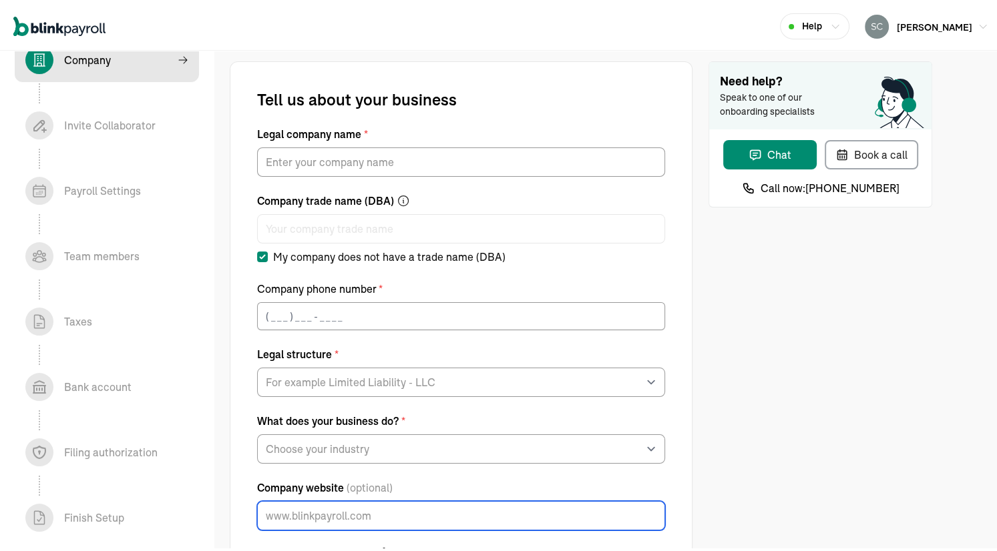
click at [421, 508] on input "Company website (optional)" at bounding box center [461, 513] width 408 height 29
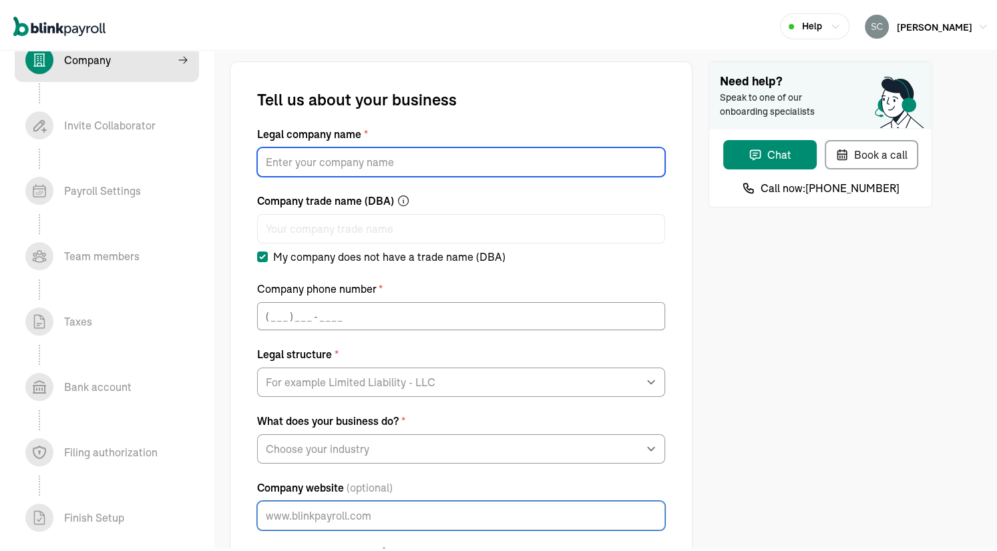
click at [310, 161] on input "Legal company name *" at bounding box center [461, 159] width 408 height 29
paste input "[PERSON_NAME]"
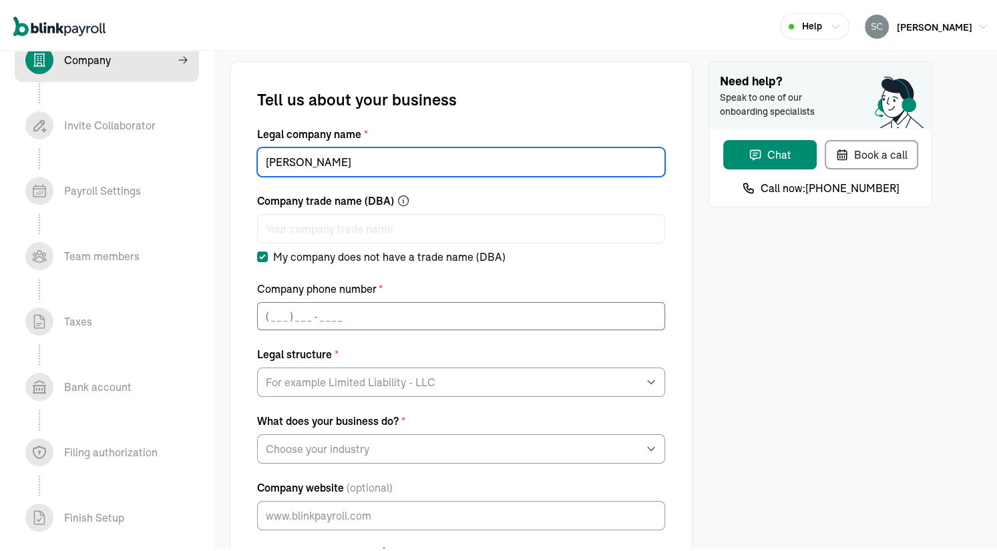
type input "[PERSON_NAME]"
click at [287, 310] on input "(___) ___-____" at bounding box center [461, 314] width 408 height 28
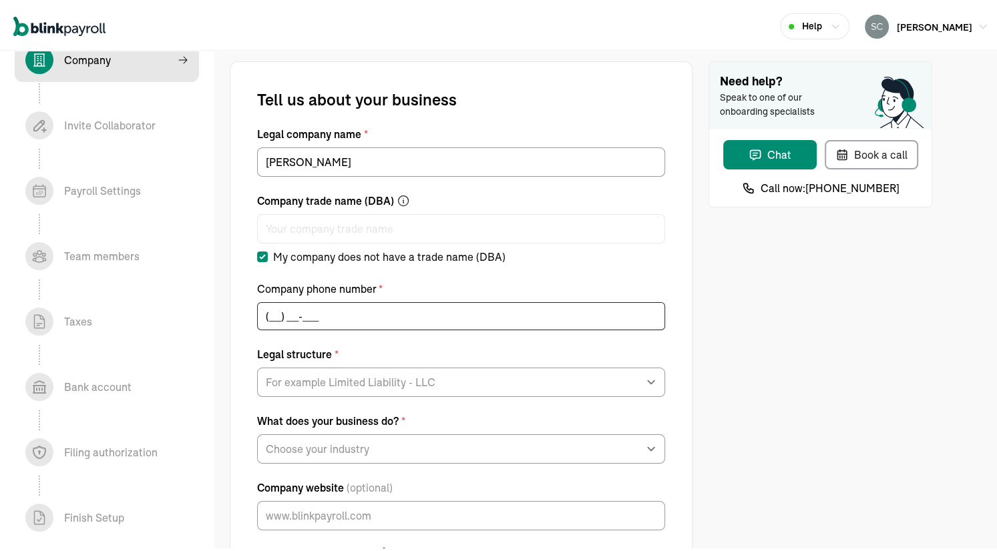
click at [267, 314] on input "(___) ___-____" at bounding box center [461, 314] width 408 height 28
type input "(561) 813-4045"
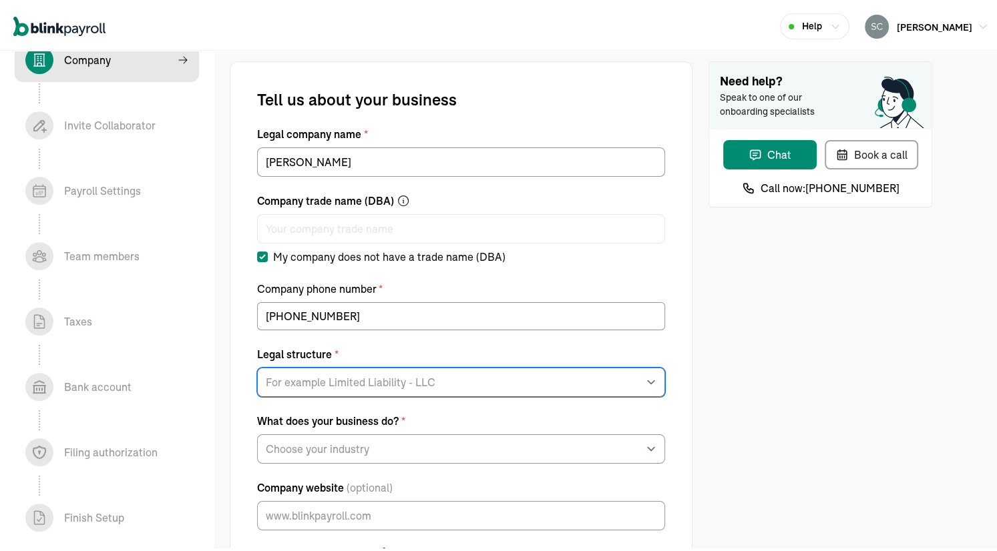
click at [334, 375] on select "For example Limited Liability - LLC Sole proprietorship Limited Partnership Lim…" at bounding box center [461, 379] width 408 height 29
select select "Limited Liability Company (LLC)"
click at [257, 365] on select "For example Limited Liability - LLC Sole proprietorship Limited Partnership Lim…" at bounding box center [461, 379] width 408 height 29
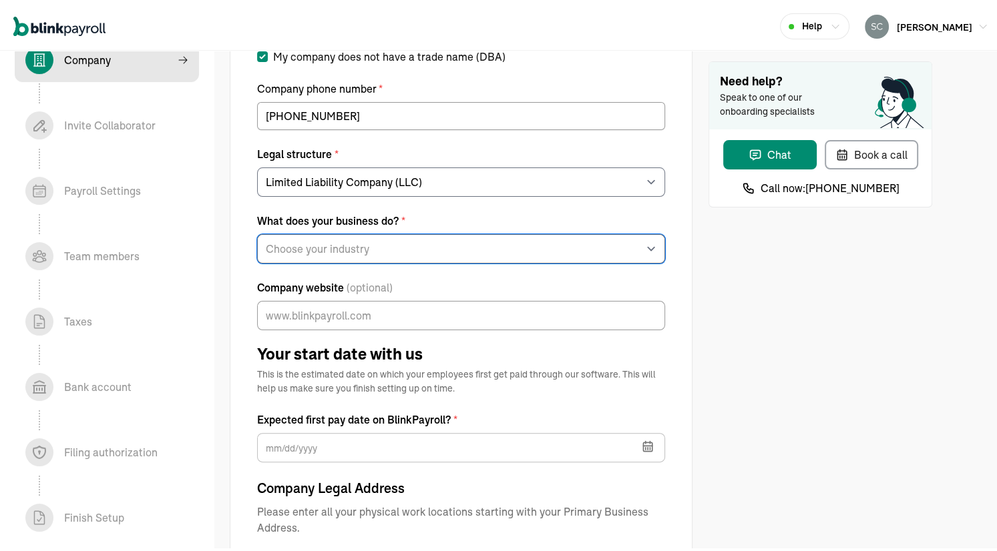
click at [320, 243] on select "Choose your industry Auto or Machine Sales Auto or Machine Repair Arts or Enter…" at bounding box center [461, 246] width 408 height 29
select select "General Construction or General Contracting"
click at [257, 232] on select "Choose your industry Auto or Machine Sales Auto or Machine Repair Arts or Enter…" at bounding box center [461, 246] width 408 height 29
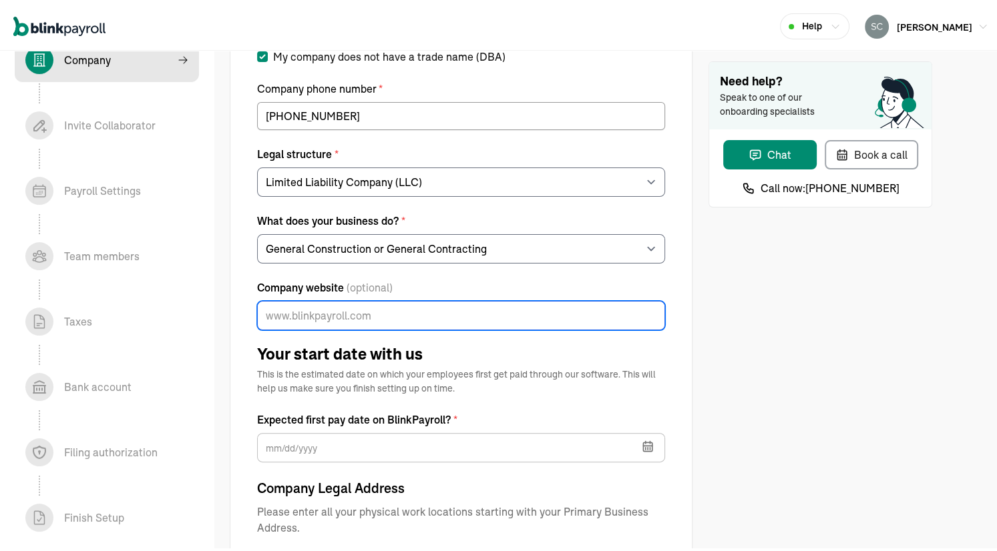
drag, startPoint x: 320, startPoint y: 309, endPoint x: 331, endPoint y: 300, distance: 13.8
click at [320, 308] on input "Company website (optional)" at bounding box center [461, 312] width 408 height 29
type input "https://roschllcintl.com/"
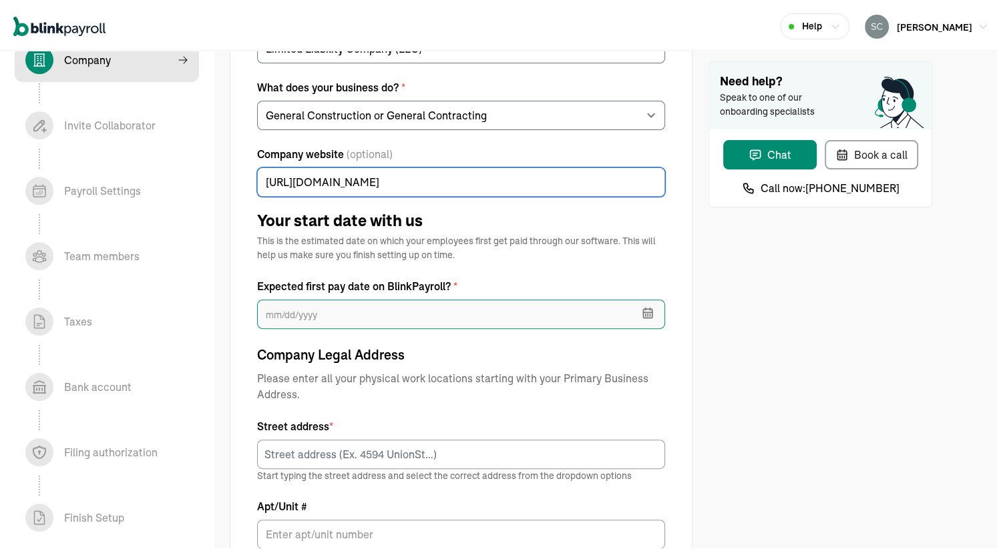
click at [296, 316] on input "text" at bounding box center [461, 311] width 408 height 29
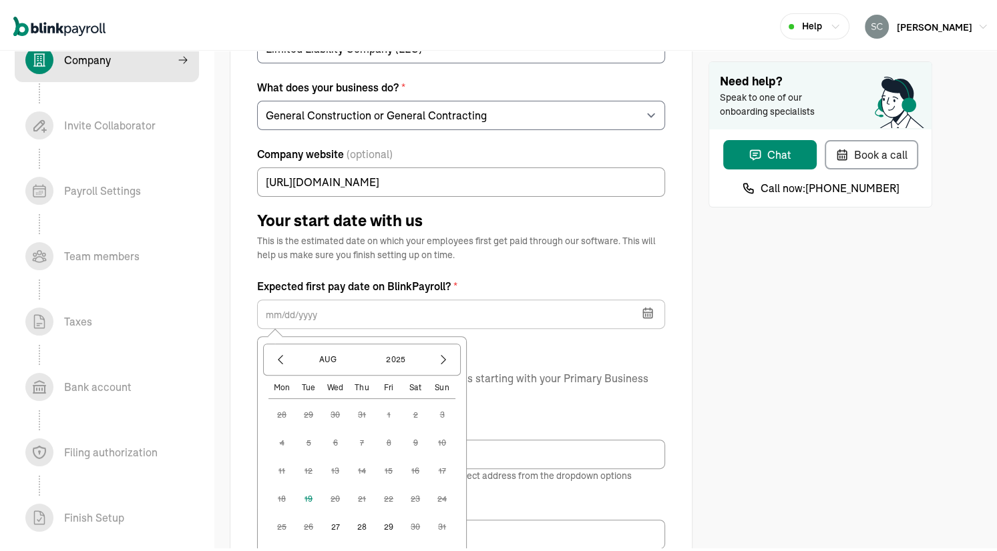
click at [387, 522] on button "29" at bounding box center [388, 524] width 27 height 27
type input "08/29/2025"
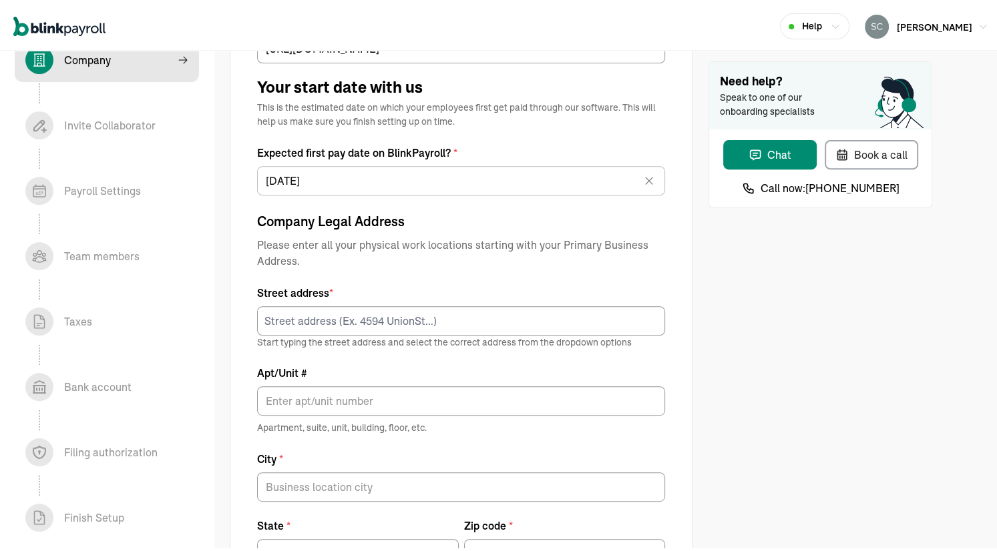
scroll to position [534, 0]
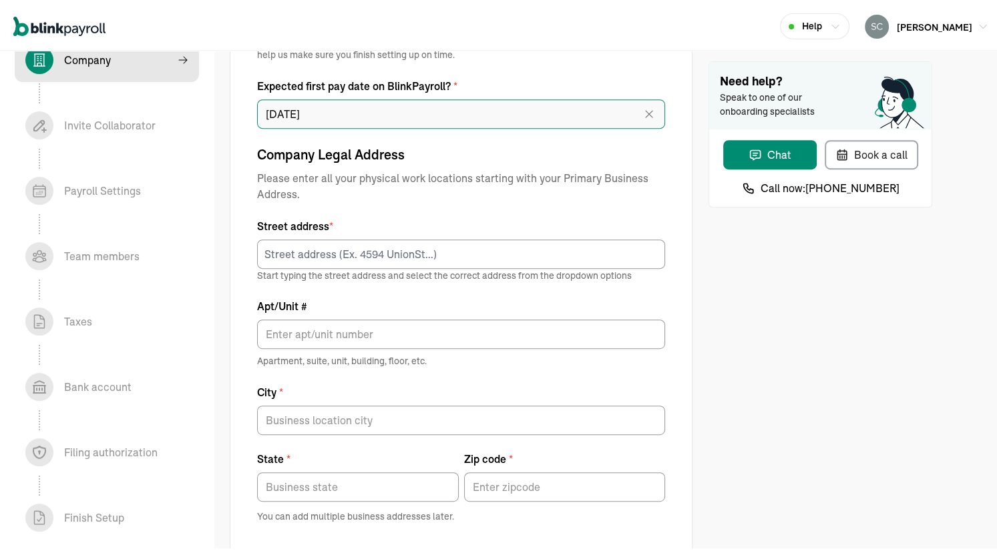
click at [349, 106] on input "08/29/2025" at bounding box center [461, 111] width 408 height 29
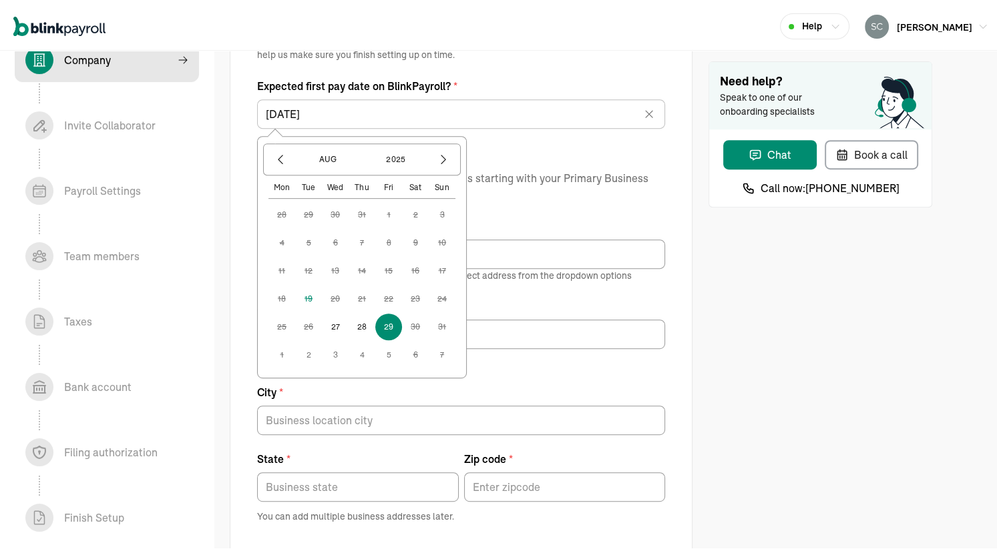
click at [387, 324] on button "29" at bounding box center [388, 324] width 27 height 27
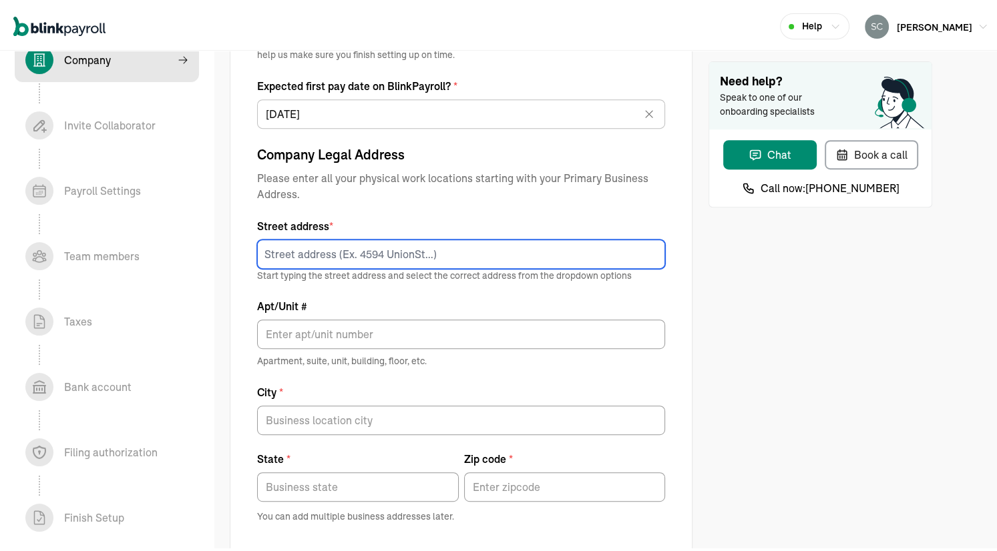
click at [342, 252] on input at bounding box center [461, 251] width 408 height 29
click at [302, 254] on input at bounding box center [461, 251] width 408 height 29
paste input "410 N 10th Street Centerville Iowa 52544"
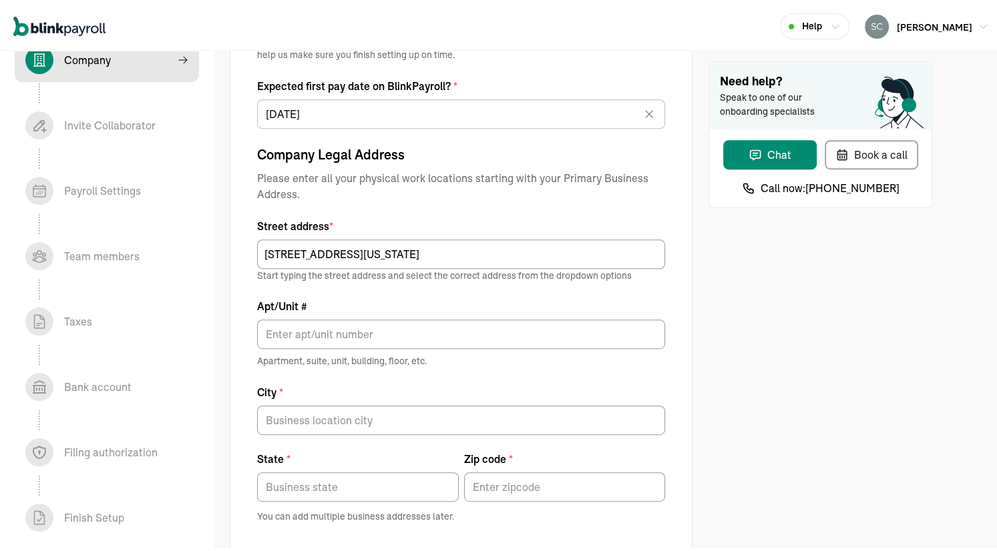
click at [389, 283] on div "Street address * 410 N 10th Street Centerville Iowa 52544 Start typing the stre…" at bounding box center [461, 358] width 408 height 284
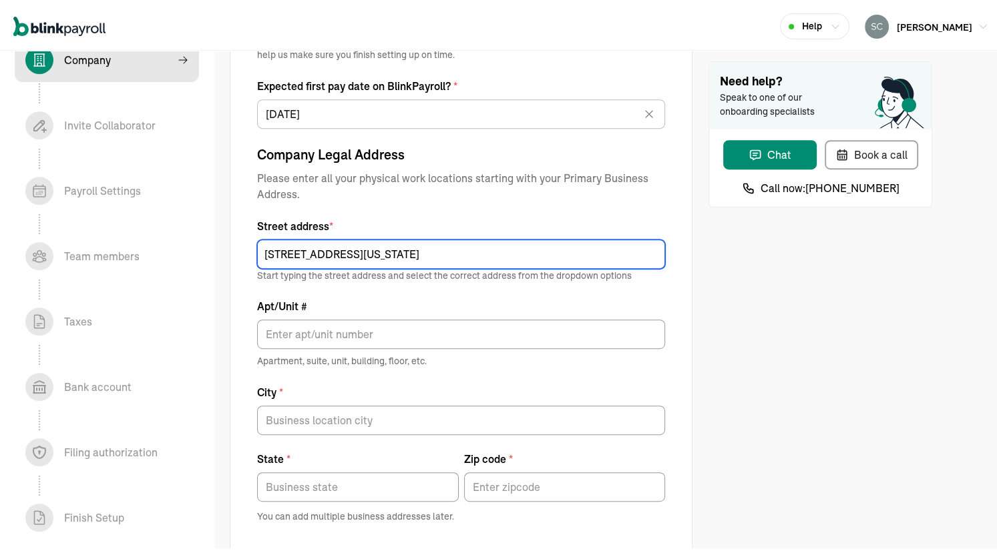
click at [428, 252] on input "410 N 10th Street Centerville Iowa 52544" at bounding box center [461, 251] width 408 height 29
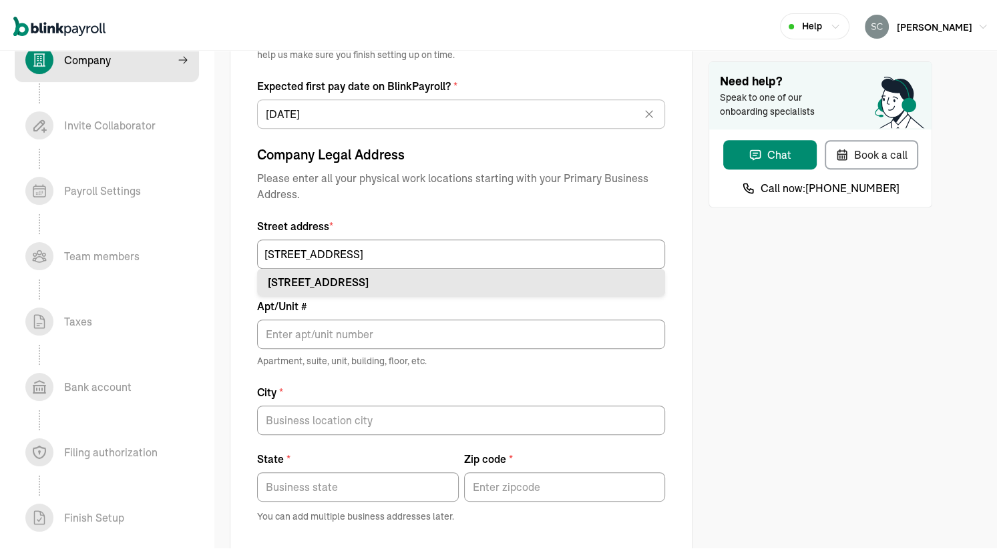
click at [386, 276] on div "410 N 10th St Centerville, IA 52544" at bounding box center [461, 280] width 387 height 16
type input "410 N 10th St"
type input "Centerville"
type input "IA"
type input "52544"
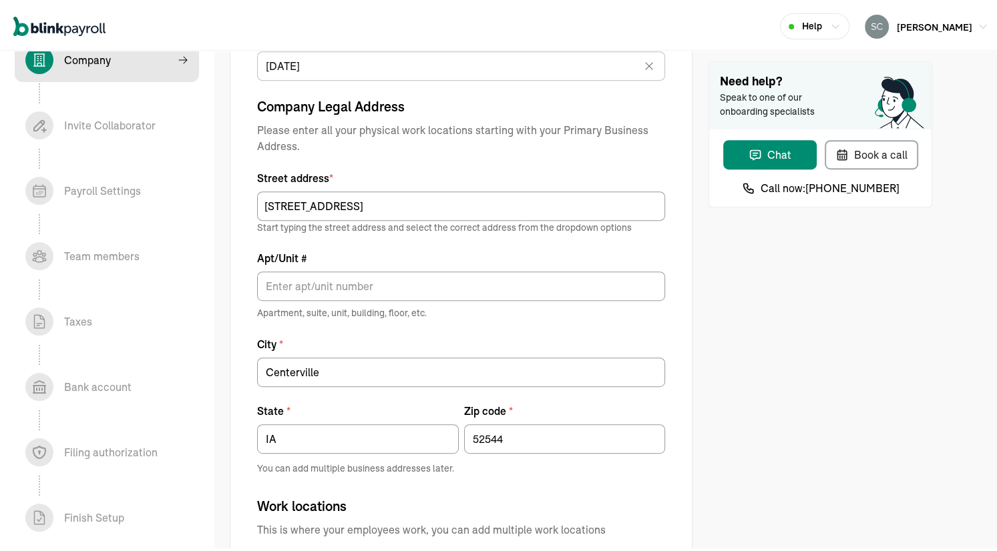
scroll to position [716, 0]
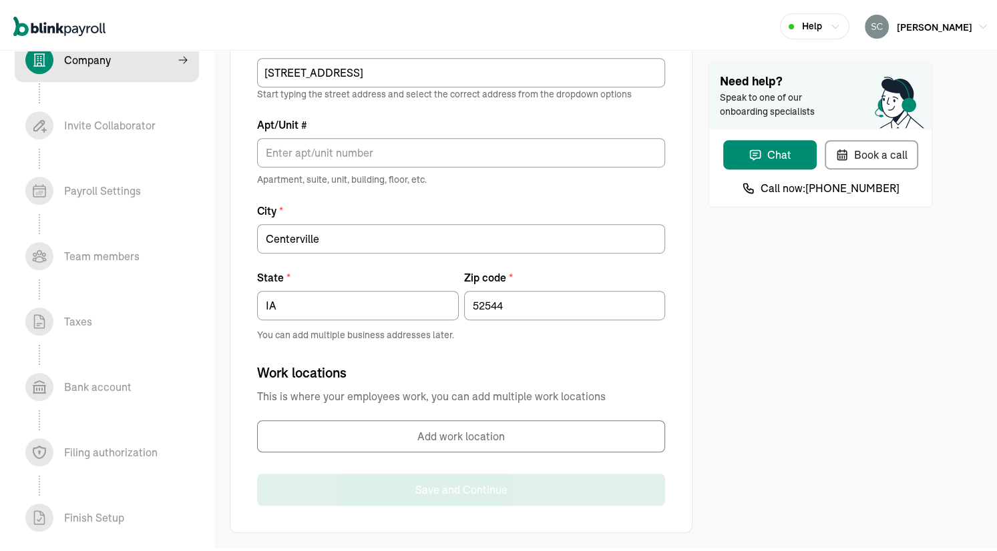
click at [408, 440] on button "Add work location" at bounding box center [461, 434] width 408 height 32
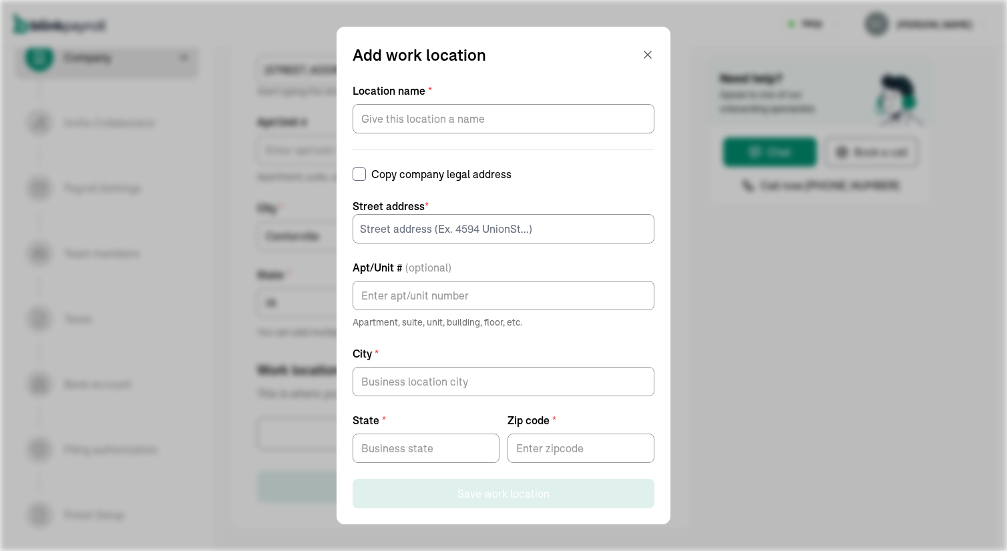
click at [366, 175] on input "Copy company legal address" at bounding box center [359, 174] width 13 height 13
checkbox input "true"
type input "410 N 10th St"
type input "Centerville"
type input "IA"
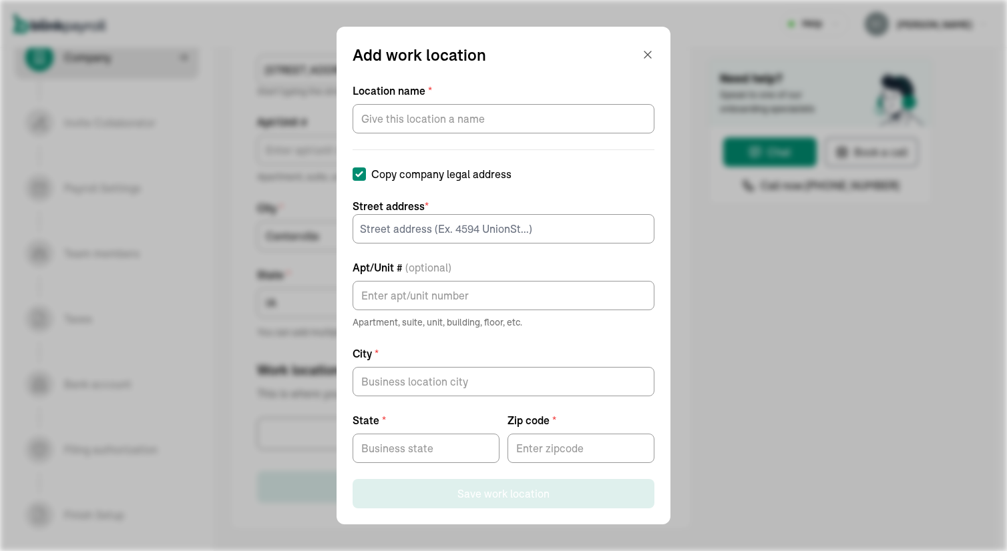
type input "52544"
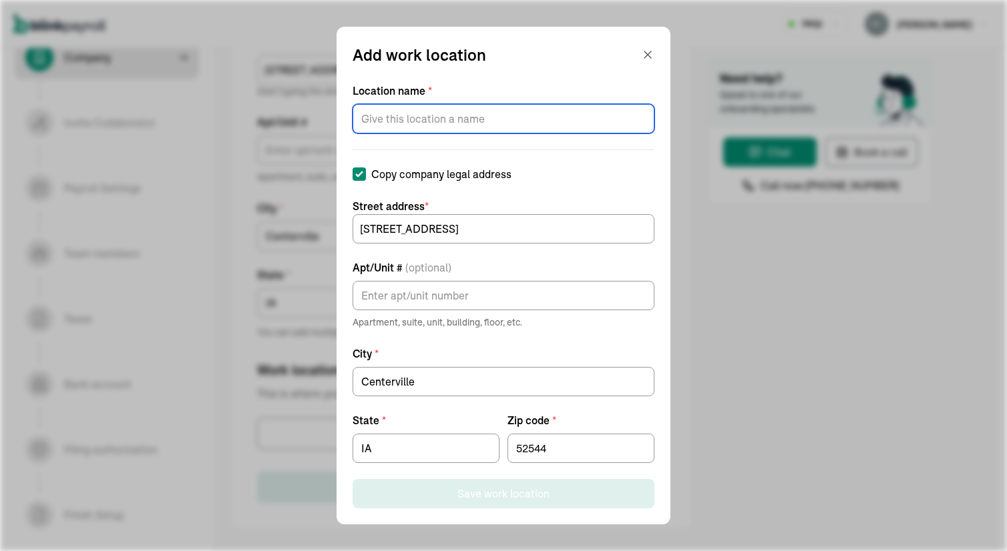
click at [392, 117] on input "Location name *" at bounding box center [504, 118] width 302 height 29
type input "ROSCH LLC"
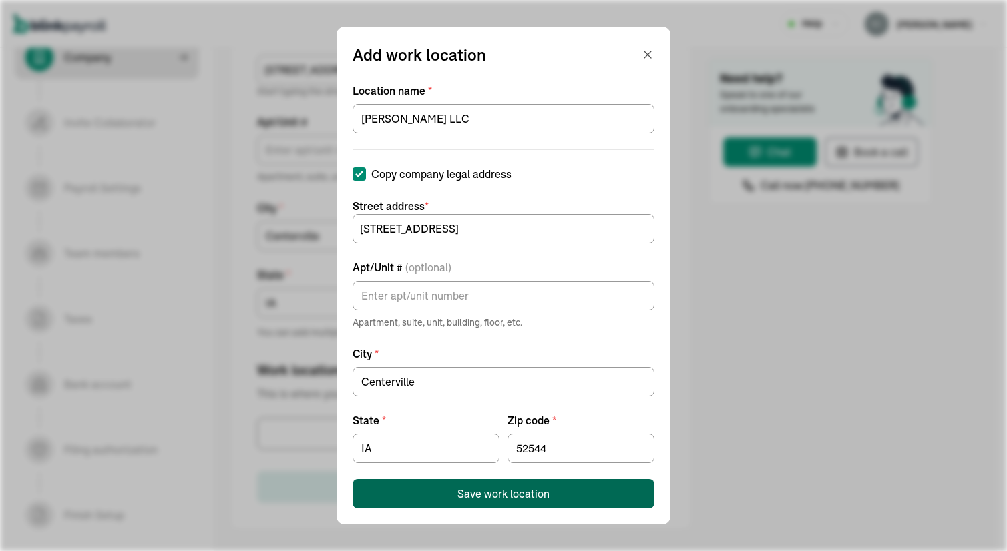
click at [467, 491] on div "Save work location" at bounding box center [503, 494] width 92 height 16
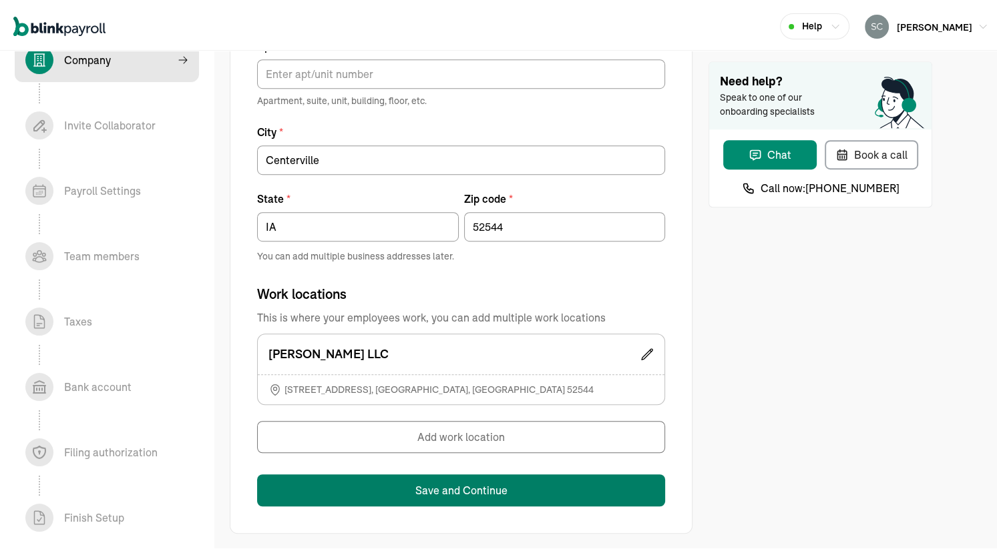
click at [458, 489] on button "Save and Continue" at bounding box center [461, 488] width 408 height 32
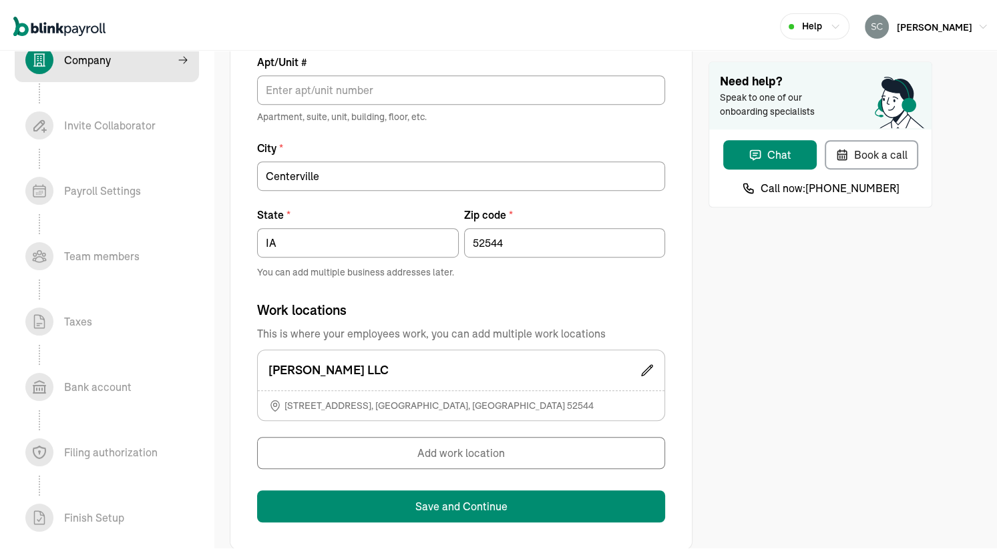
scroll to position [237, 0]
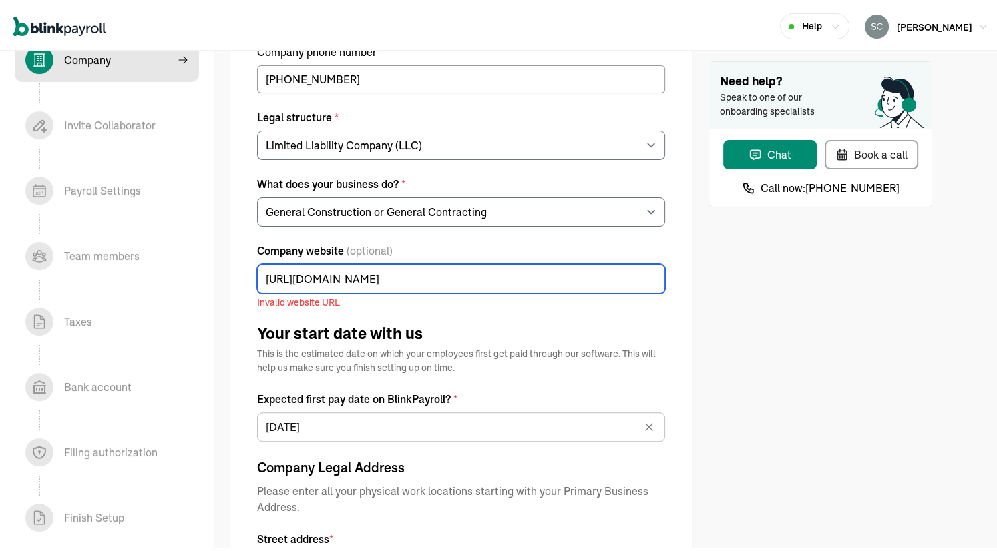
click at [388, 279] on input "https://roschllcintl.com/" at bounding box center [461, 276] width 408 height 29
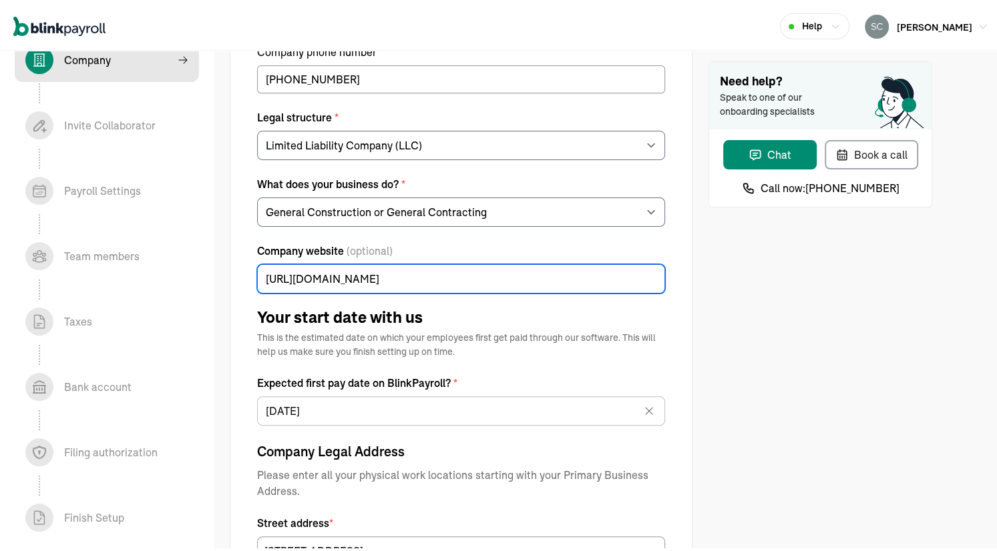
type input "https://roschllcintl.com"
click at [490, 304] on div "Tell us about your business Legal company name * Scott Edward Schwering Company…" at bounding box center [461, 428] width 408 height 1159
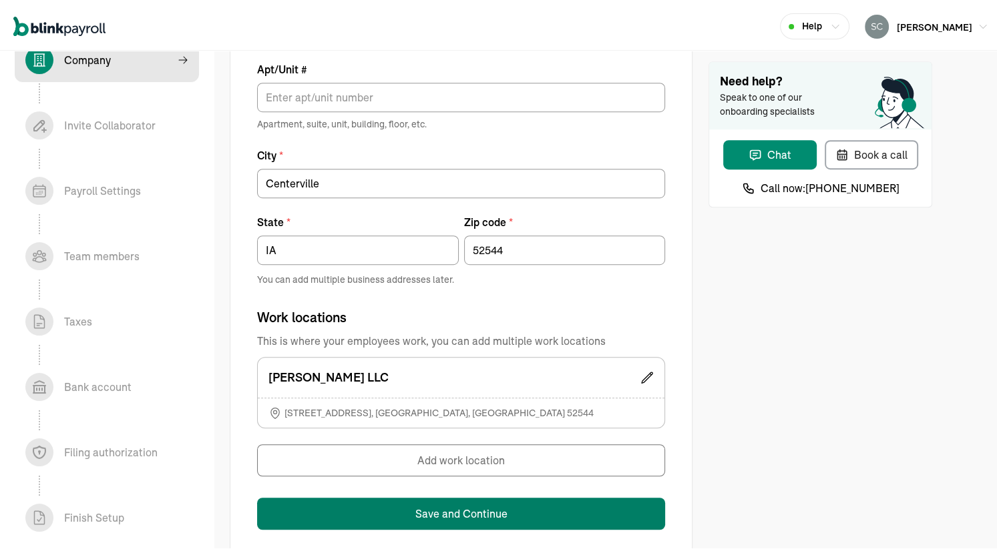
scroll to position [794, 0]
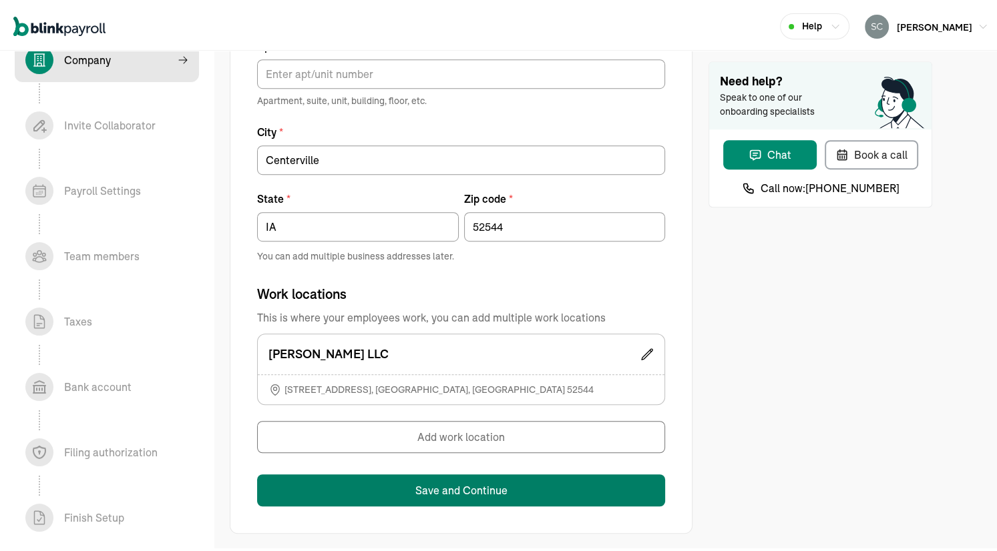
click at [382, 483] on button "Save and Continue" at bounding box center [461, 488] width 408 height 32
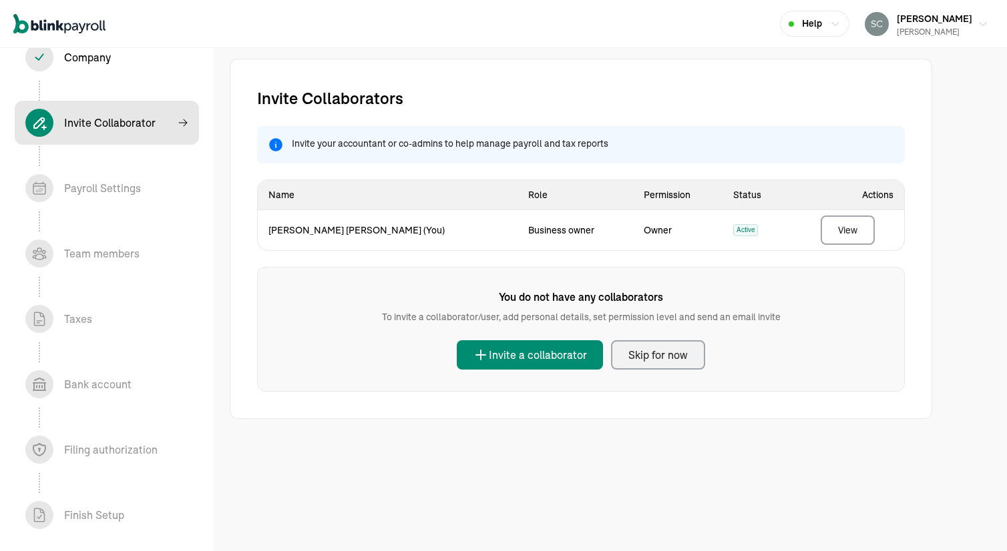
click at [645, 356] on div "Skip for now" at bounding box center [657, 355] width 59 height 16
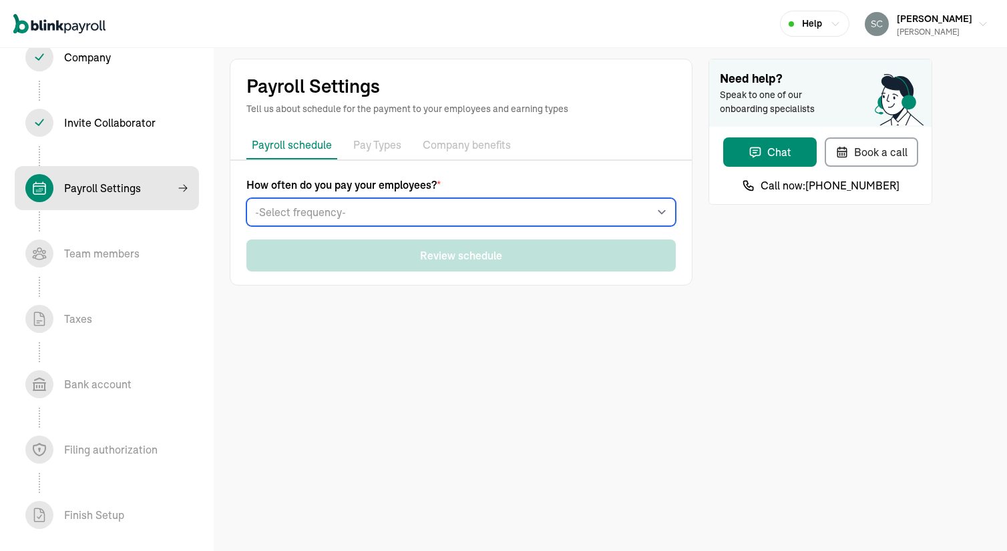
click at [355, 206] on select "-Select frequency- Weekly Bi-weekly Semi-monthly Monthly" at bounding box center [460, 212] width 429 height 28
select select "weekly"
click at [246, 198] on select "-Select frequency- Weekly Bi-weekly Semi-monthly Monthly" at bounding box center [460, 212] width 429 height 28
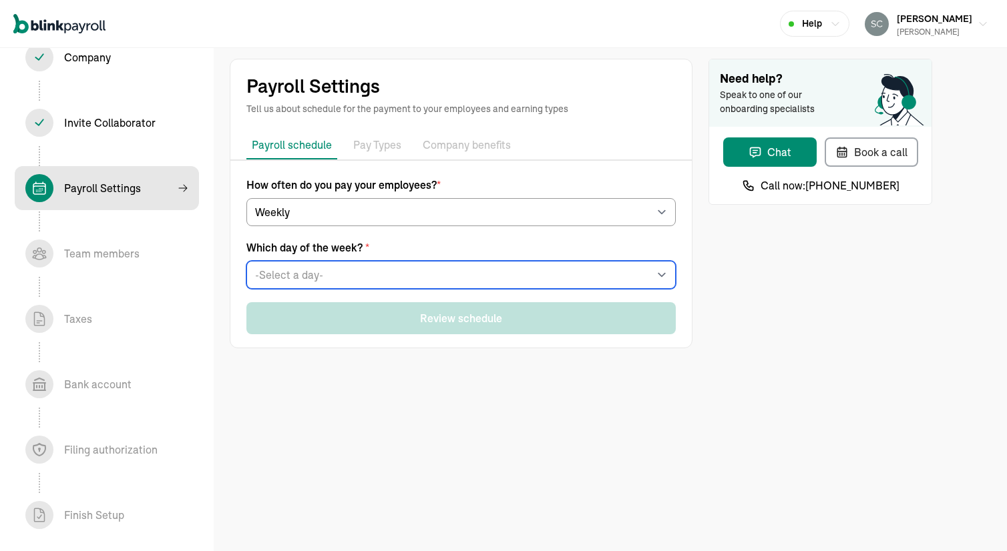
click at [310, 270] on select "-Select a day- Every Monday Every Tuesday Every Wednesday Every Thursday Every …" at bounding box center [460, 275] width 429 height 28
select select "Friday"
click at [246, 261] on select "-Select a day- Every Monday Every Tuesday Every Wednesday Every Thursday Every …" at bounding box center [460, 275] width 429 height 28
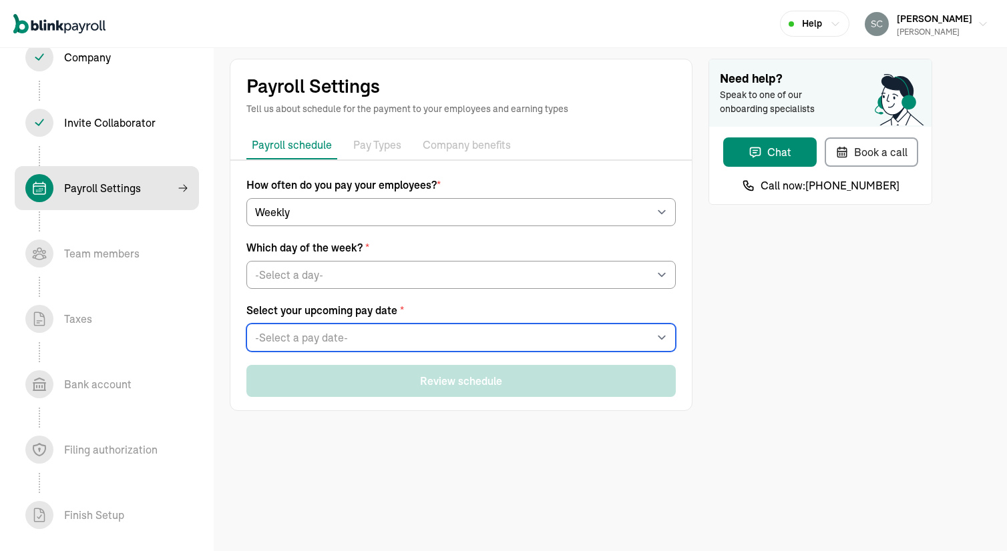
click at [323, 341] on select "-Select a pay date- Fri, Aug 29, 2025 Fri, Sep 05, 2025 Fri, Sep 12, 2025 Fri, …" at bounding box center [460, 338] width 429 height 28
select select "08/29/2025"
click at [246, 324] on select "-Select a pay date- Fri, Aug 29, 2025 Fri, Sep 05, 2025 Fri, Sep 12, 2025 Fri, …" at bounding box center [460, 338] width 429 height 28
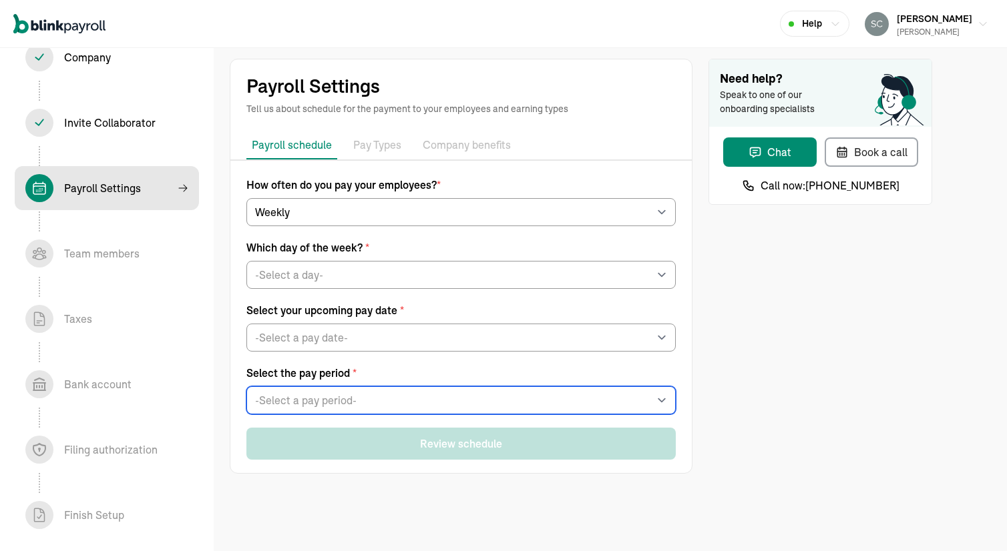
click at [339, 395] on select "-Select a pay period- Sat, Aug 16 - Fri, Aug 22 Sat, Aug 23 - Fri, Aug 29 Custo…" at bounding box center [460, 401] width 429 height 28
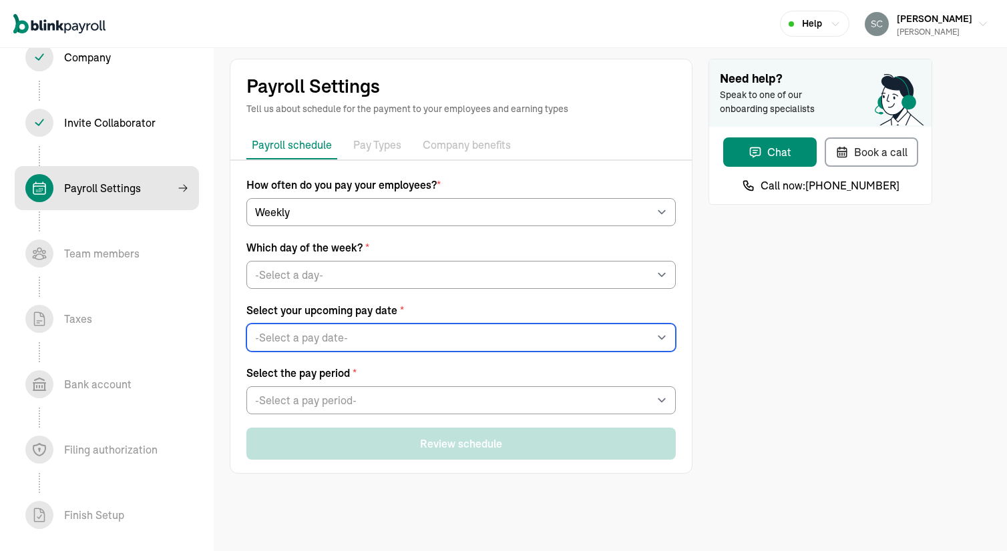
click at [302, 340] on select "-Select a pay date- Fri, Aug 29, 2025 Fri, Sep 05, 2025 Fri, Sep 12, 2025 Fri, …" at bounding box center [460, 338] width 429 height 28
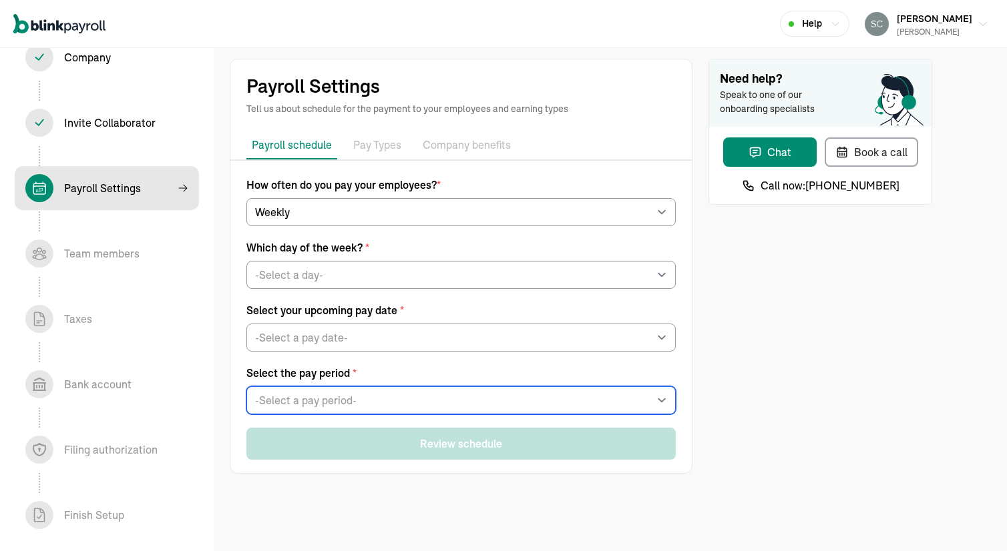
click at [304, 397] on select "-Select a pay period- Sat, Aug 16 - Fri, Aug 22 Sat, Aug 23 - Fri, Aug 29 Custo…" at bounding box center [460, 401] width 429 height 28
select select "Custom Pay Period"
click at [246, 387] on select "-Select a pay period- Sat, Aug 16 - Fri, Aug 22 Sat, Aug 23 - Fri, Aug 29 Custo…" at bounding box center [460, 401] width 429 height 28
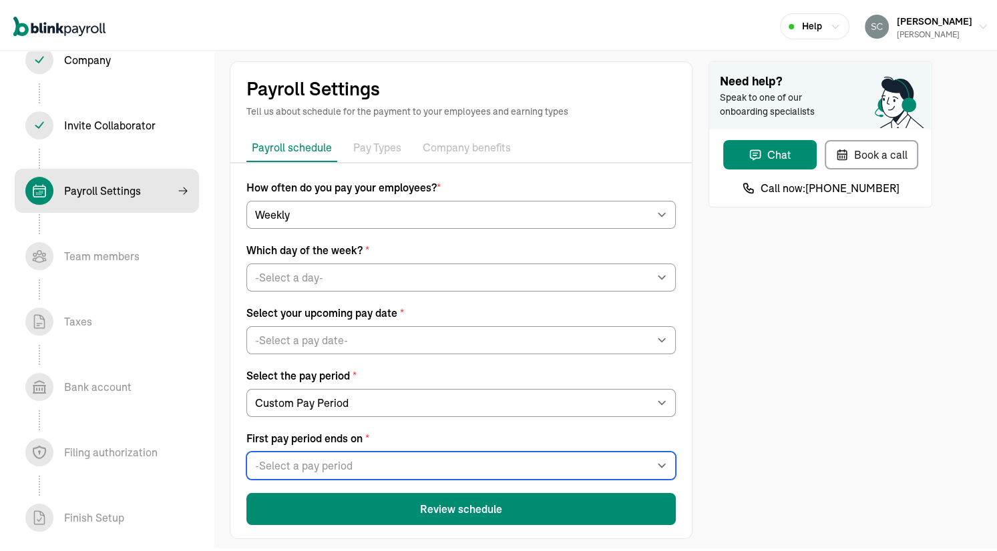
click at [306, 453] on select "-Select a pay period Fri, Aug 29, 2025 Thu, Aug 28, 2025 Wed, Aug 27, 2025 Tue,…" at bounding box center [460, 463] width 429 height 28
click at [246, 449] on select "-Select a pay period Fri, Aug 29, 2025 Thu, Aug 28, 2025 Wed, Aug 27, 2025 Tue,…" at bounding box center [460, 463] width 429 height 28
click at [324, 457] on select "-Select a pay period Fri, Aug 29, 2025 Thu, Aug 28, 2025 Wed, Aug 27, 2025 Tue,…" at bounding box center [460, 463] width 429 height 28
select select "[DATE]"
click at [246, 449] on select "-Select a pay period Fri, Aug 29, 2025 Thu, Aug 28, 2025 Wed, Aug 27, 2025 Tue,…" at bounding box center [460, 463] width 429 height 28
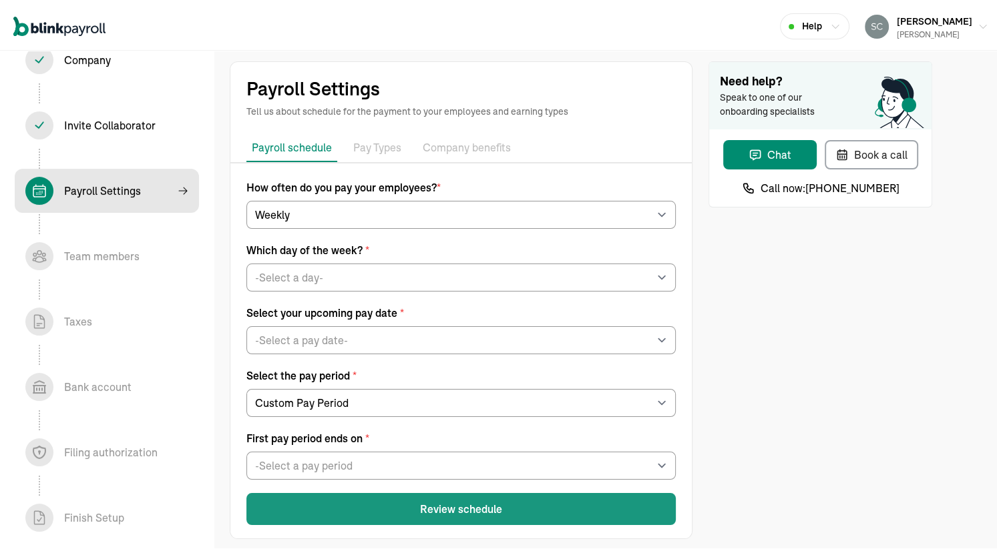
click at [407, 511] on button "Review schedule" at bounding box center [460, 507] width 429 height 32
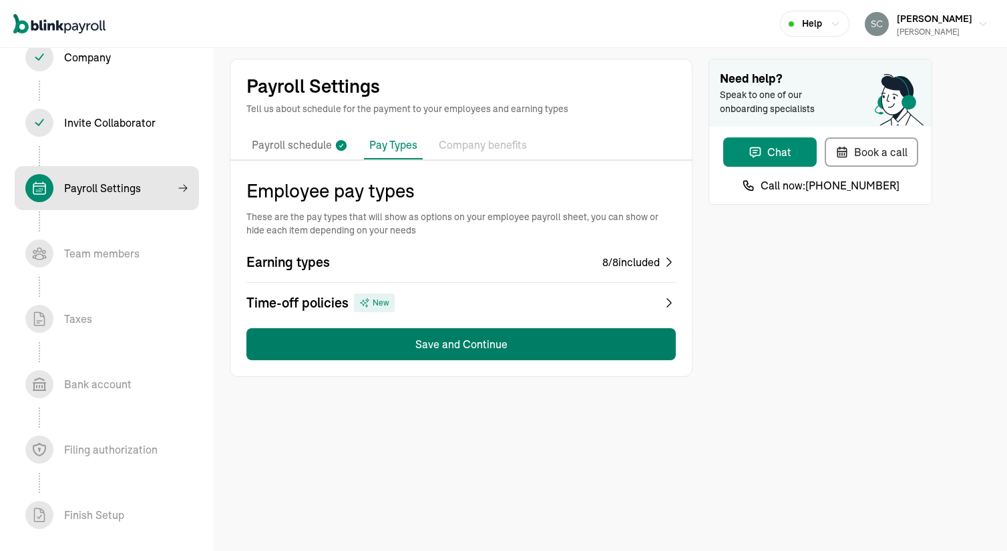
click at [433, 344] on button "Save and Continue" at bounding box center [460, 344] width 429 height 32
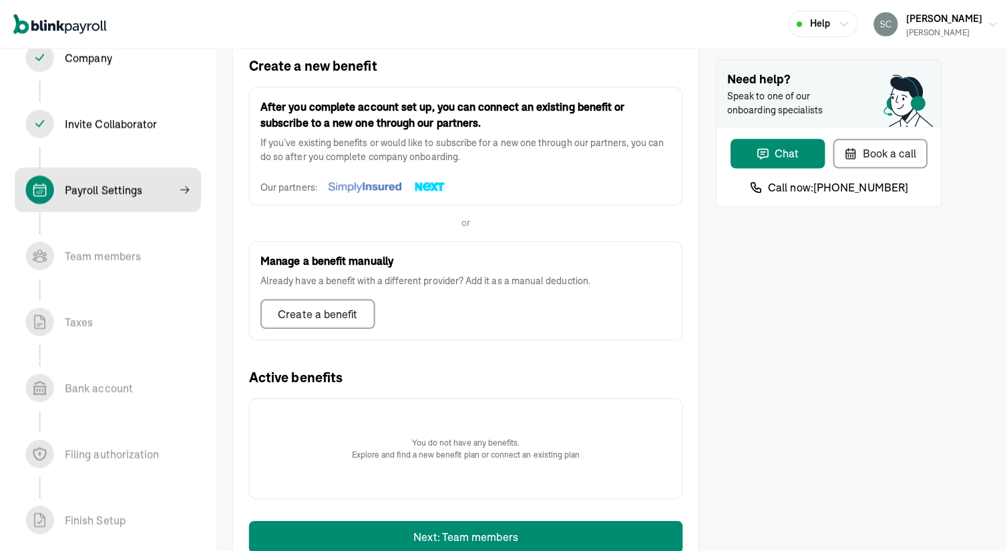
scroll to position [300, 0]
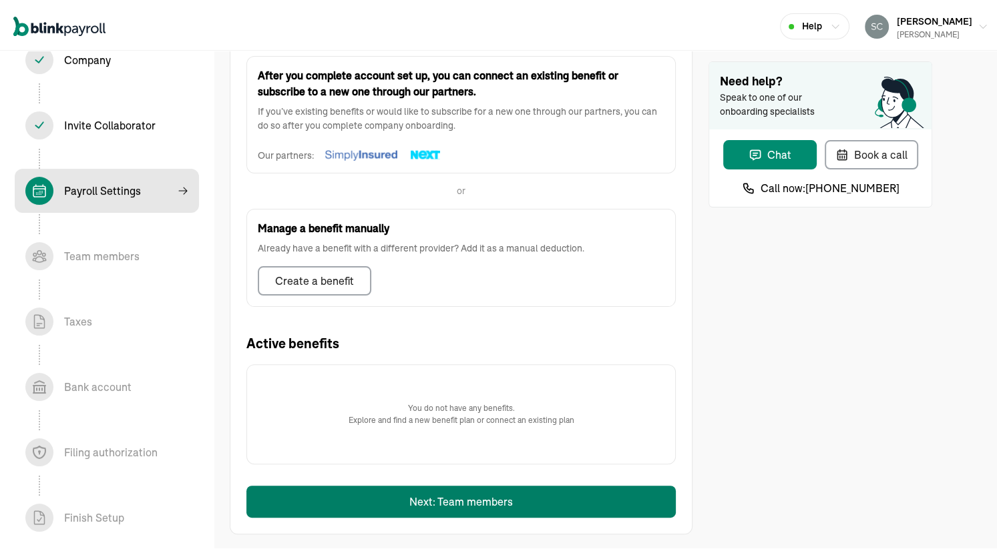
click at [418, 497] on button "Next: Team members" at bounding box center [460, 499] width 429 height 32
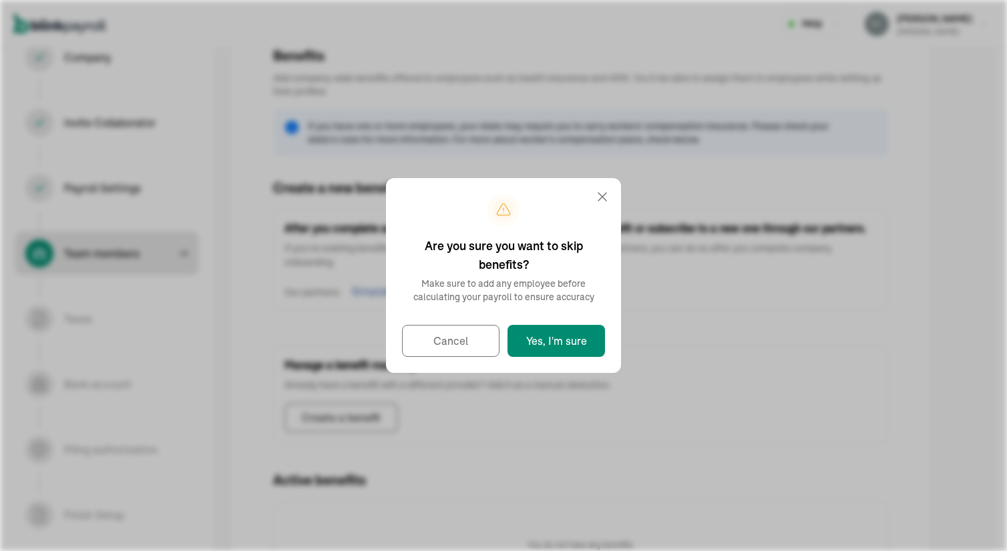
select select "employee"
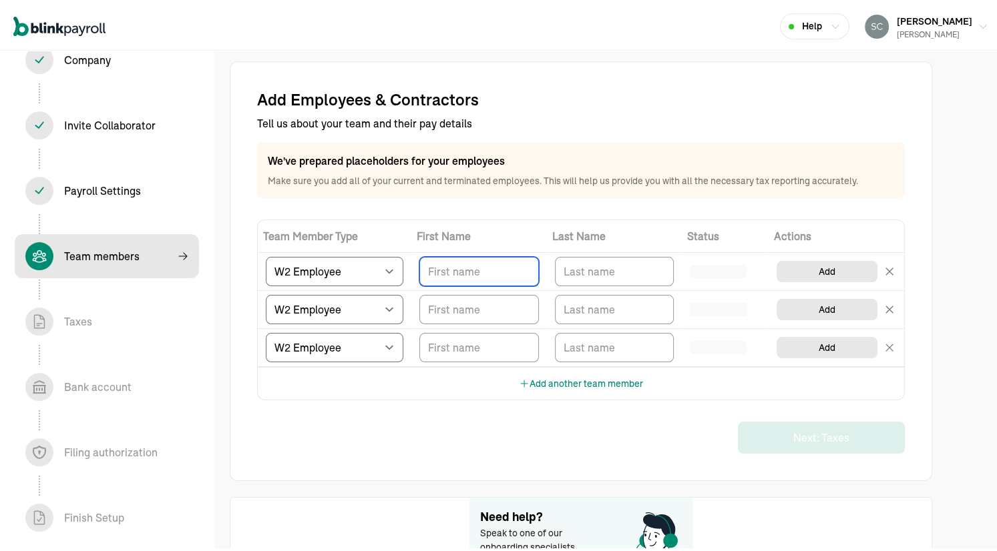
click at [451, 277] on input "TextInput" at bounding box center [479, 268] width 120 height 29
click at [318, 273] on select "Select W2 Employee Individual - 1099 Contractor Business - 1099 Contractor" at bounding box center [335, 268] width 138 height 29
click at [323, 268] on select "Select W2 Employee Individual - 1099 Contractor Business - 1099 Contractor" at bounding box center [335, 268] width 138 height 29
click at [462, 268] on input "TextInput" at bounding box center [479, 268] width 120 height 29
paste input "Profile image Dwight Edwards"
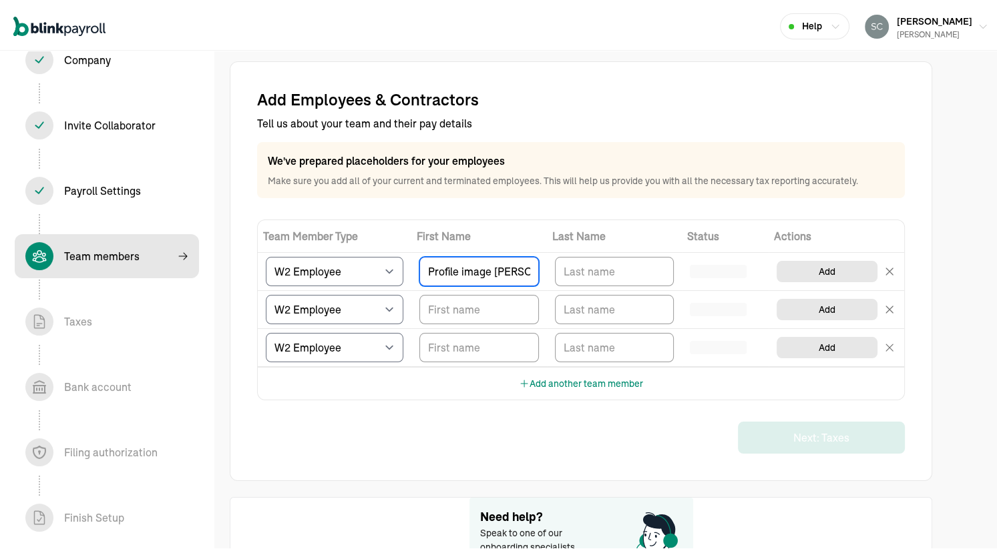
scroll to position [0, 40]
click at [491, 267] on input "Profile image Dwight Edwards" at bounding box center [479, 268] width 120 height 29
drag, startPoint x: 481, startPoint y: 272, endPoint x: 339, endPoint y: 270, distance: 141.5
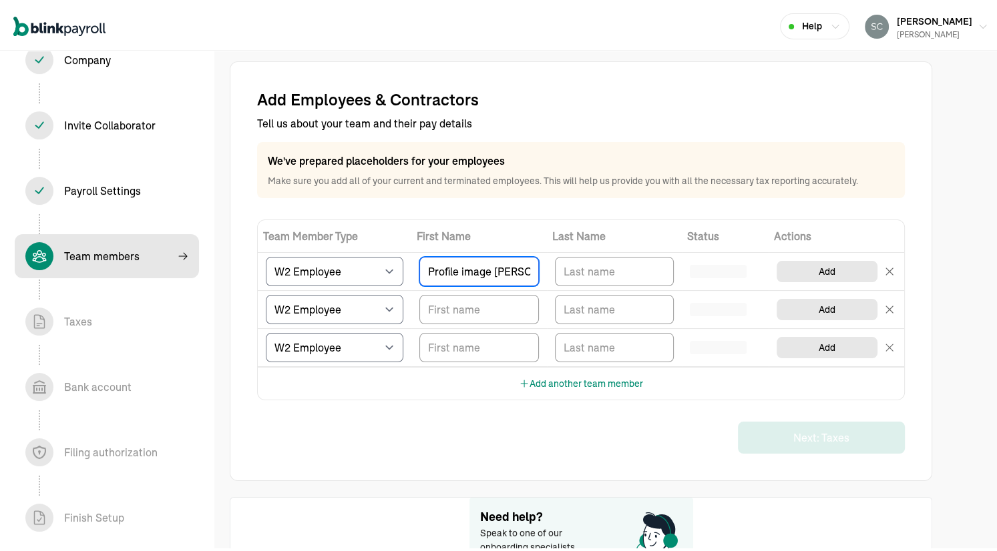
click at [332, 276] on tr "Select W2 Employee Individual - 1099 Contractor Business - 1099 Contractor Prof…" at bounding box center [581, 269] width 646 height 38
type input "Dwight"
click at [584, 258] on input "TextInput" at bounding box center [615, 268] width 120 height 29
paste input "Edwards"
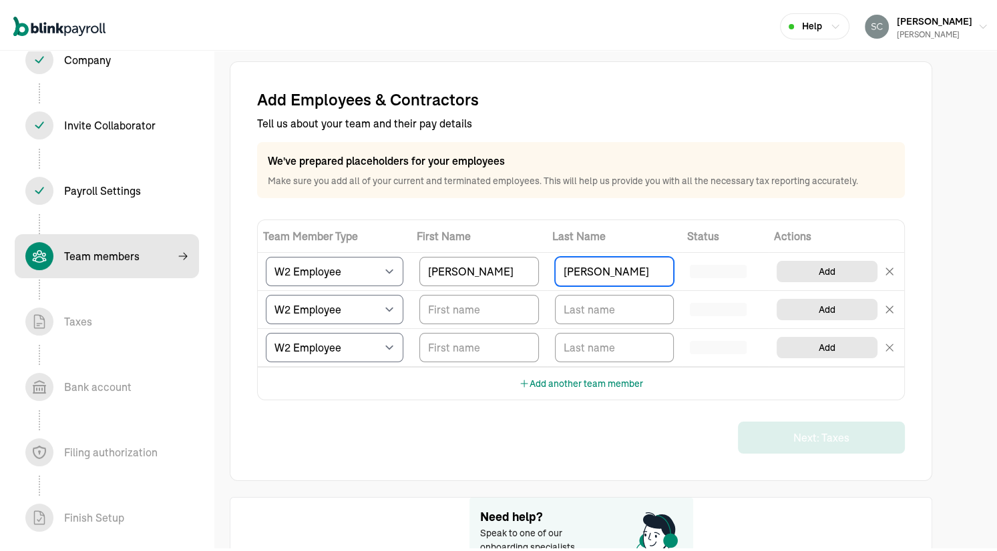
type input "Edwards"
click at [756, 383] on div "Add another team member" at bounding box center [581, 381] width 646 height 33
click at [462, 310] on input "TextInput" at bounding box center [479, 306] width 120 height 29
click at [714, 408] on div "Add Employees & Contractors Tell us about your team and their pay details We've…" at bounding box center [581, 268] width 648 height 365
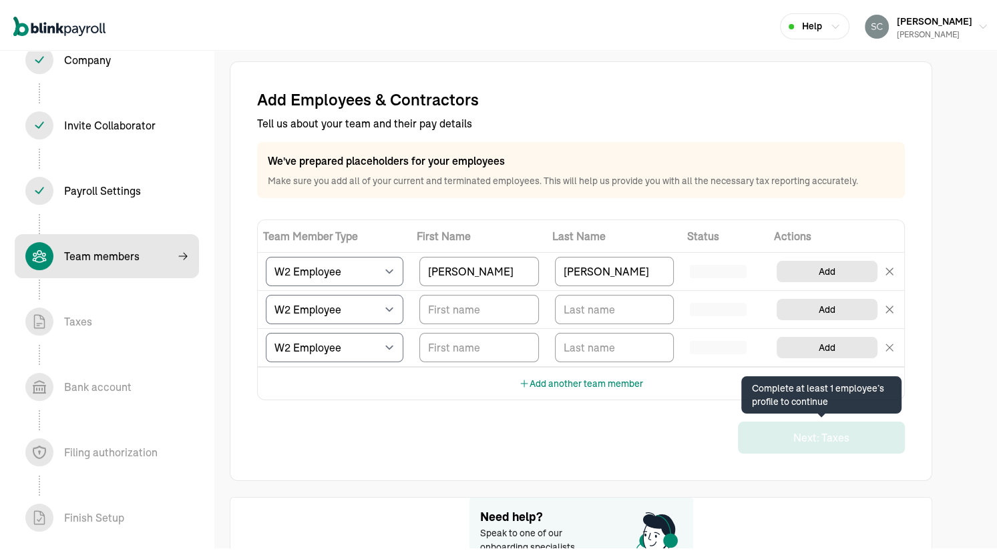
scroll to position [109, 0]
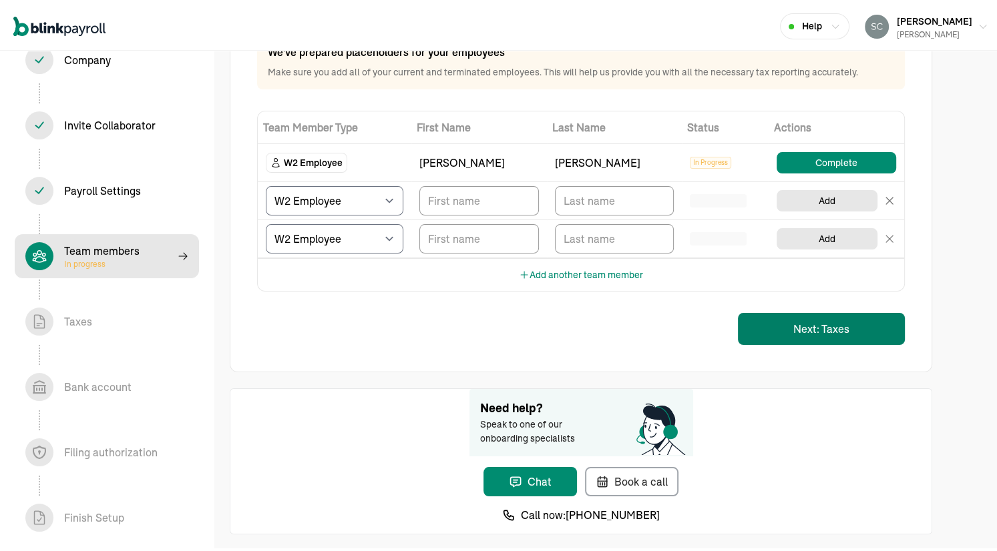
click at [808, 326] on button "Next: Taxes" at bounding box center [821, 326] width 167 height 32
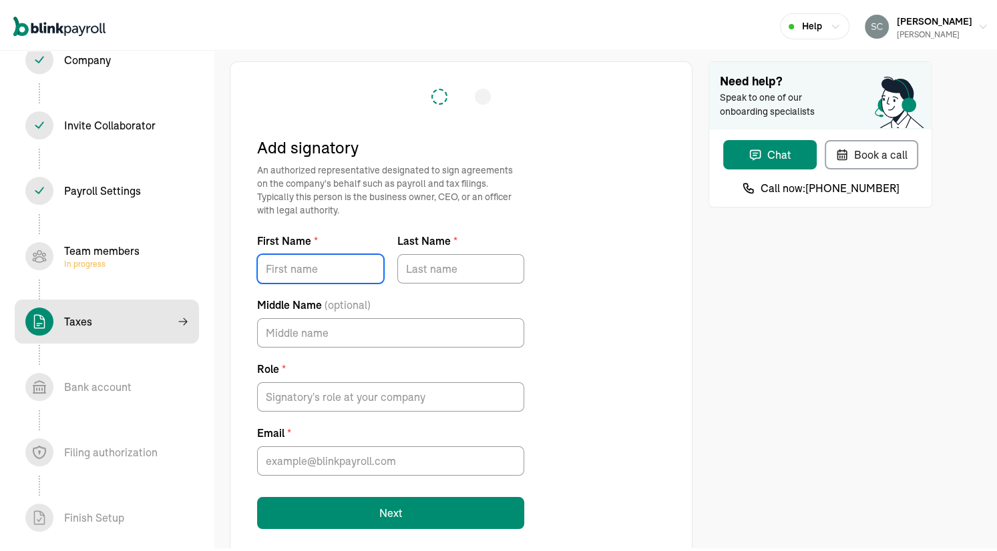
click at [282, 257] on input "First Name *" at bounding box center [320, 266] width 127 height 29
type input "Scott Edward"
click at [431, 267] on input "Last Name *" at bounding box center [460, 266] width 127 height 29
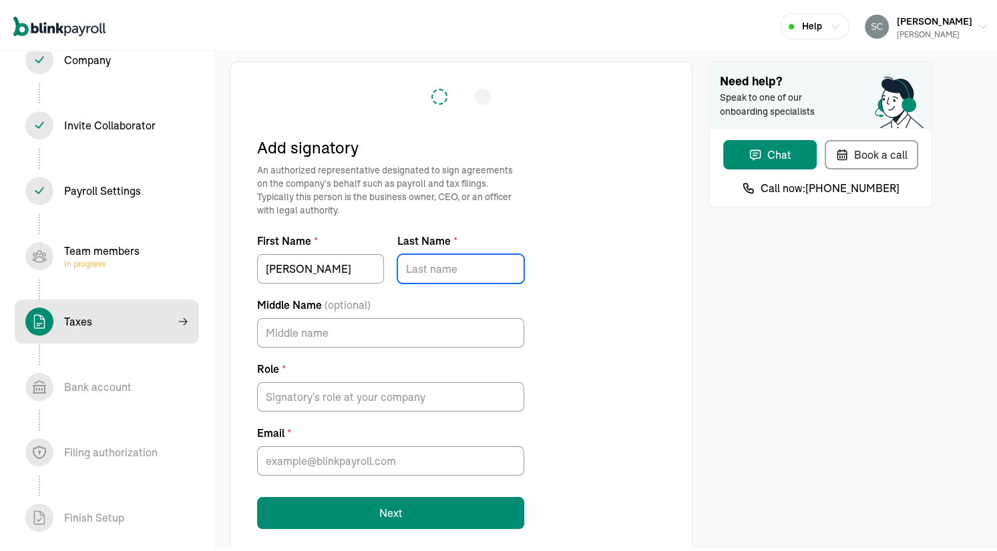
type input "Schwering"
click at [323, 268] on input "Scott Edward" at bounding box center [320, 266] width 127 height 29
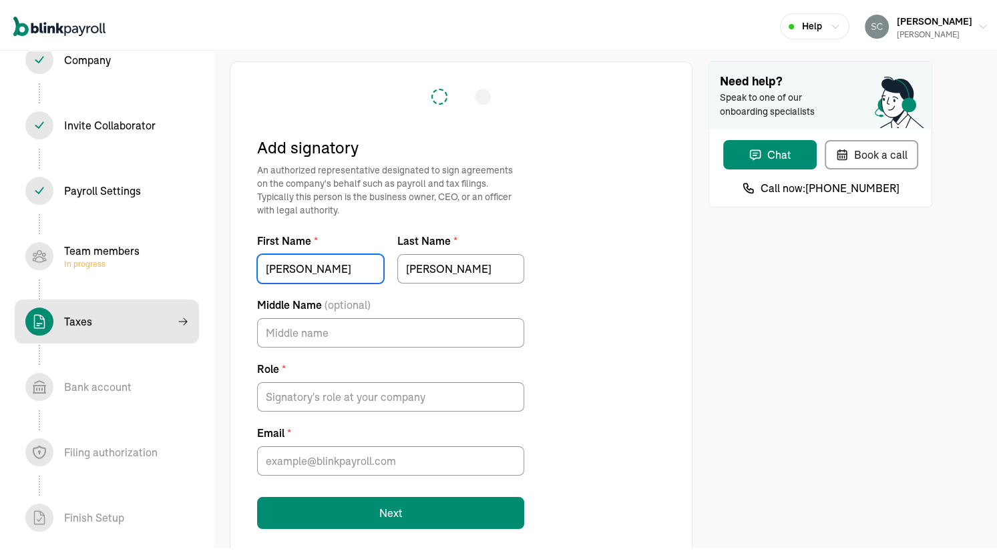
click at [323, 268] on input "Scott Edward" at bounding box center [320, 266] width 127 height 29
type input "Scott"
click at [294, 332] on input "Middle Name (optional)" at bounding box center [390, 330] width 267 height 29
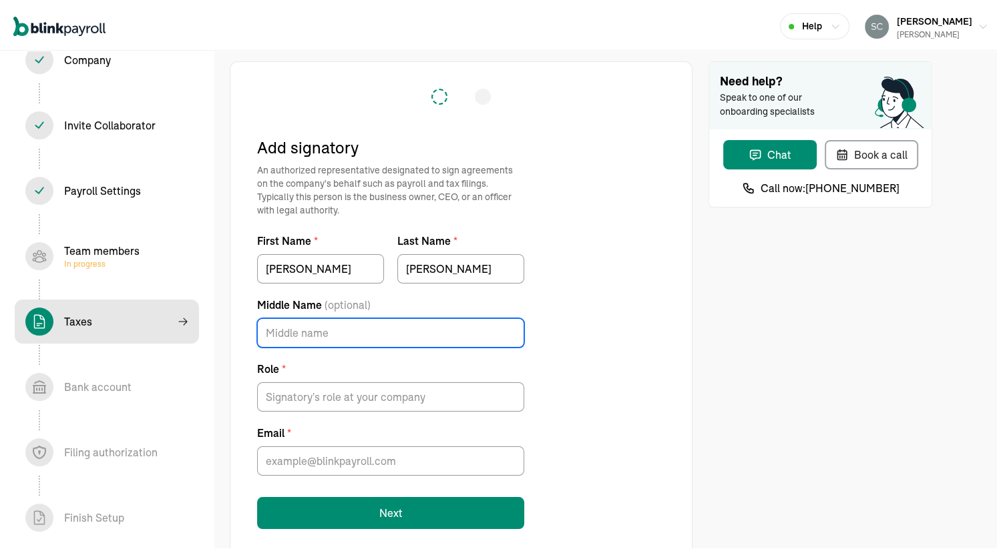
paste input "Edward"
type input "Edward"
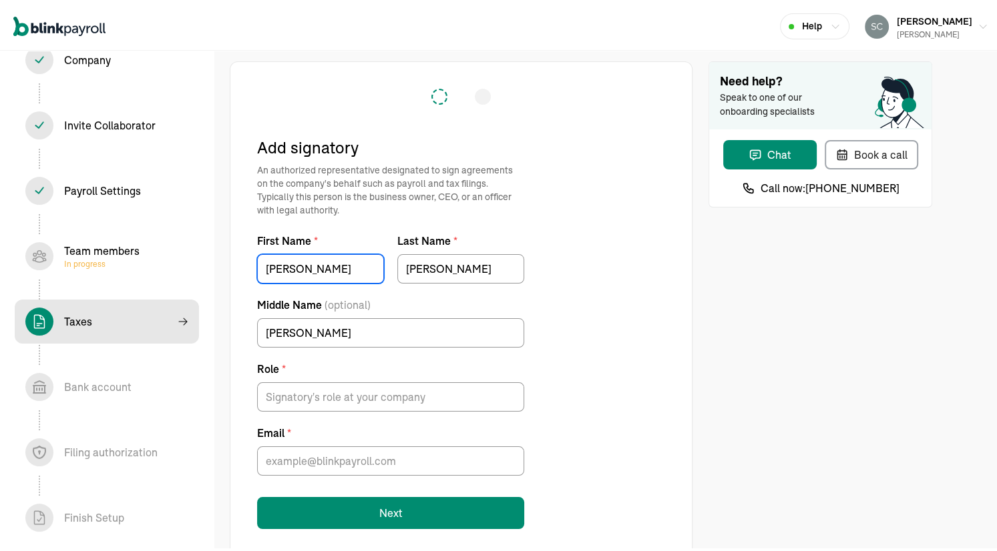
click at [306, 265] on input "Scott" at bounding box center [320, 266] width 127 height 29
type input "Scott"
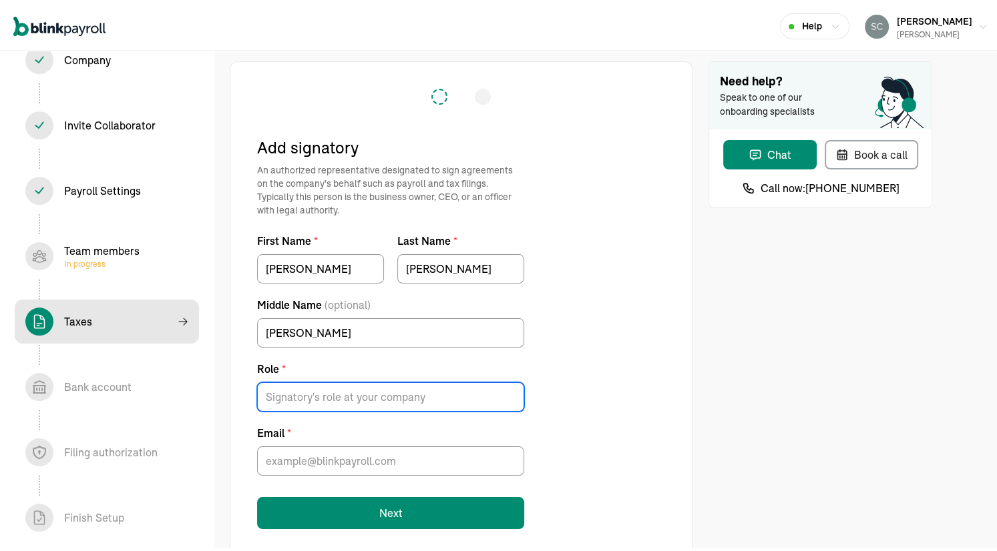
click at [274, 396] on input "Role *" at bounding box center [390, 394] width 267 height 29
type input "CEO"
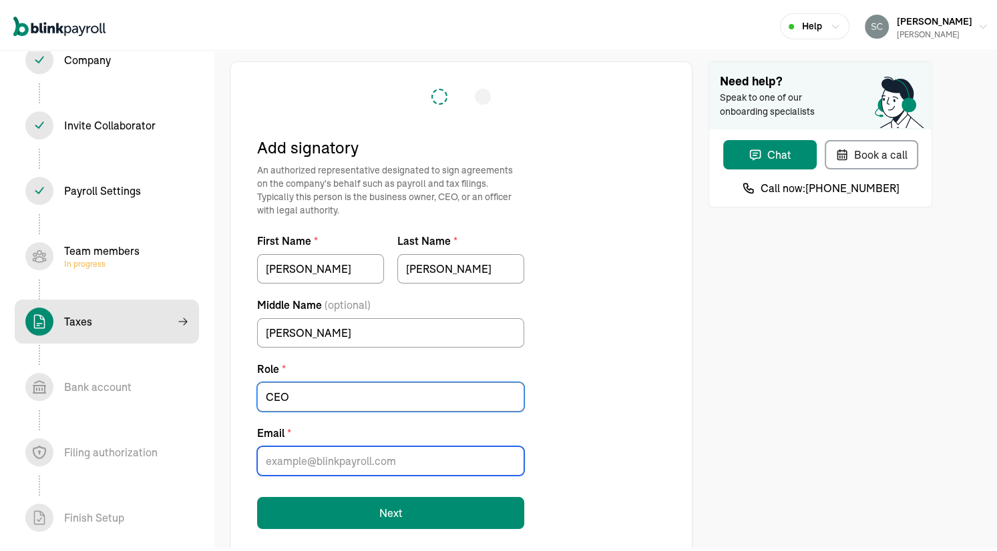
click at [280, 455] on input "Email *" at bounding box center [390, 458] width 267 height 29
type input "scottschwering@roschllc.top"
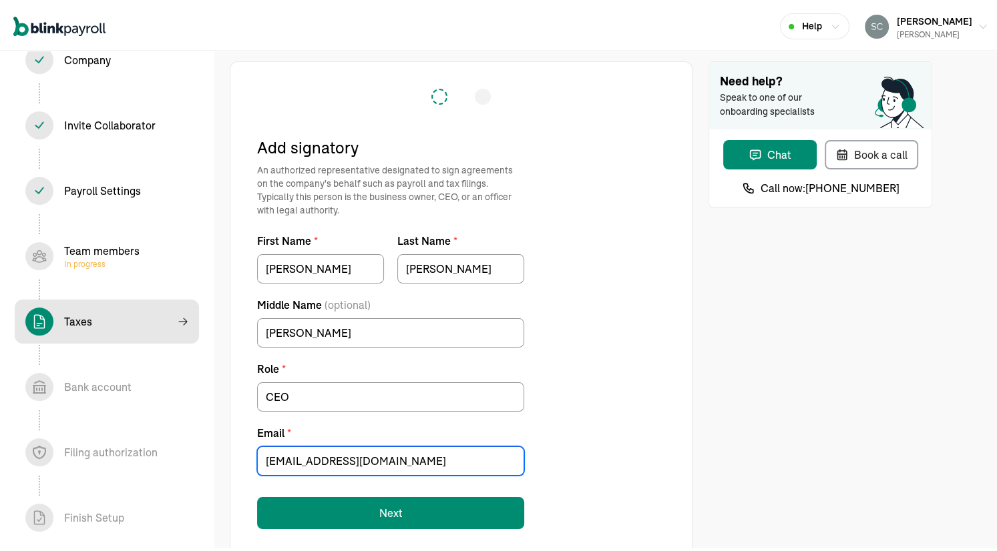
scroll to position [23, 0]
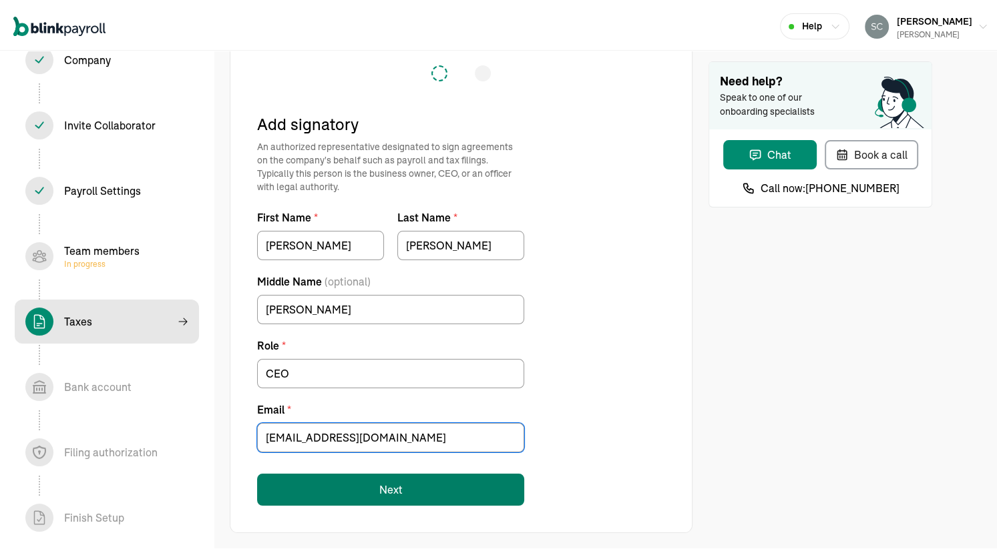
click at [367, 480] on button "Next" at bounding box center [390, 487] width 267 height 32
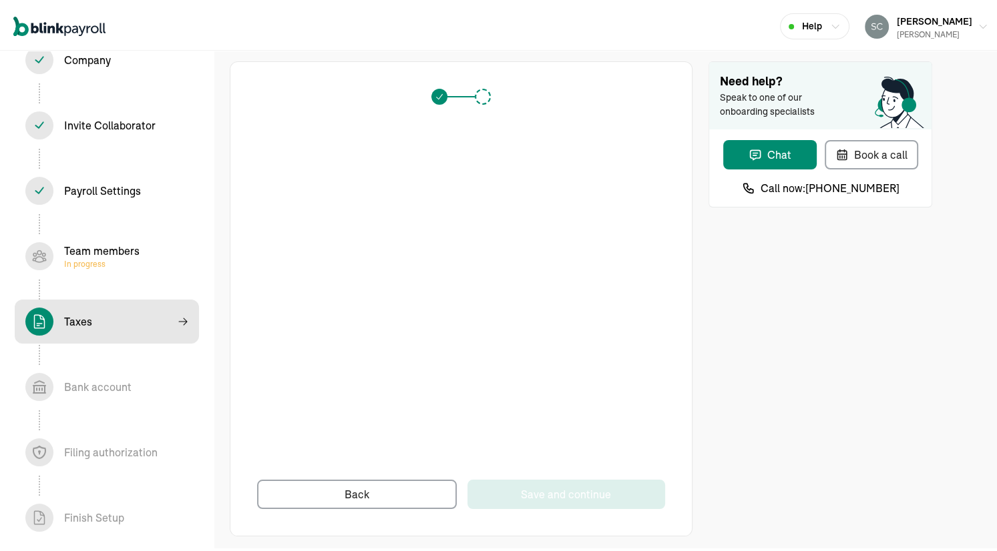
scroll to position [3, 0]
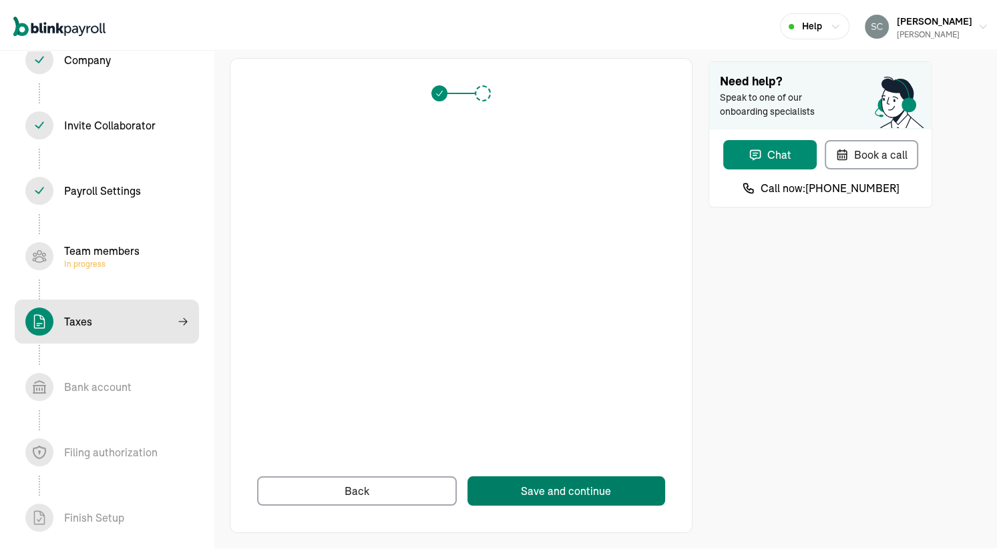
click at [525, 499] on button "Save and continue" at bounding box center [566, 488] width 198 height 29
click at [547, 484] on div "Save and continue" at bounding box center [566, 489] width 90 height 16
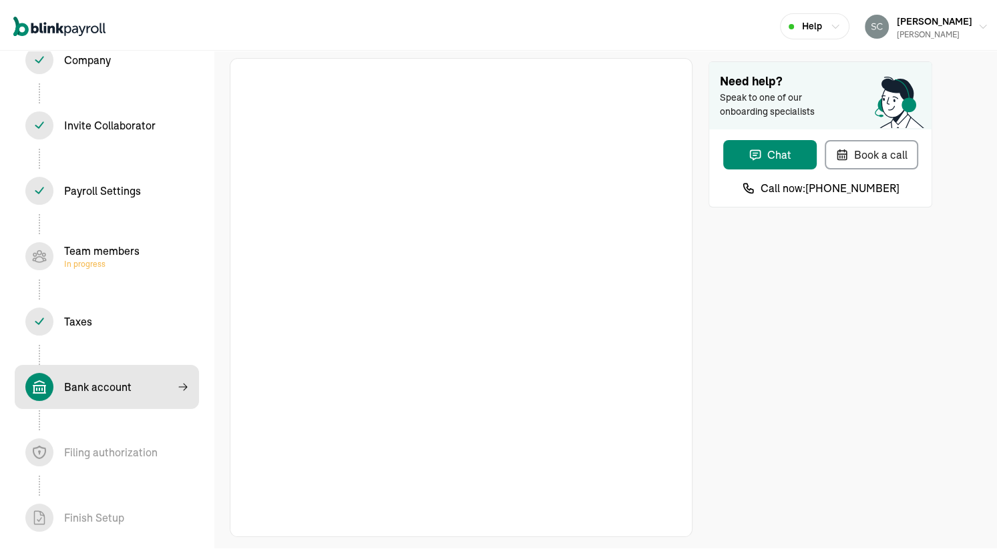
click at [124, 456] on div "Filing authorization In progress" at bounding box center [110, 450] width 93 height 16
click at [107, 258] on span "In progress" at bounding box center [101, 261] width 75 height 11
select select "employee"
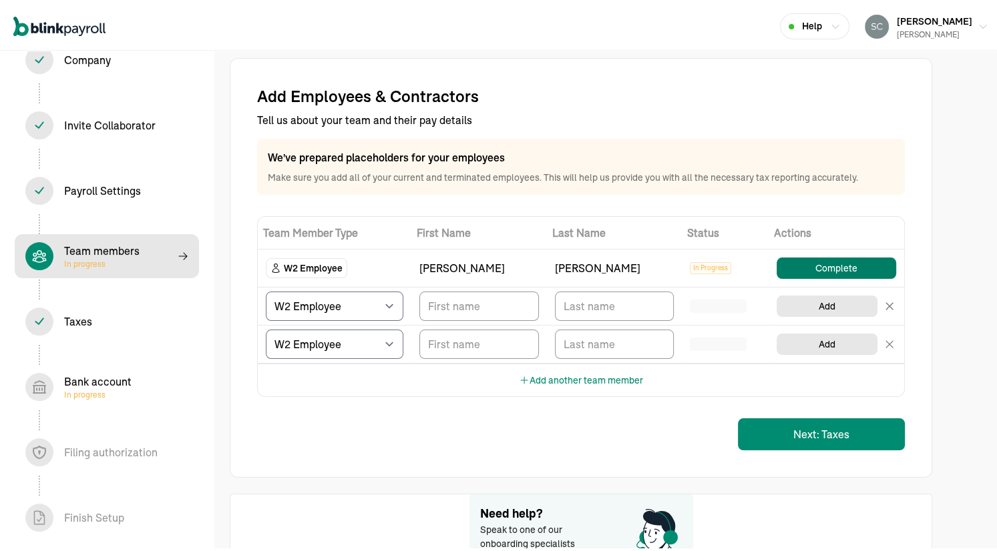
click at [845, 265] on button "Complete" at bounding box center [836, 265] width 120 height 21
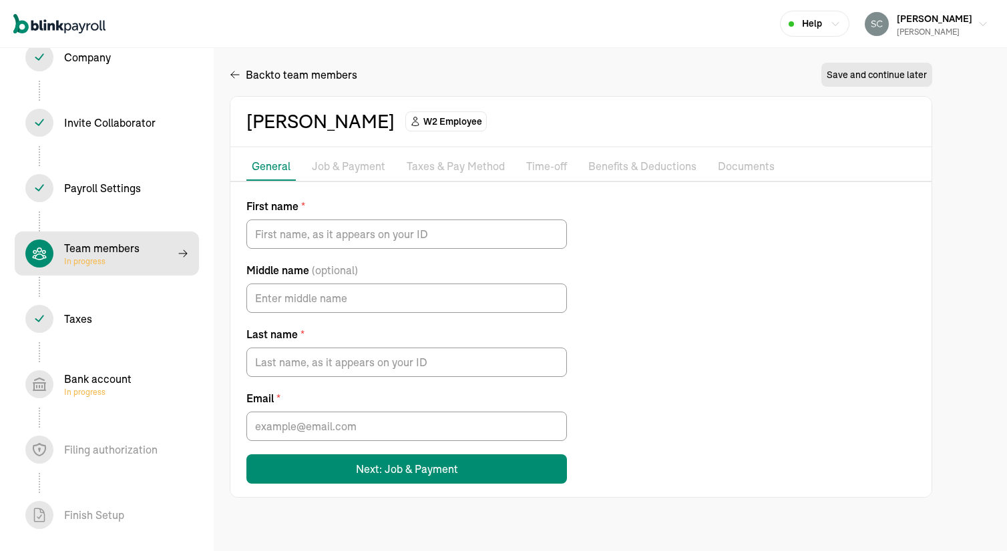
type input "Dwight"
type input "Edwards"
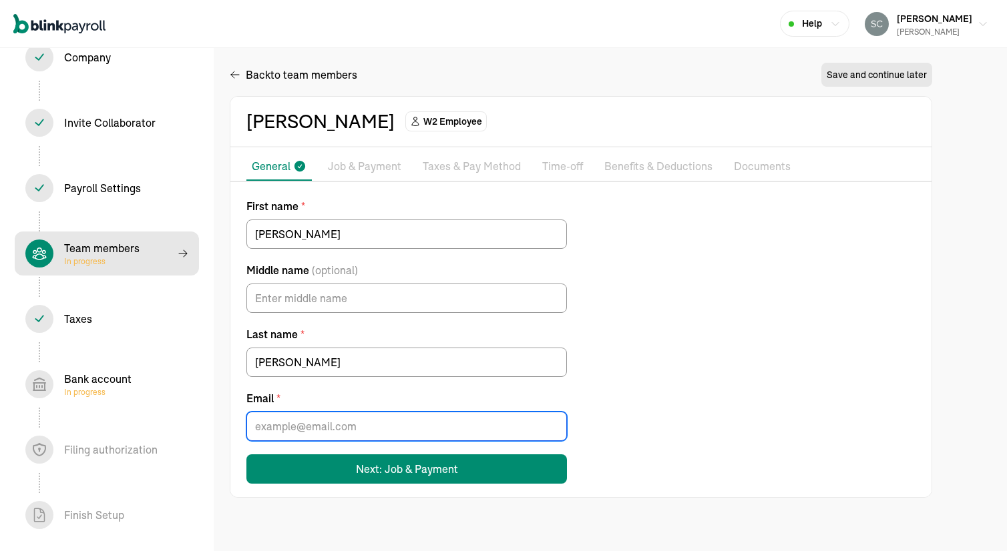
click at [292, 434] on input "Email *" at bounding box center [406, 426] width 320 height 29
click at [686, 359] on div "First name * Dwight Middle name (optional) Last name * Edwards Email * Next: Jo…" at bounding box center [580, 341] width 701 height 286
click at [280, 421] on input "Email *" at bounding box center [406, 426] width 320 height 29
paste input "tracy_edwards59@yahoo.com"
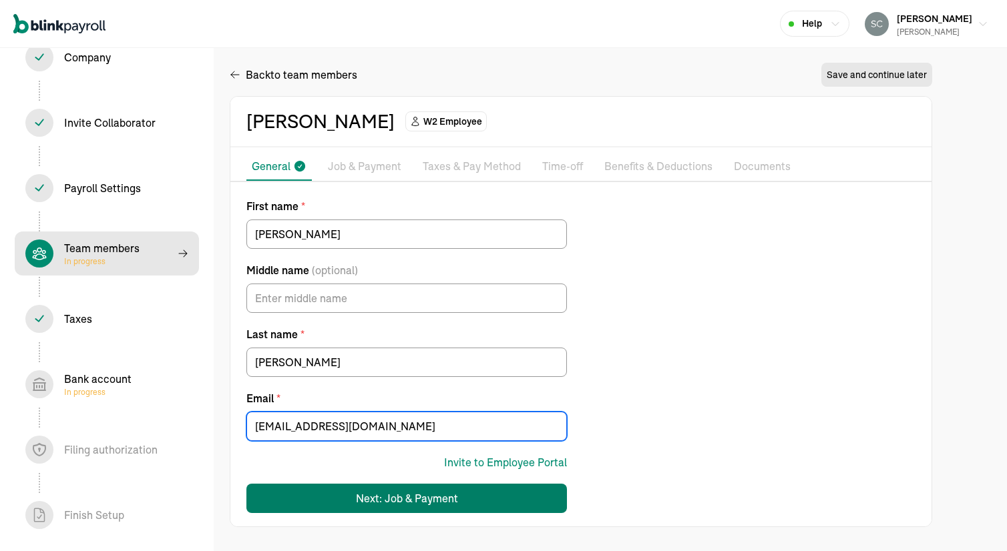
type input "tracy_edwards59@yahoo.com"
click at [380, 491] on div "Next: Job & Payment" at bounding box center [407, 499] width 102 height 16
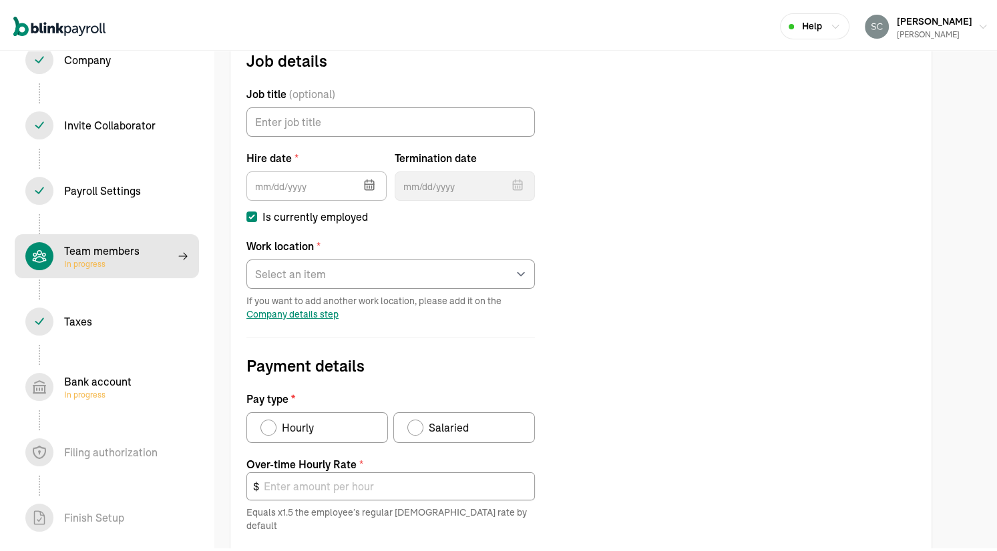
scroll to position [286, 0]
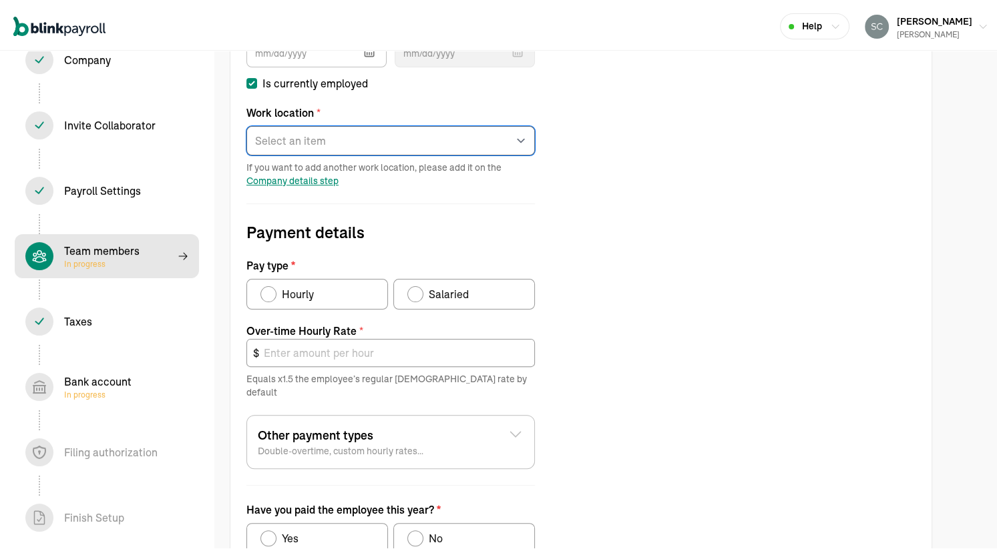
click at [315, 127] on select "Select an item ROSCH LLC Works from home" at bounding box center [390, 138] width 288 height 29
select select "[STREET_ADDRESS]"
click at [246, 124] on select "Select an item ROSCH LLC Works from home" at bounding box center [390, 138] width 288 height 29
click at [264, 293] on div "Pay type" at bounding box center [268, 291] width 11 height 11
click at [264, 293] on input "Hourly" at bounding box center [265, 288] width 11 height 11
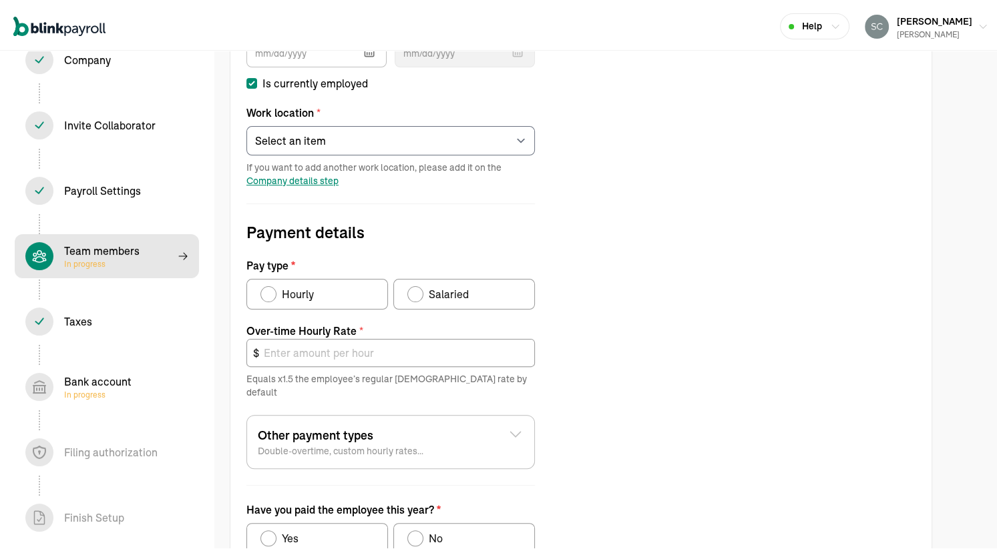
radio input "true"
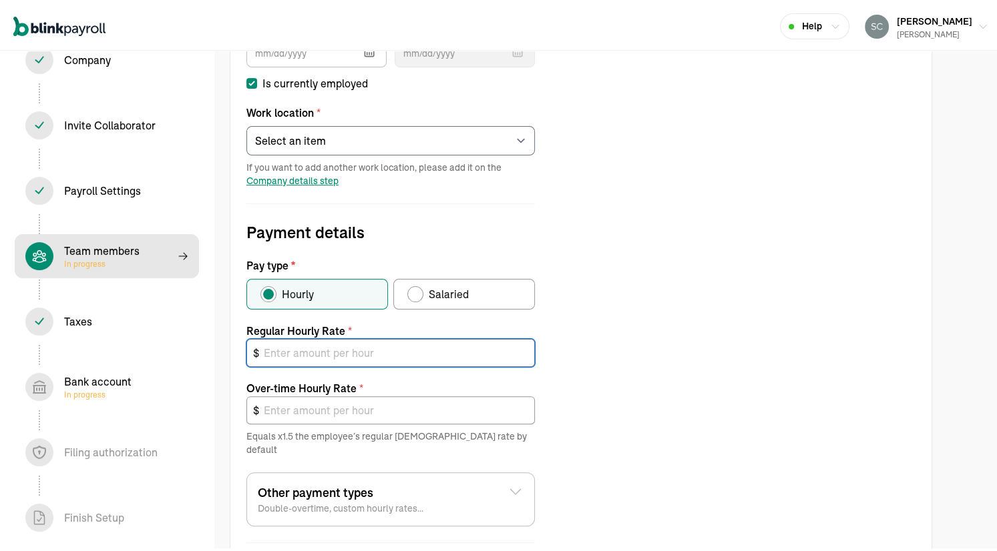
click at [294, 345] on input "text" at bounding box center [390, 350] width 288 height 28
type input "1"
type input "1.50"
type input "18"
type input "27.00"
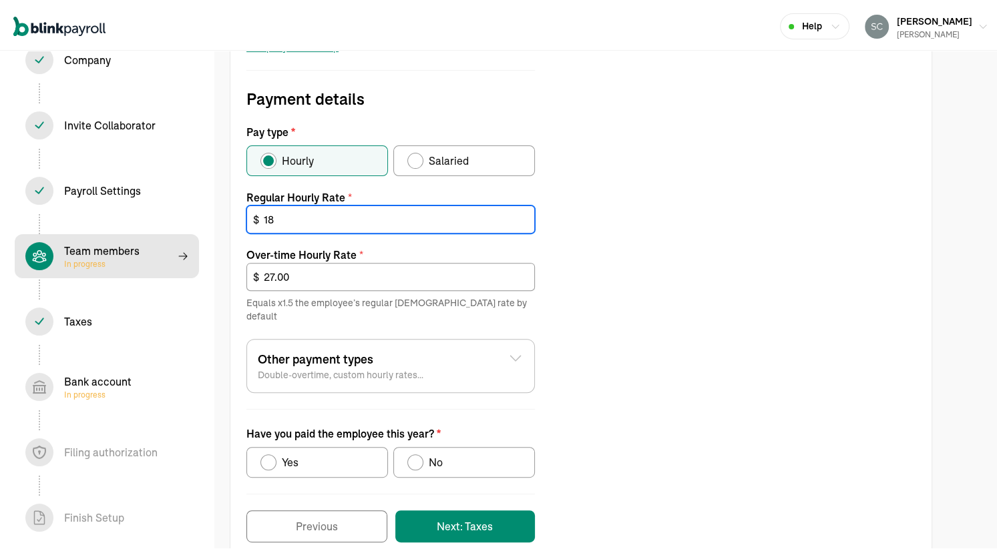
scroll to position [427, 0]
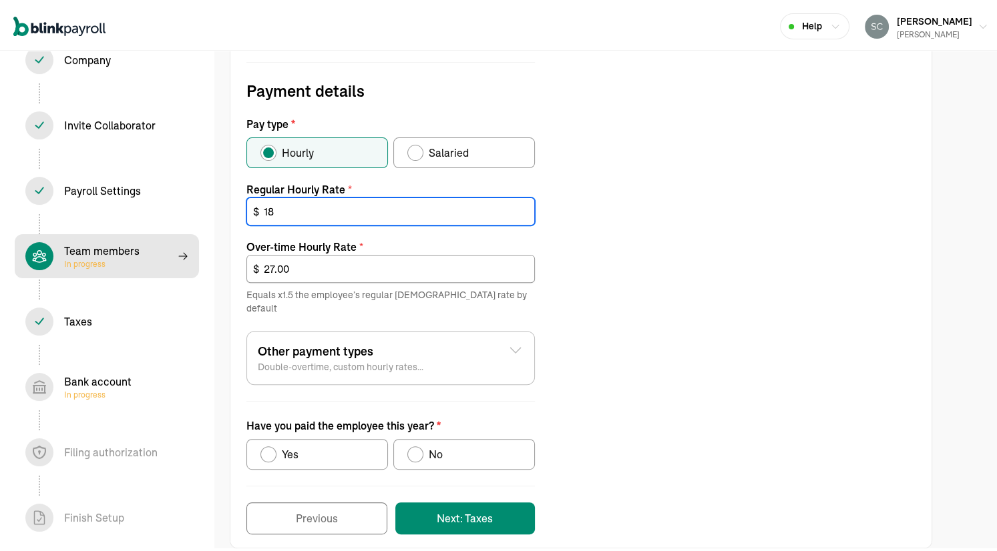
type input "18"
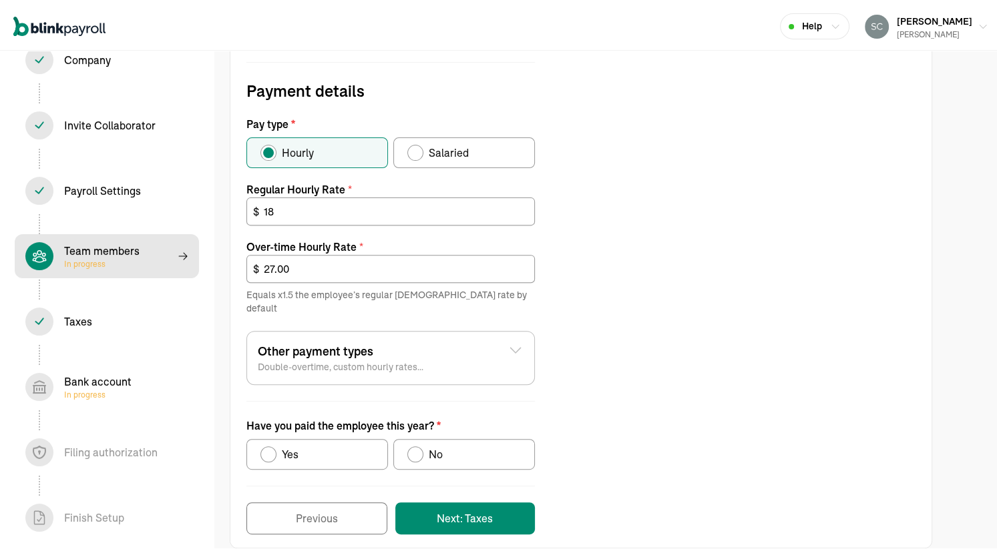
click at [262, 444] on div "Have you paid the employee this year?" at bounding box center [268, 452] width 16 height 16
click at [262, 443] on input "Yes" at bounding box center [265, 448] width 11 height 11
radio input "true"
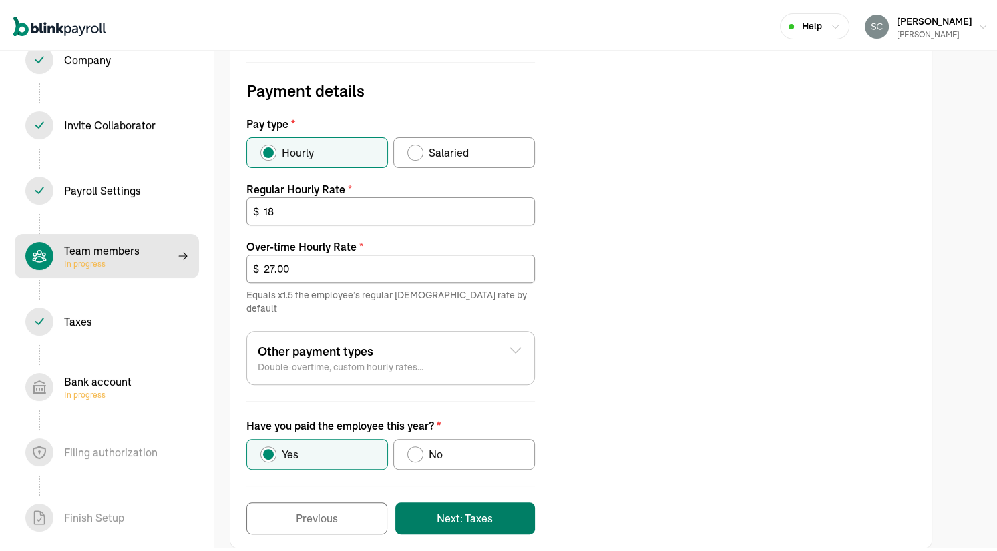
click at [454, 500] on button "Next: Taxes" at bounding box center [465, 516] width 140 height 32
click at [455, 505] on button "Next: Taxes" at bounding box center [465, 517] width 140 height 32
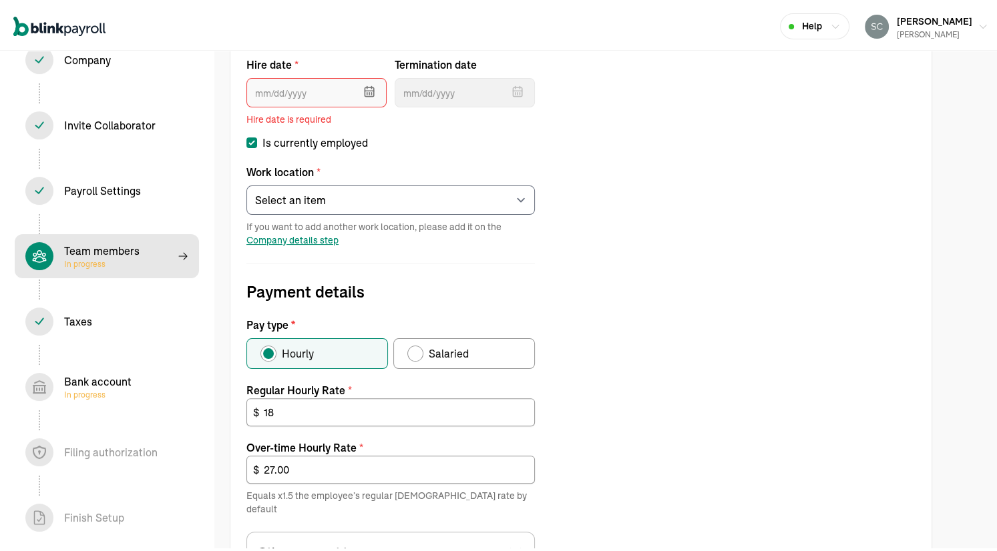
click at [280, 86] on input "text" at bounding box center [316, 89] width 140 height 29
click at [633, 202] on div "Job details Job title (optional) Hire date * Aug 2025 Mon Tue Wed Thu Fri Sat S…" at bounding box center [580, 343] width 701 height 780
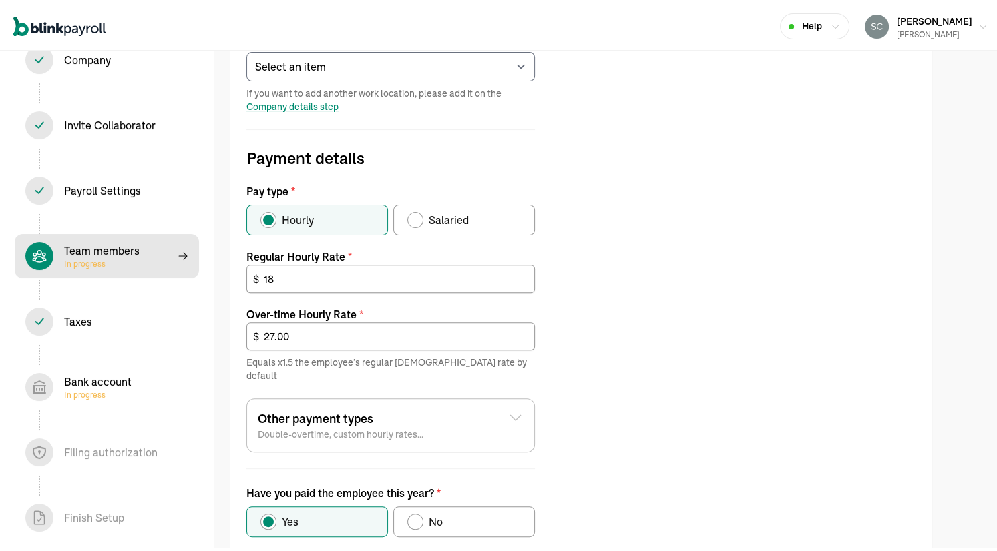
scroll to position [446, 0]
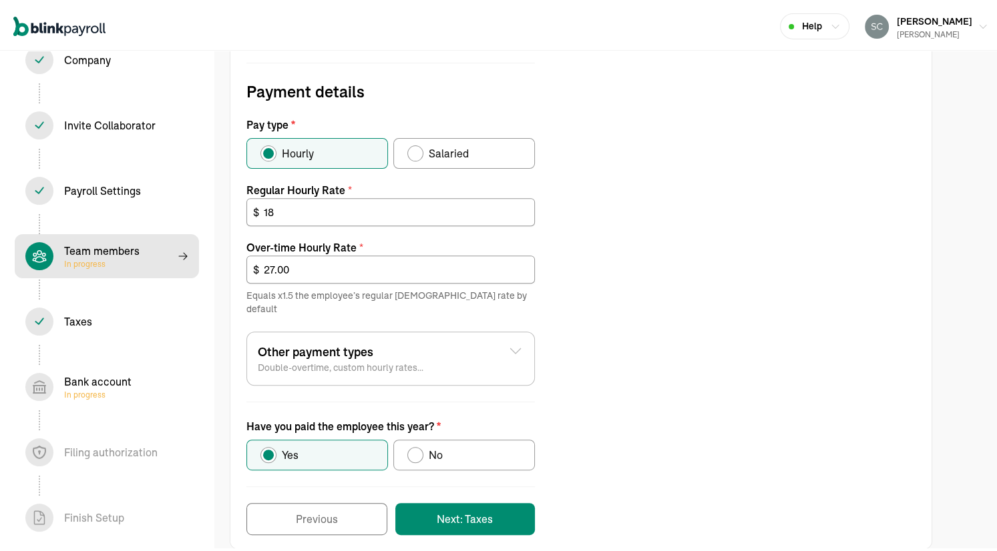
click at [413, 447] on div "Have you paid the employee this year?" at bounding box center [415, 452] width 11 height 11
click at [413, 444] on input "No" at bounding box center [412, 449] width 11 height 11
radio input "true"
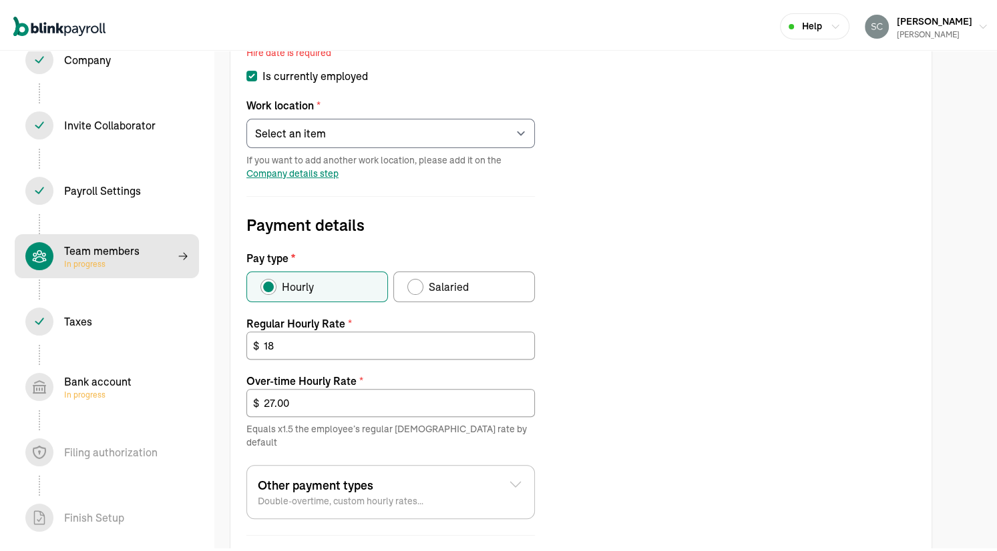
scroll to position [246, 0]
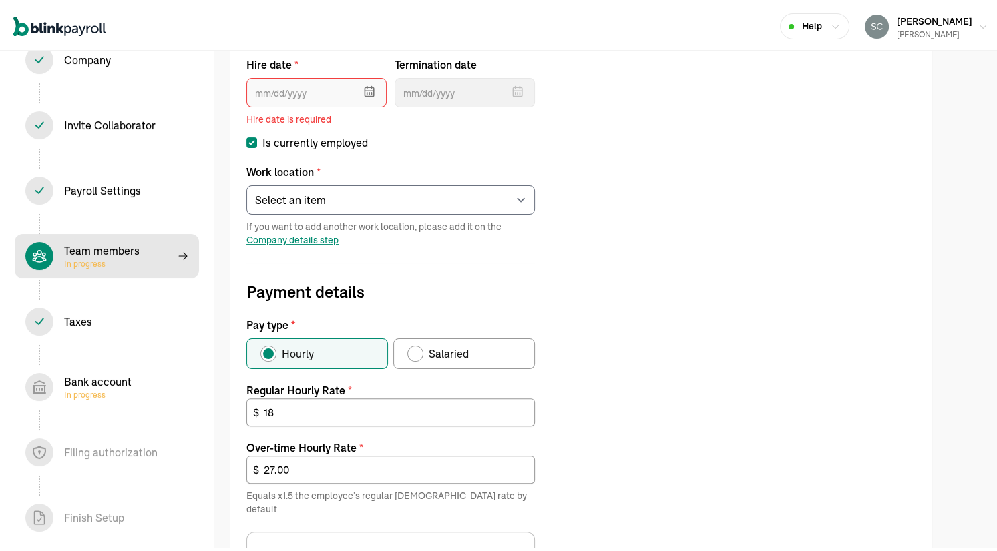
click at [304, 89] on input "text" at bounding box center [316, 89] width 140 height 29
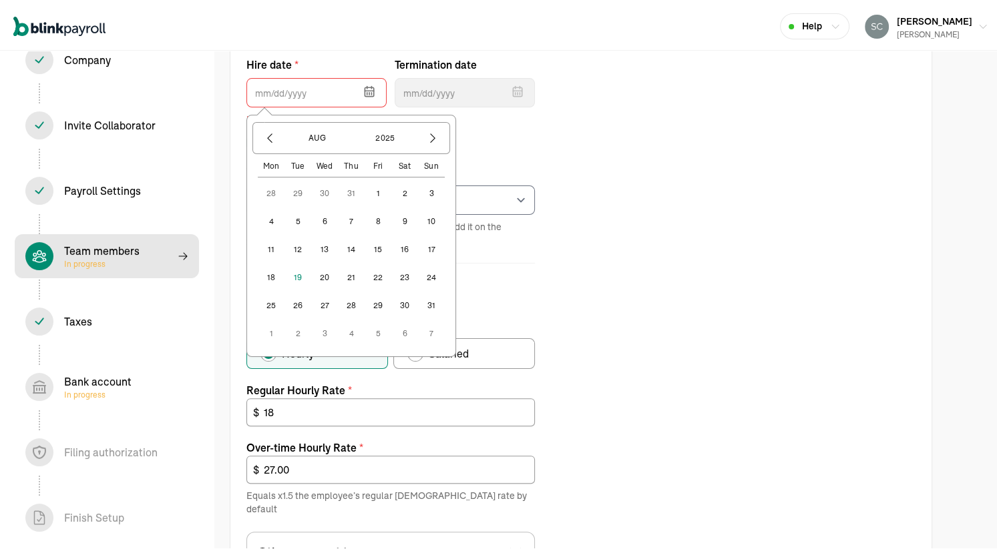
click at [376, 190] on button "1" at bounding box center [378, 191] width 27 height 27
type input "08/01/2025"
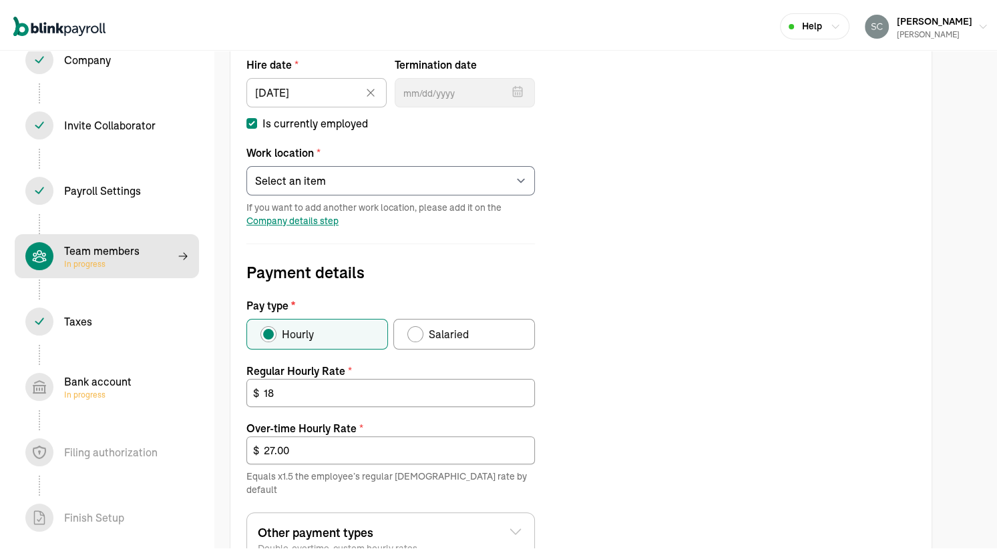
scroll to position [427, 0]
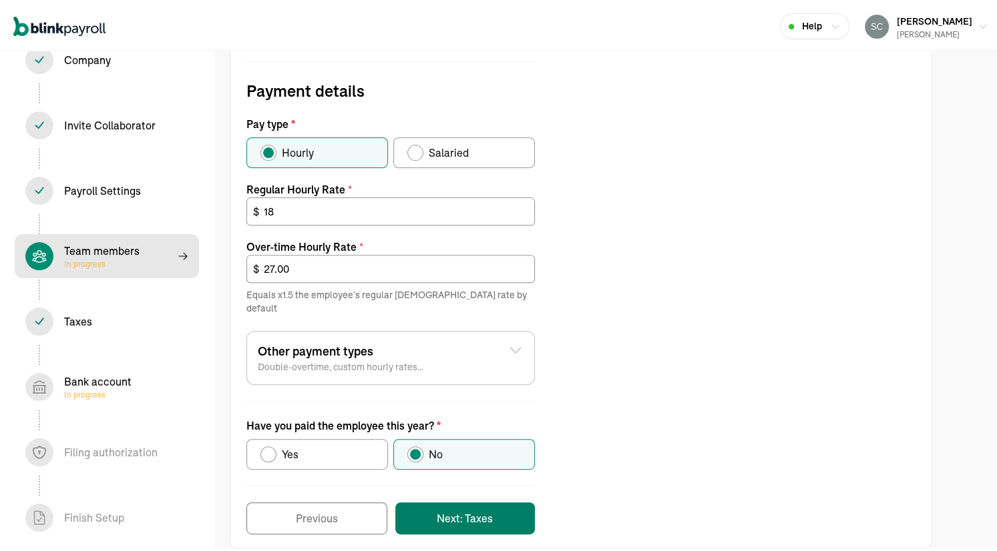
click at [453, 500] on button "Next: Taxes" at bounding box center [465, 516] width 140 height 32
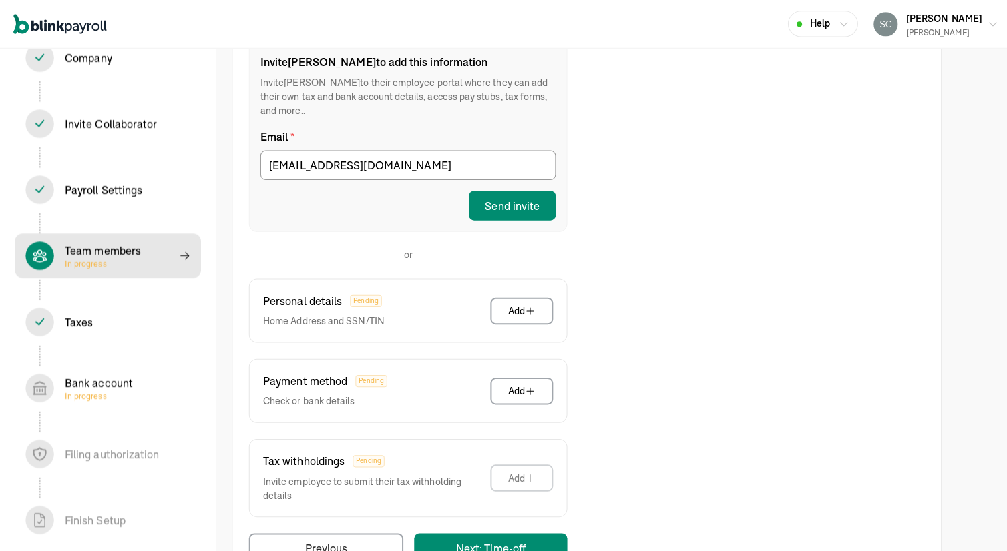
scroll to position [230, 0]
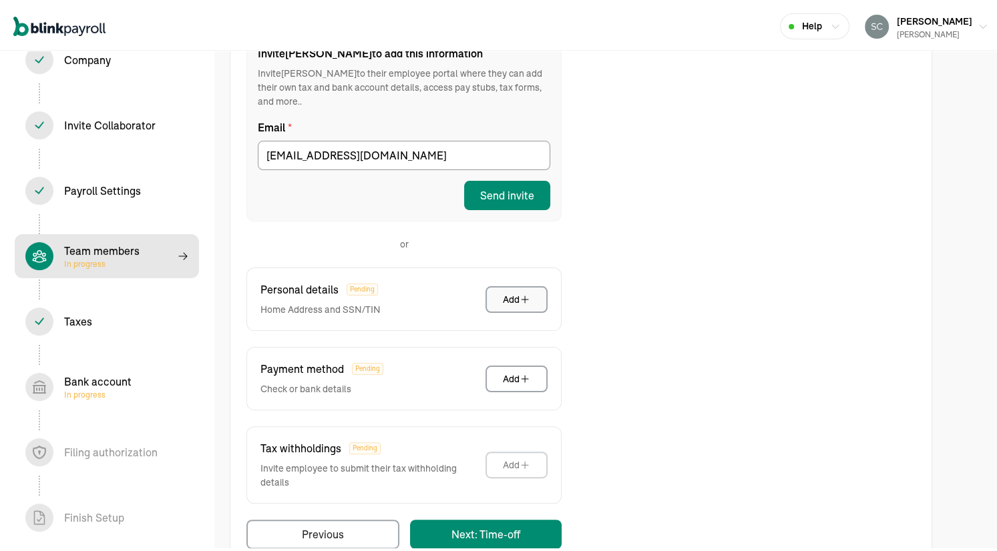
click at [517, 290] on div "Add" at bounding box center [516, 296] width 27 height 13
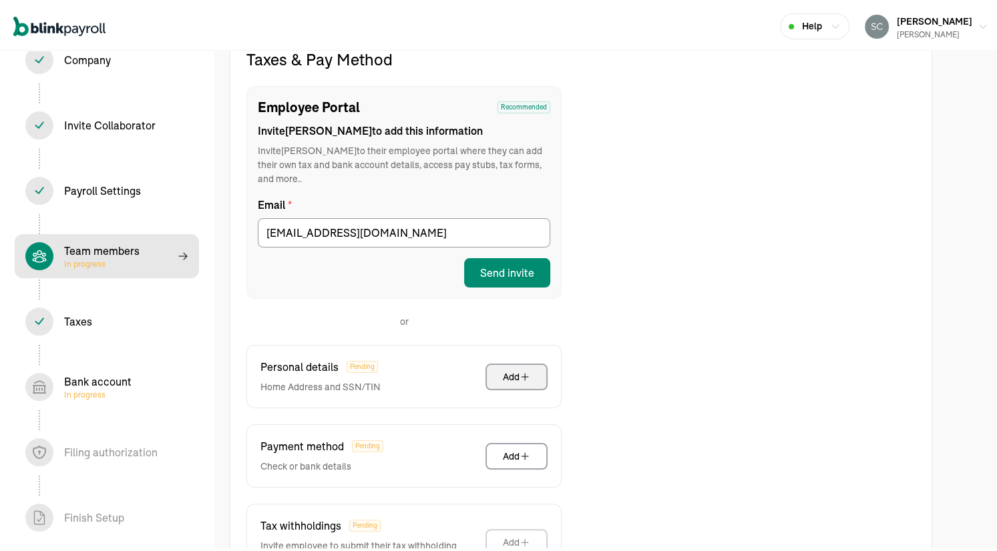
click at [505, 368] on div "Add" at bounding box center [516, 374] width 27 height 13
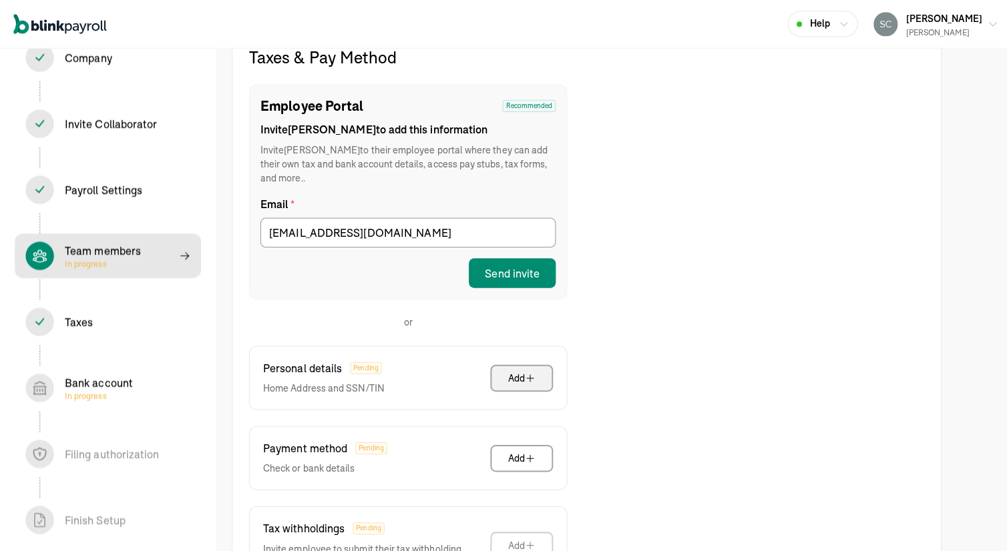
scroll to position [219, 0]
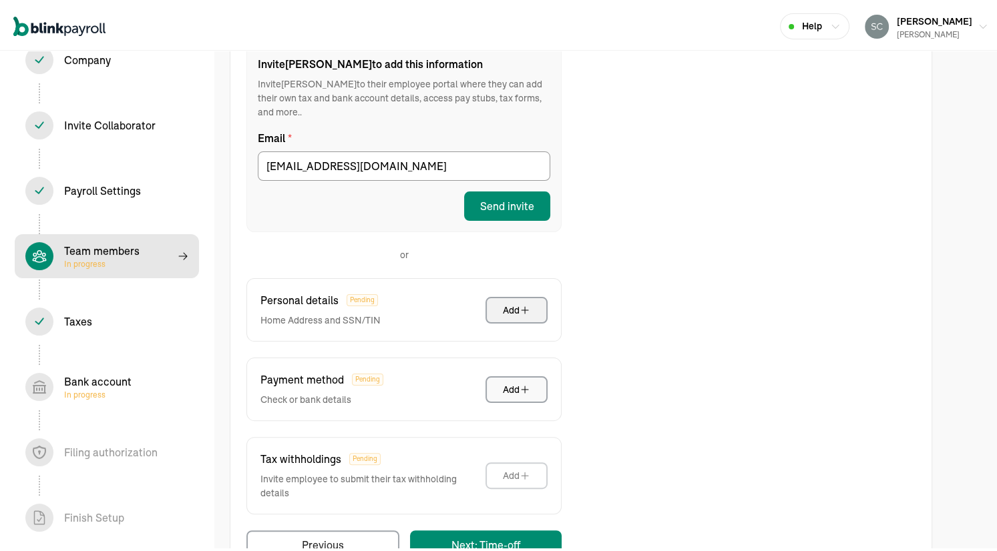
click at [510, 381] on div "Add" at bounding box center [516, 387] width 27 height 13
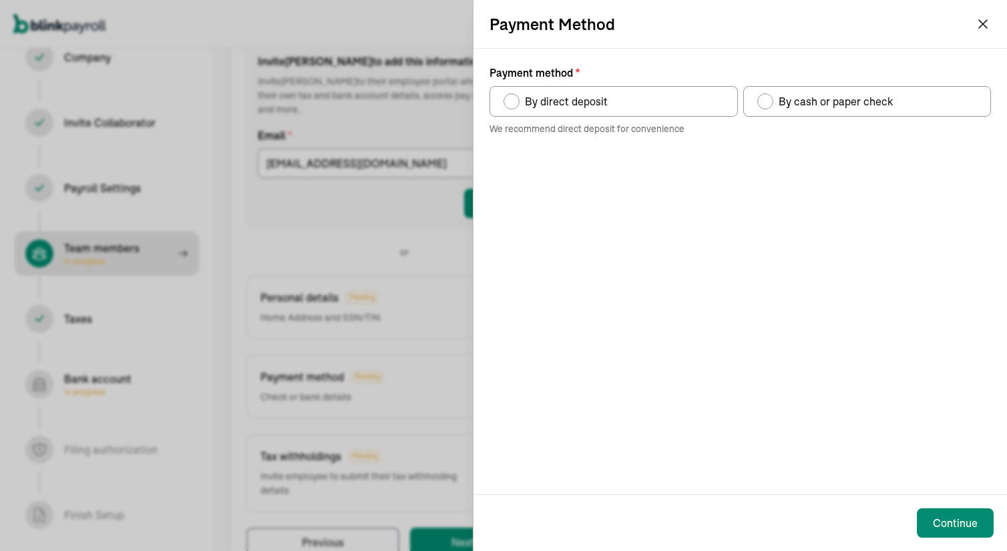
click at [505, 102] on div "Payment method" at bounding box center [511, 101] width 16 height 16
click at [505, 102] on input "By direct deposit" at bounding box center [508, 98] width 11 height 11
radio input "true"
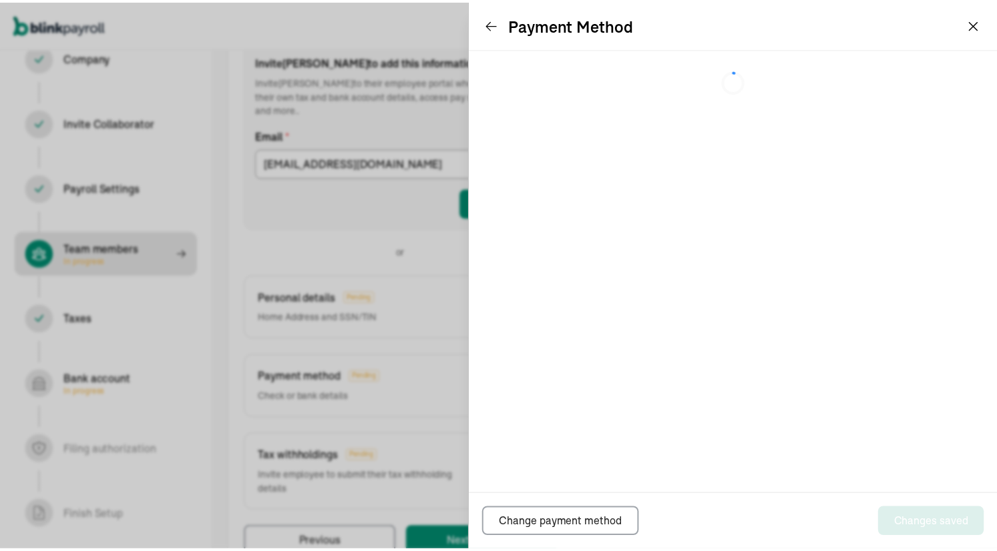
scroll to position [152, 0]
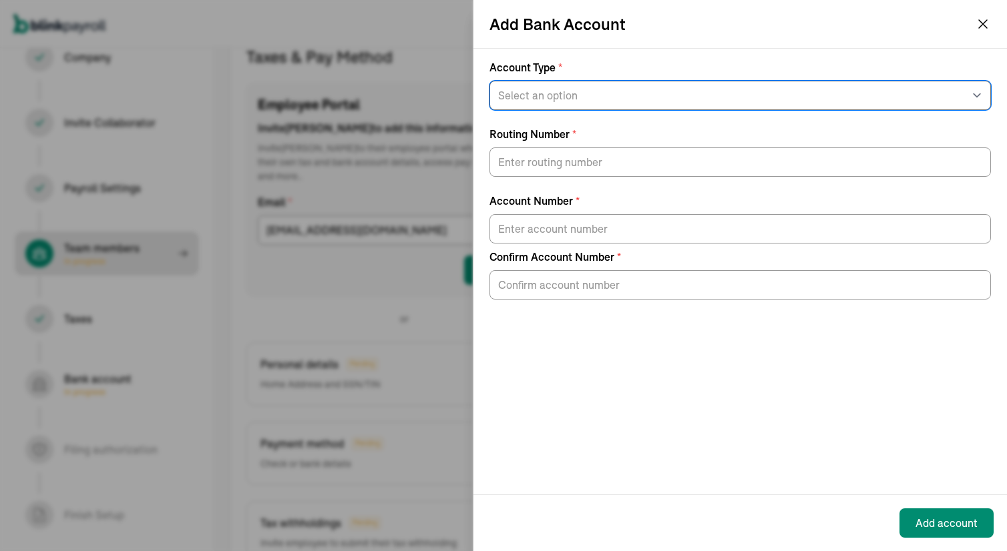
click at [571, 96] on select "Select an option Savings Checking" at bounding box center [739, 95] width 501 height 29
select select "Checking"
click at [489, 81] on select "Select an option Savings Checking" at bounding box center [739, 95] width 501 height 29
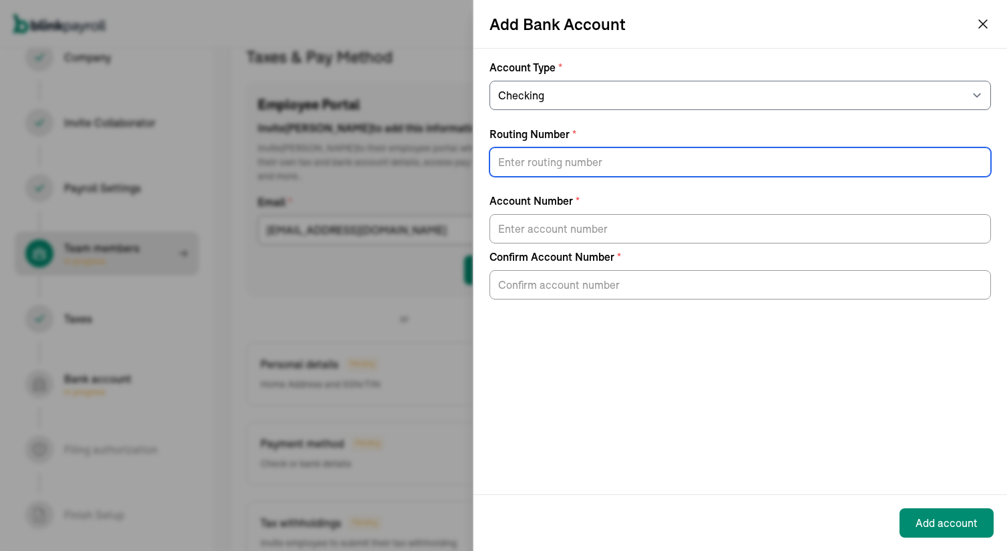
click at [548, 167] on input "Routing Number *" at bounding box center [739, 162] width 501 height 29
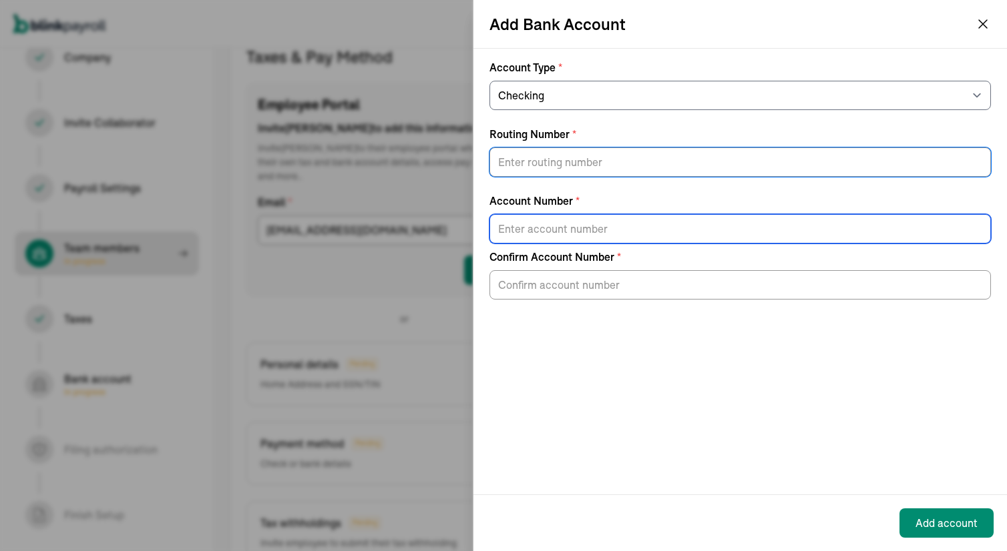
click at [529, 220] on input "Account Number *" at bounding box center [739, 228] width 501 height 29
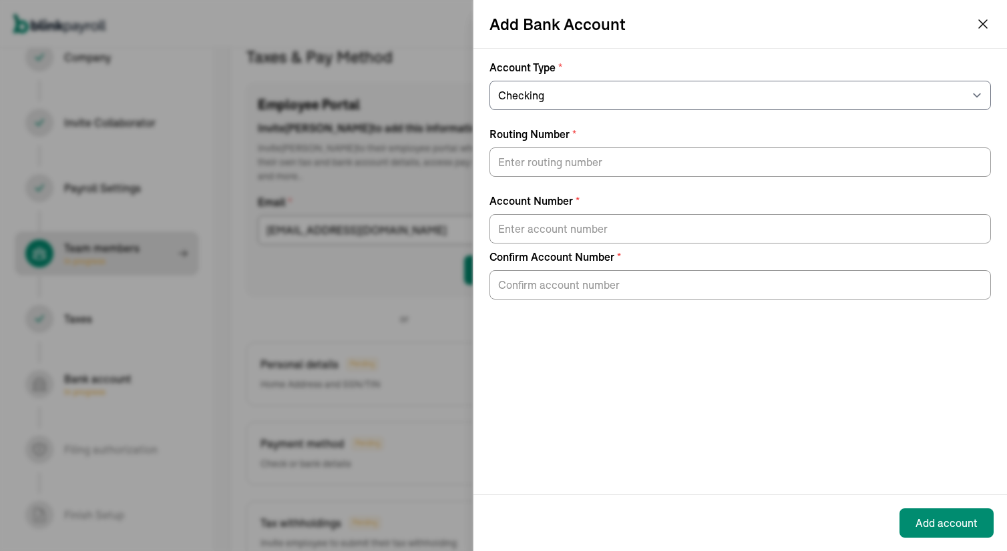
click at [541, 269] on div at bounding box center [739, 282] width 501 height 35
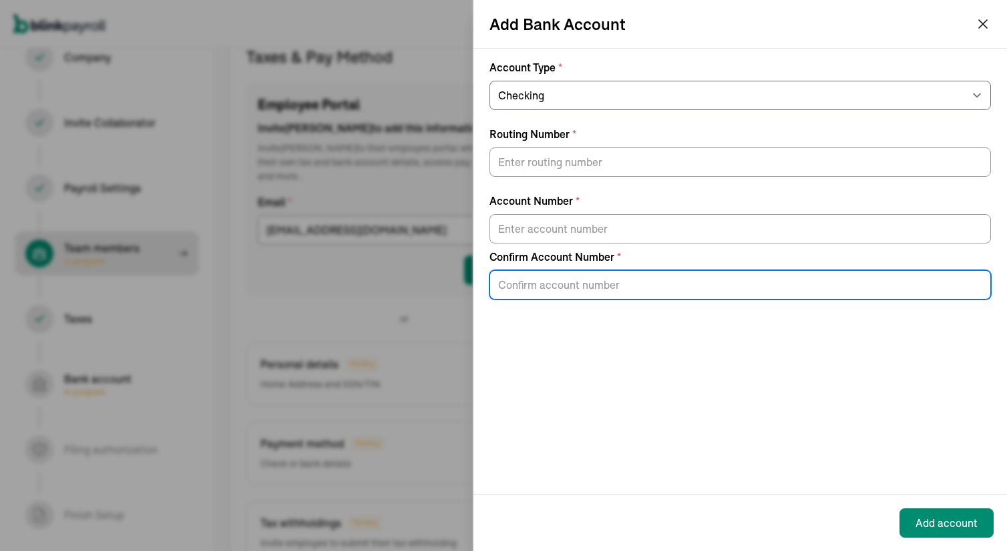
click at [529, 287] on input "Confirm Account Number *" at bounding box center [739, 284] width 501 height 29
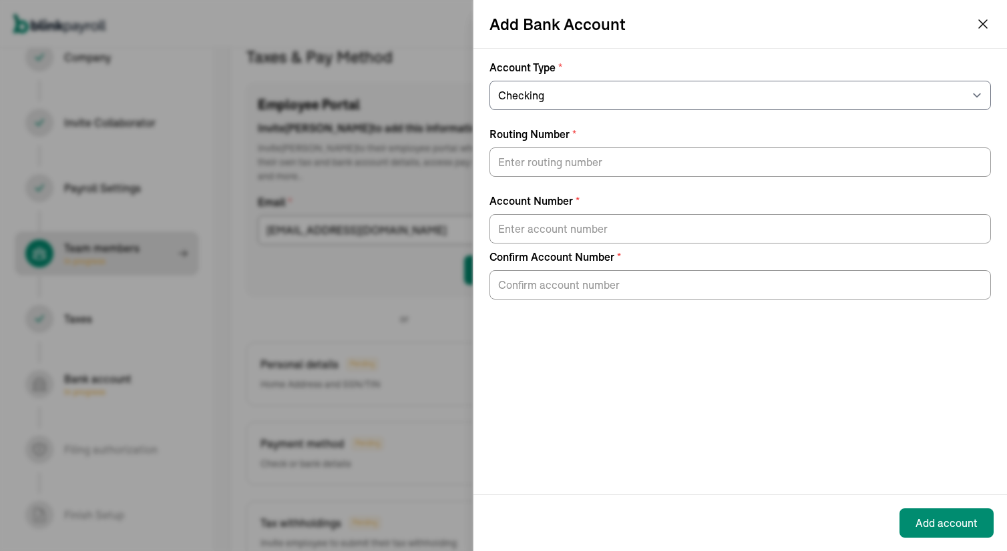
click at [799, 336] on div "Account Type * Select an option Savings Checking Routing Number * Account Numbe…" at bounding box center [739, 272] width 533 height 446
click at [981, 19] on icon "button" at bounding box center [983, 24] width 16 height 16
click at [983, 22] on icon "button" at bounding box center [983, 24] width 16 height 16
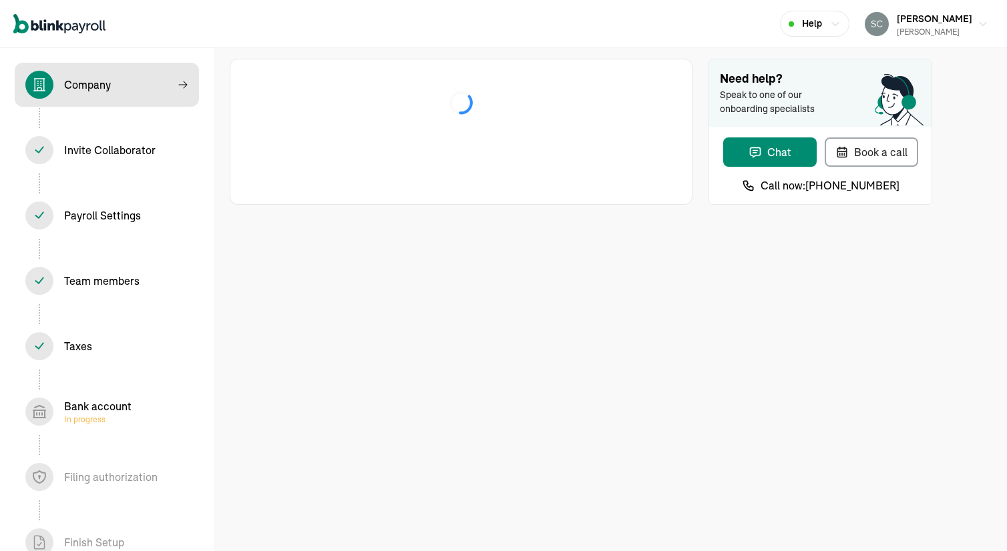
select select "Limited Liability Company (LLC)"
select select "General Construction or General Contracting"
select select "Limited Liability Company (LLC)"
select select "General Construction or General Contracting"
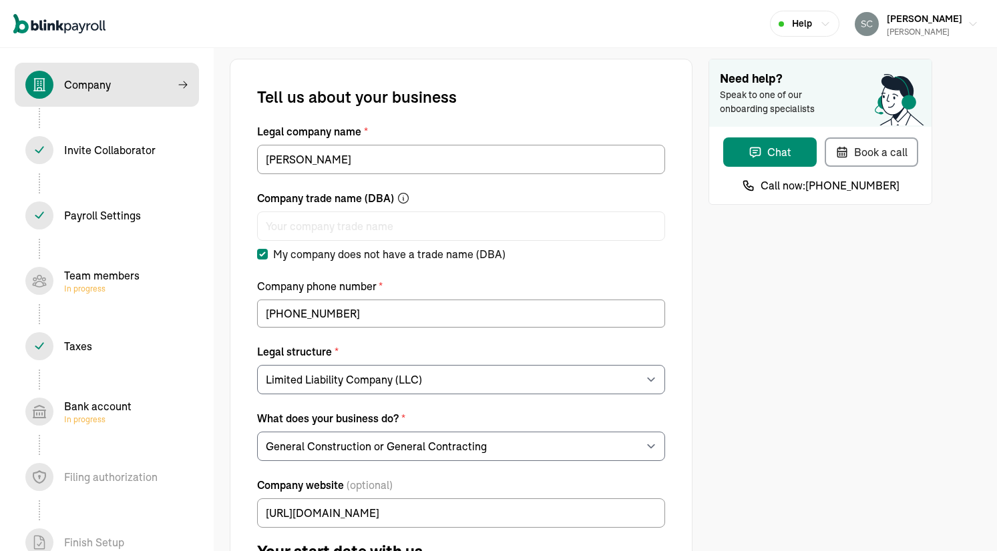
select select "Limited Liability Company (LLC)"
select select "General Construction or General Contracting"
select select "Limited Liability Company (LLC)"
select select "General Construction or General Contracting"
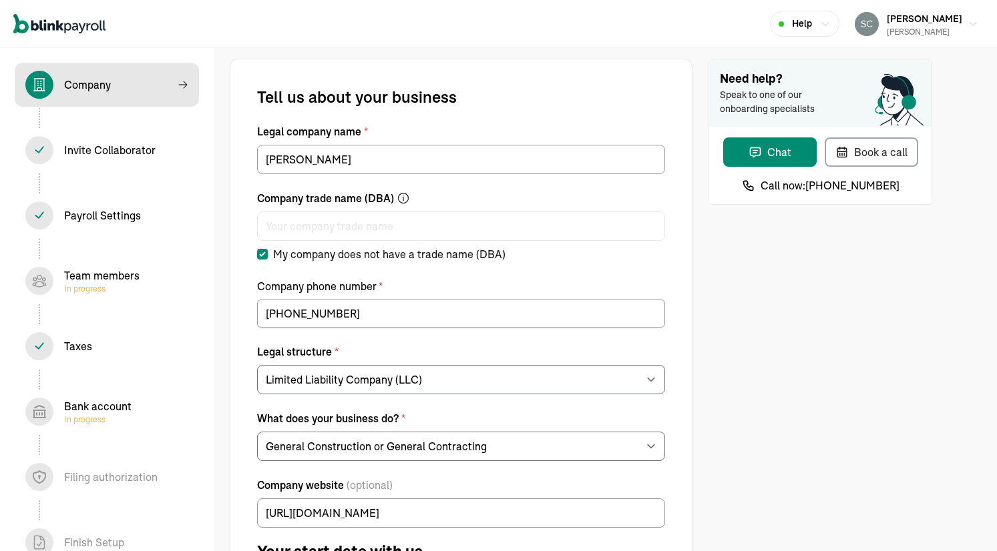
select select "Limited Liability Company (LLC)"
select select "General Construction or General Contracting"
